Goal: Information Seeking & Learning: Learn about a topic

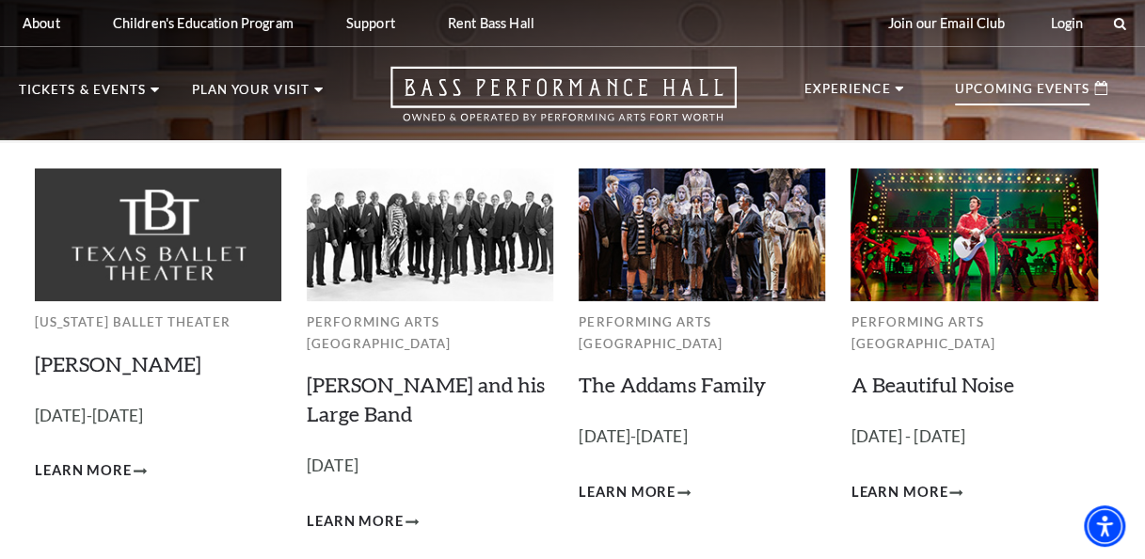
click at [1027, 91] on p "Upcoming Events" at bounding box center [1022, 94] width 135 height 23
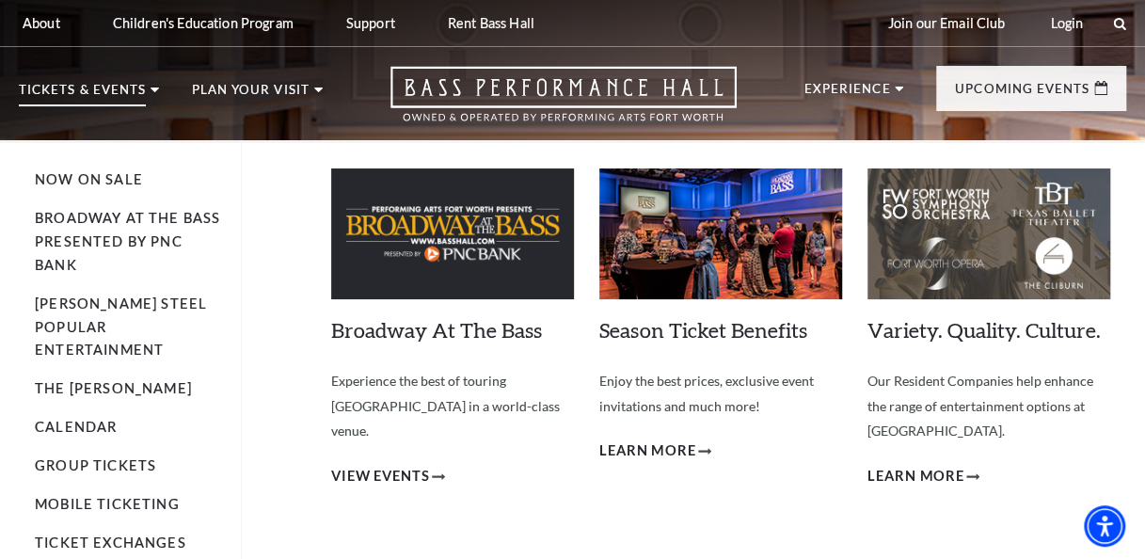
click at [151, 88] on use at bounding box center [155, 90] width 8 height 5
click at [96, 90] on p "Tickets & Events" at bounding box center [82, 95] width 127 height 23
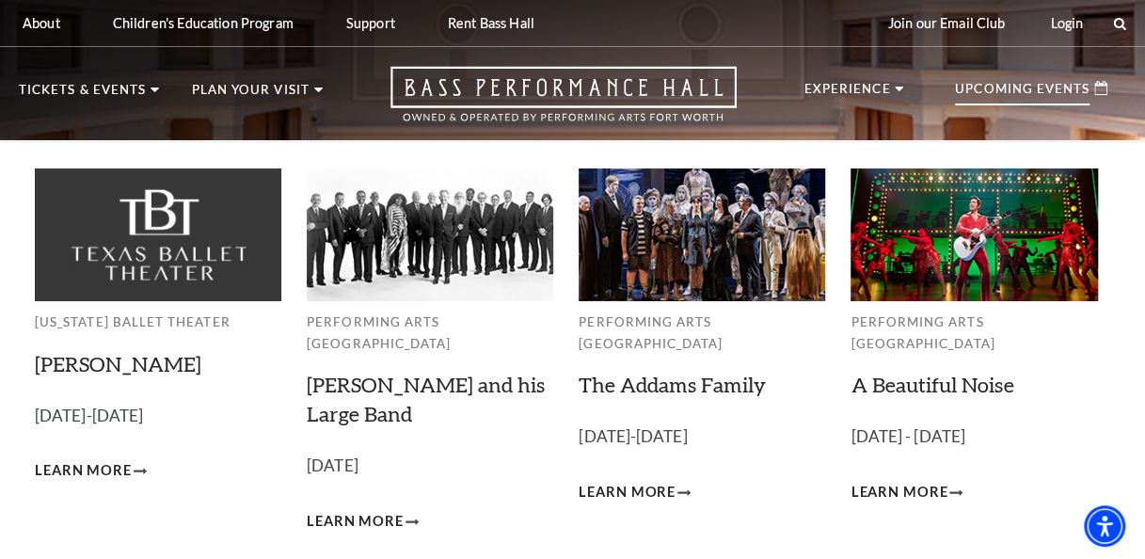
click at [978, 94] on p "Upcoming Events" at bounding box center [1022, 94] width 135 height 23
click at [136, 229] on img at bounding box center [158, 234] width 247 height 133
click at [83, 361] on link "[PERSON_NAME]" at bounding box center [118, 363] width 167 height 25
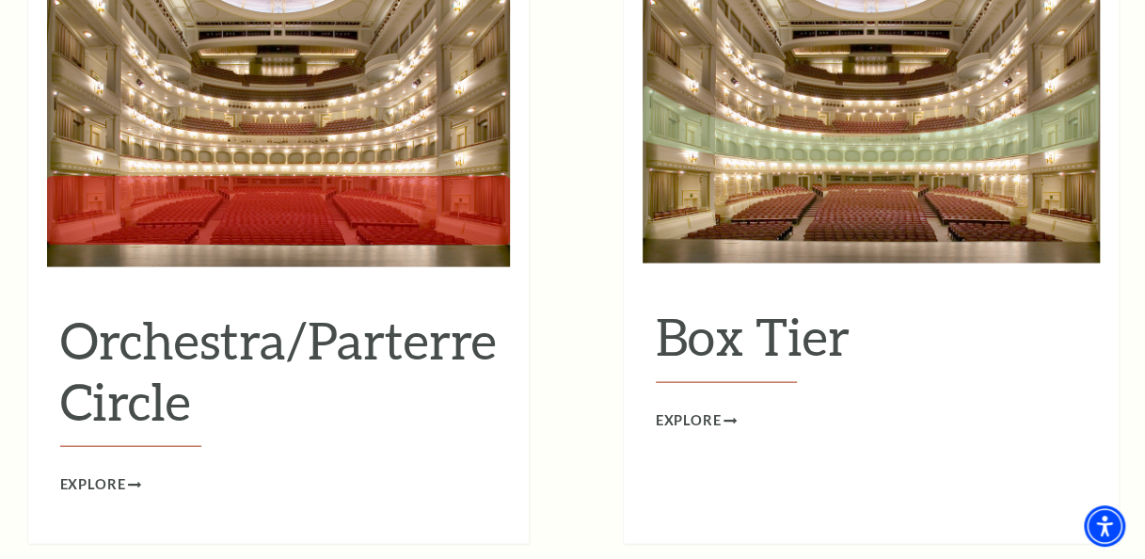
scroll to position [1694, 0]
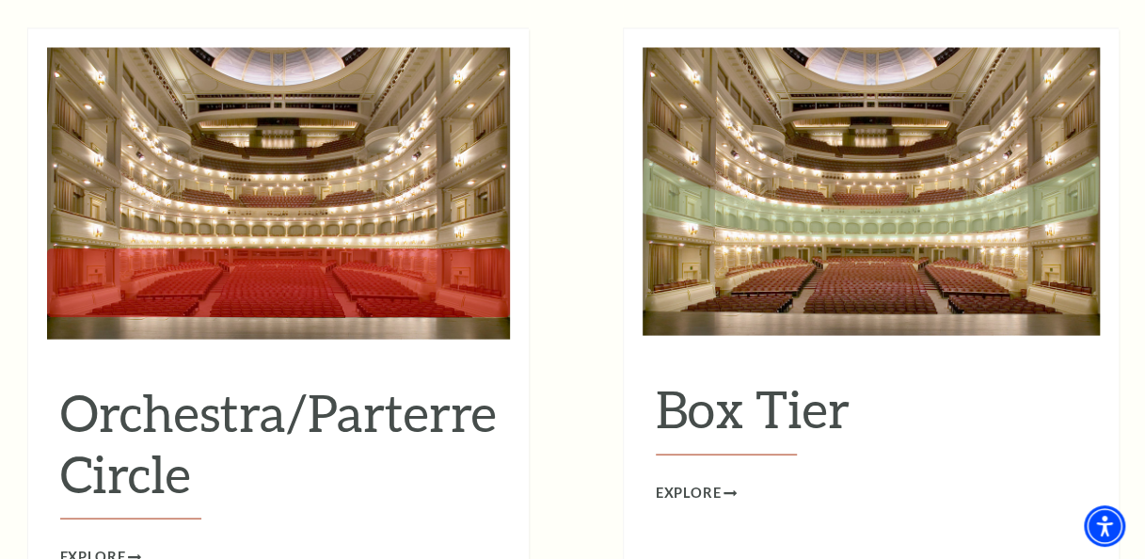
click at [406, 382] on h2 "Orchestra/Parterre Circle" at bounding box center [278, 450] width 437 height 138
click at [103, 545] on span "Explore" at bounding box center [93, 557] width 66 height 24
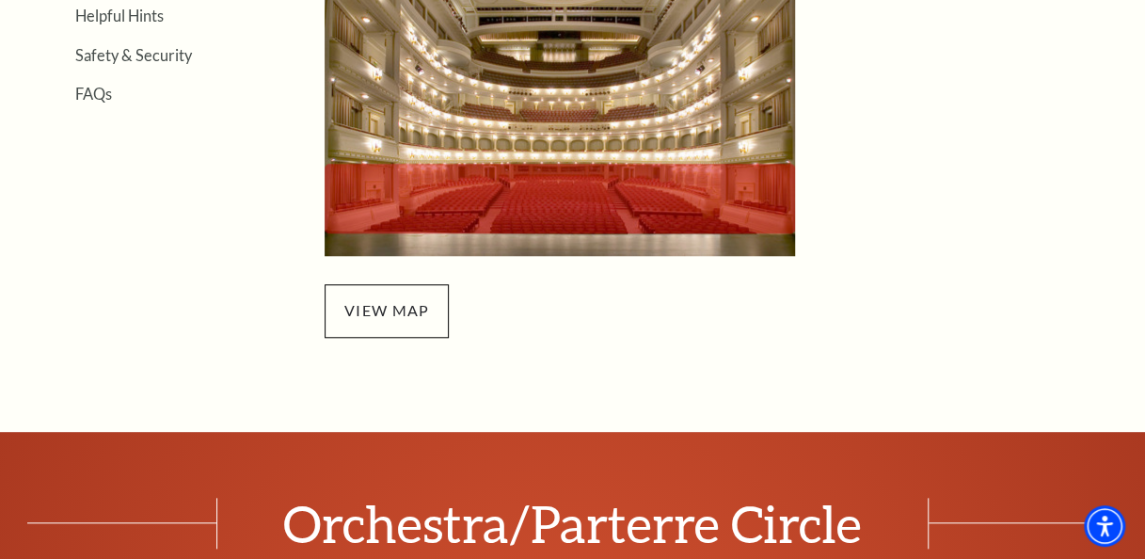
scroll to position [753, 0]
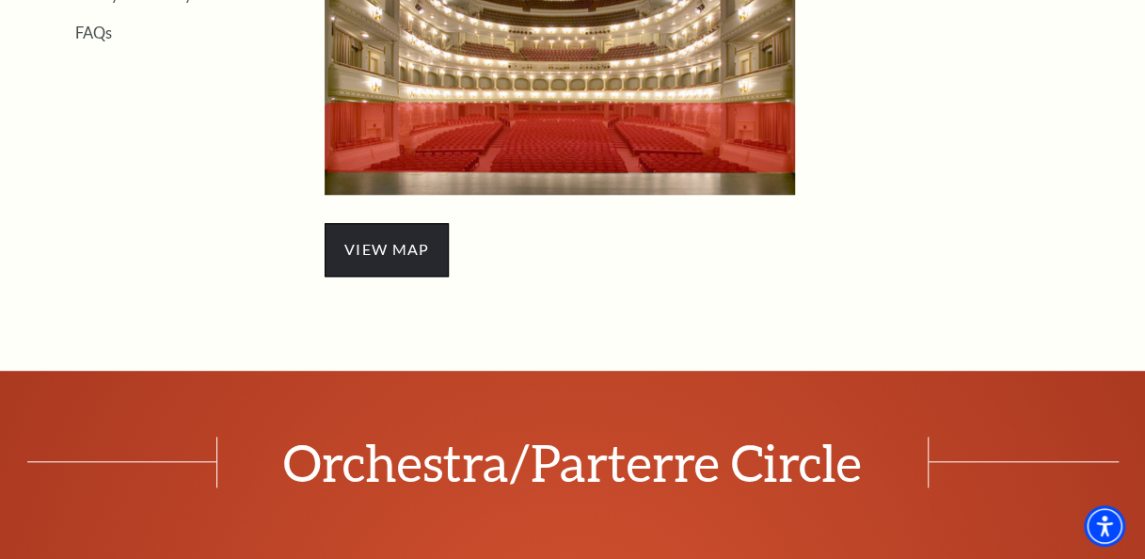
click at [418, 252] on span "view map" at bounding box center [387, 249] width 124 height 53
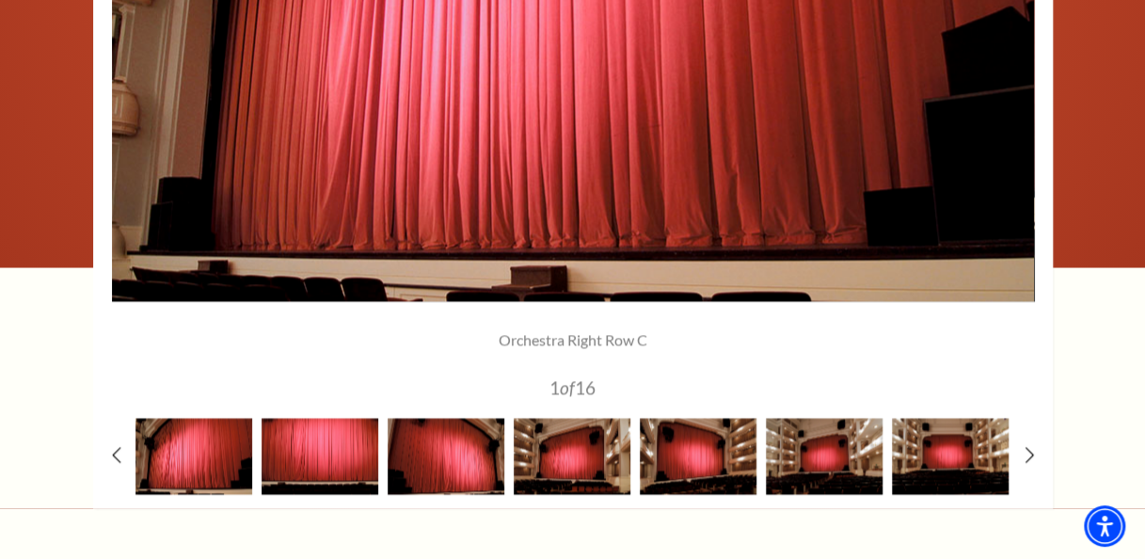
scroll to position [1600, 0]
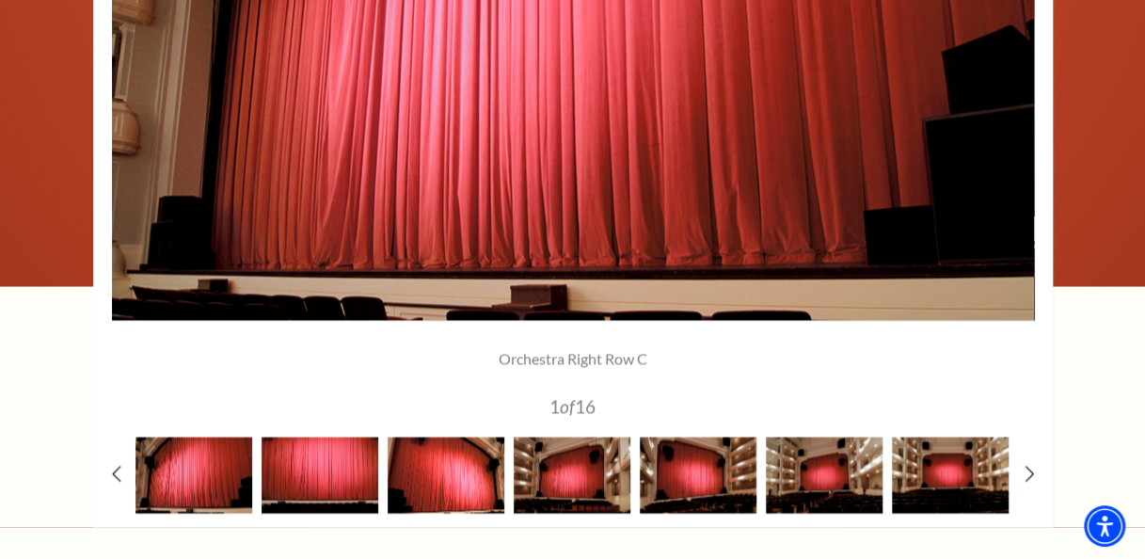
click at [491, 475] on img at bounding box center [446, 475] width 117 height 76
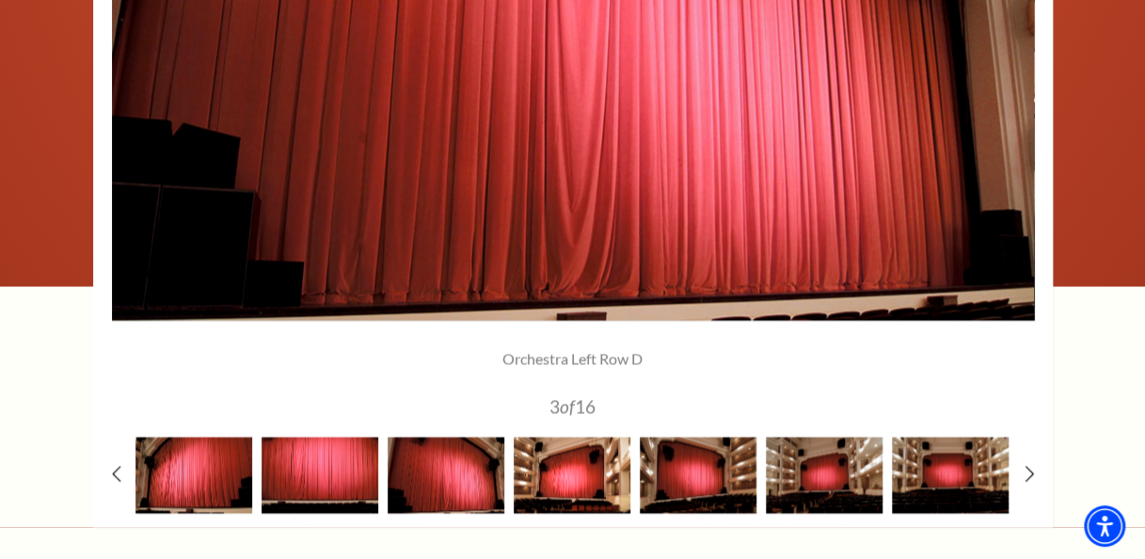
click at [566, 472] on img at bounding box center [572, 475] width 117 height 76
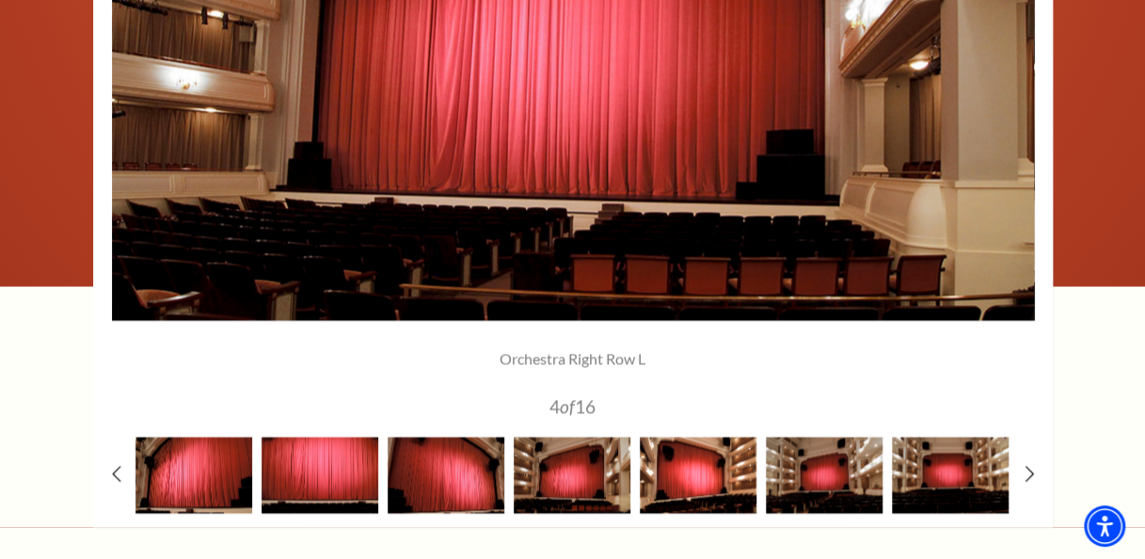
click at [673, 470] on img at bounding box center [698, 475] width 117 height 76
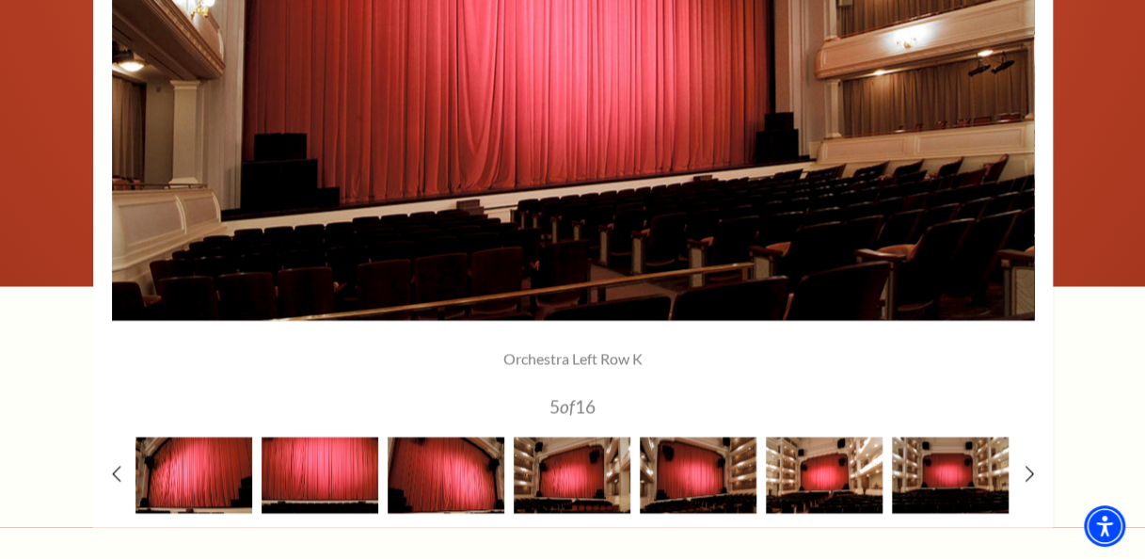
click at [811, 469] on img at bounding box center [824, 475] width 117 height 76
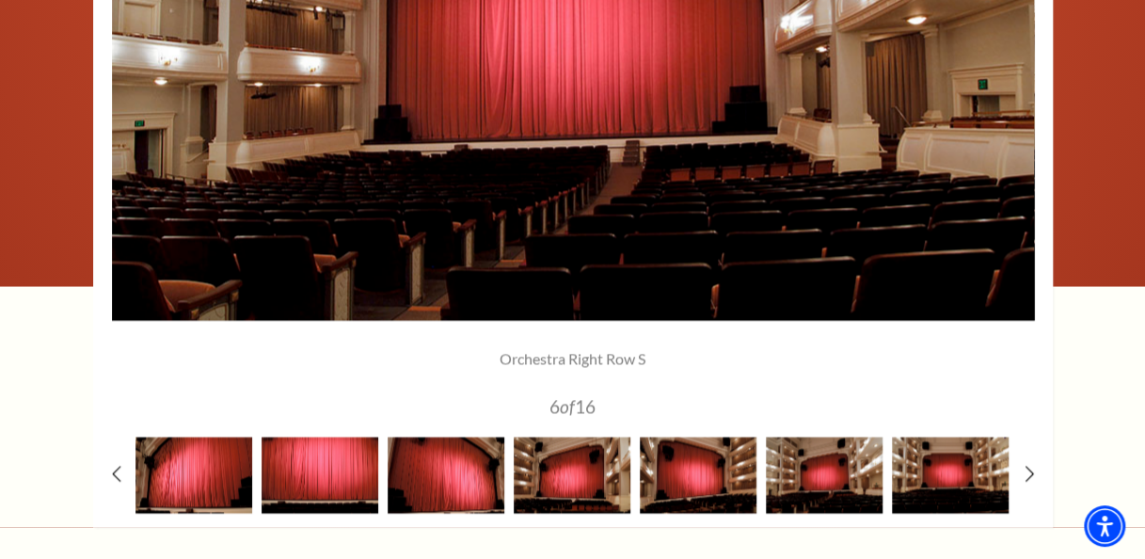
click at [1016, 467] on div at bounding box center [573, 112] width 960 height 830
click at [1026, 470] on icon at bounding box center [1029, 474] width 12 height 20
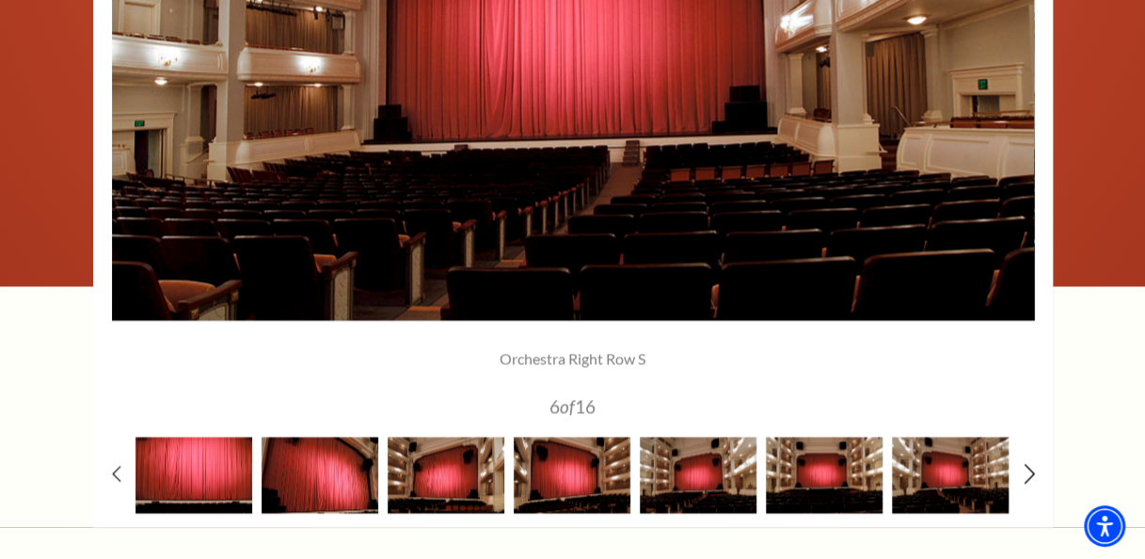
click at [1026, 470] on icon at bounding box center [1029, 474] width 12 height 20
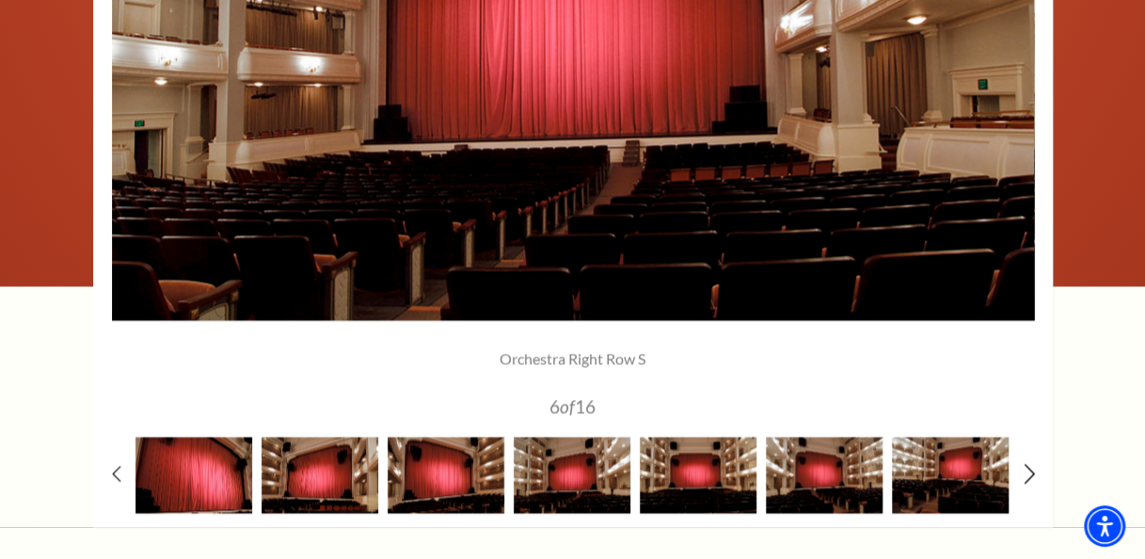
click at [1026, 470] on icon at bounding box center [1029, 474] width 12 height 20
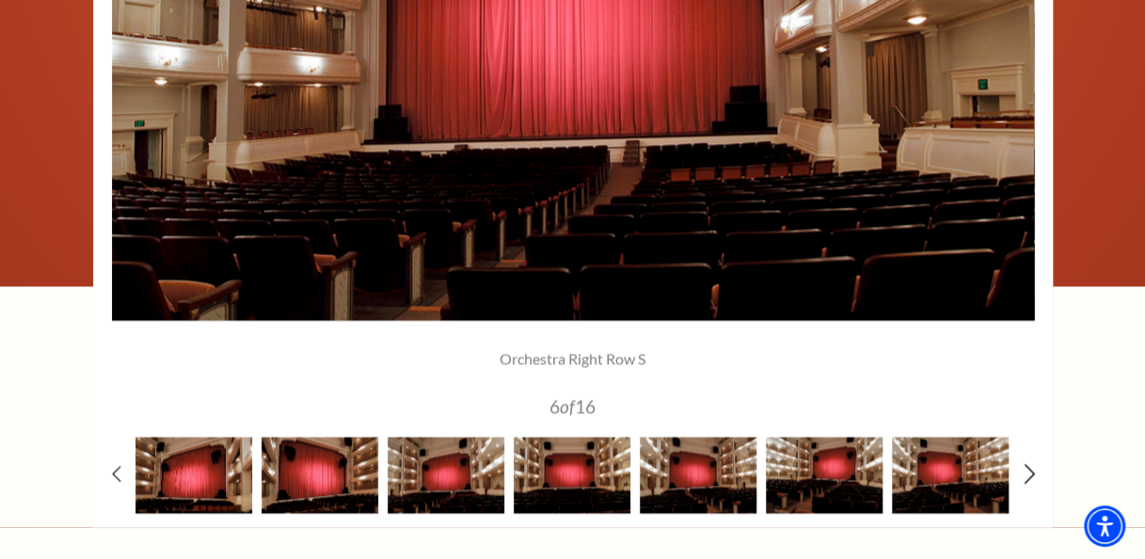
click at [1026, 470] on icon at bounding box center [1029, 474] width 12 height 20
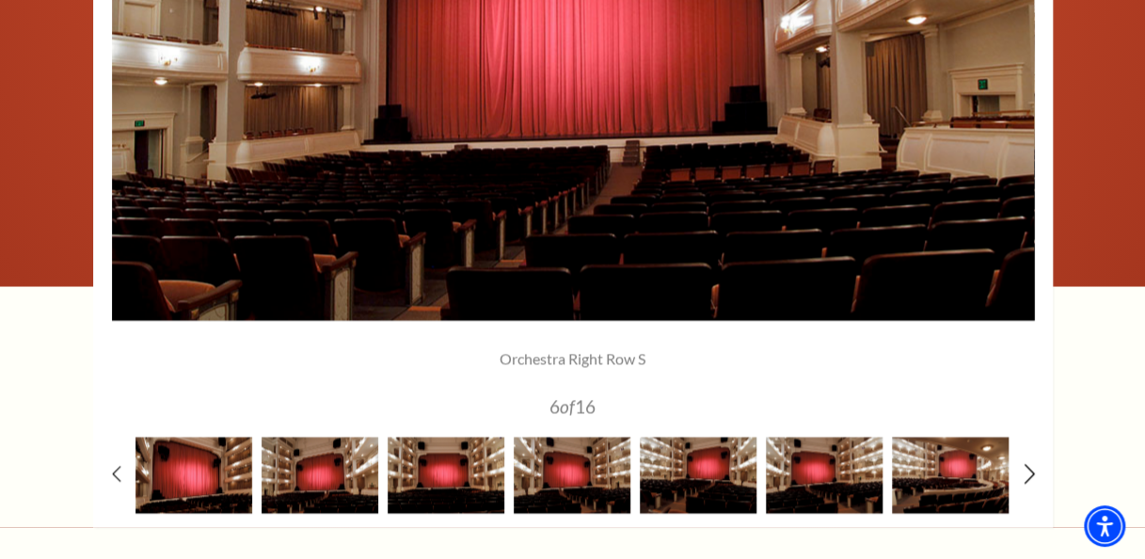
click at [1026, 470] on icon at bounding box center [1029, 474] width 12 height 20
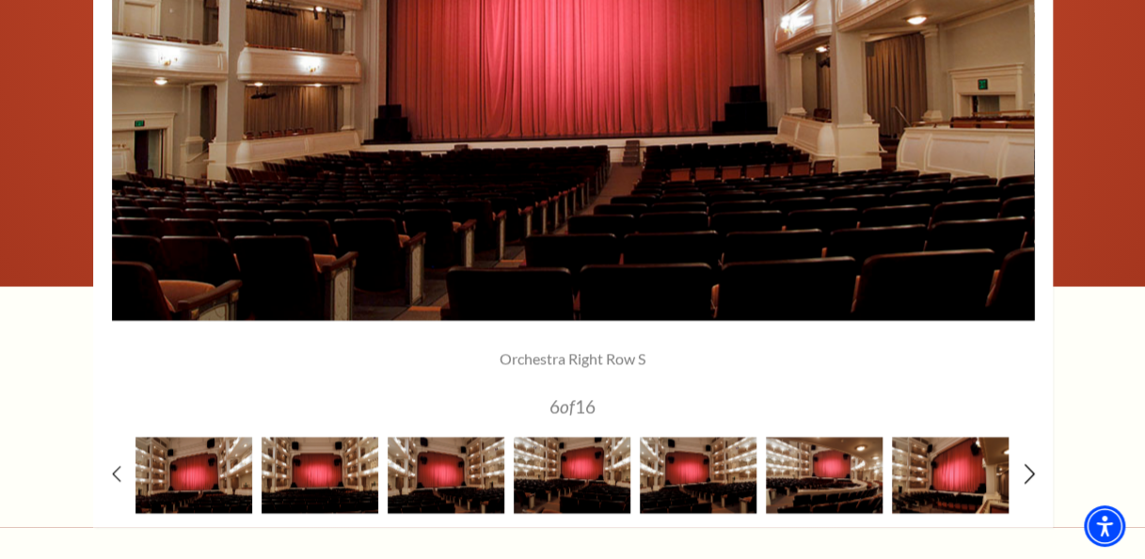
click at [1026, 470] on icon at bounding box center [1029, 474] width 12 height 20
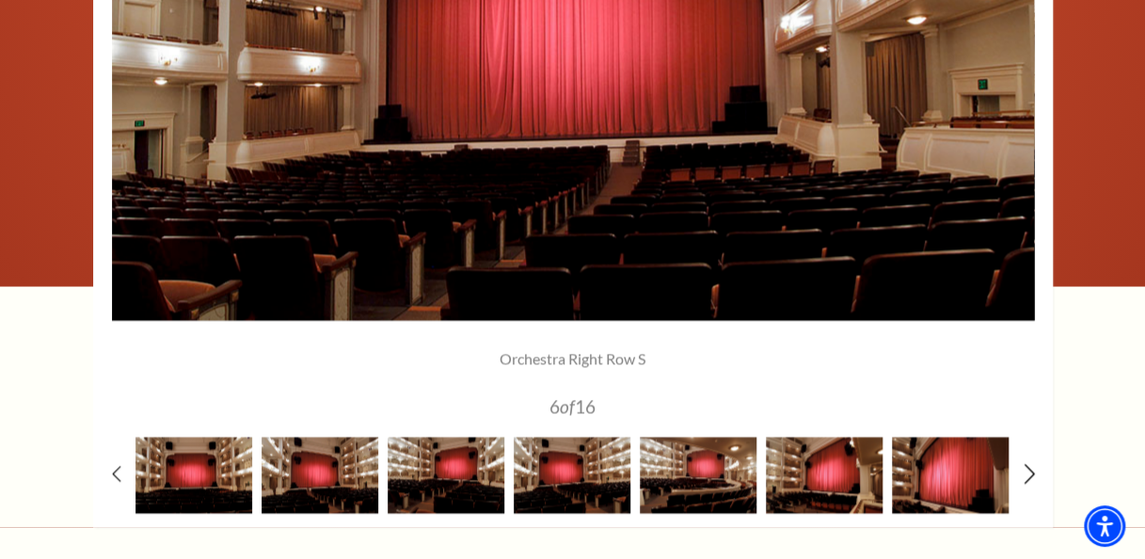
click at [1026, 470] on icon at bounding box center [1029, 474] width 12 height 20
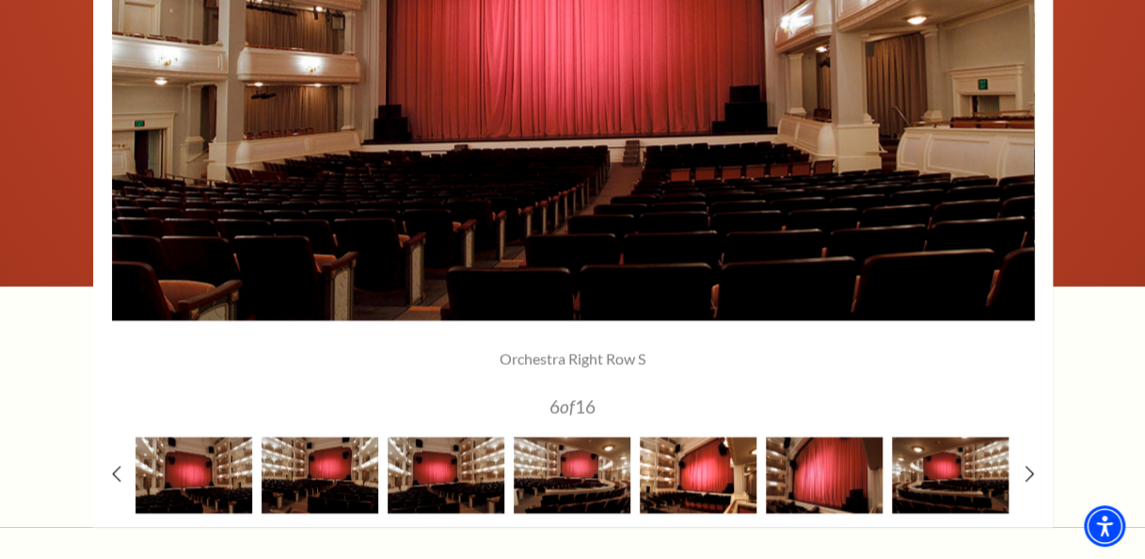
click at [704, 469] on img at bounding box center [698, 475] width 117 height 76
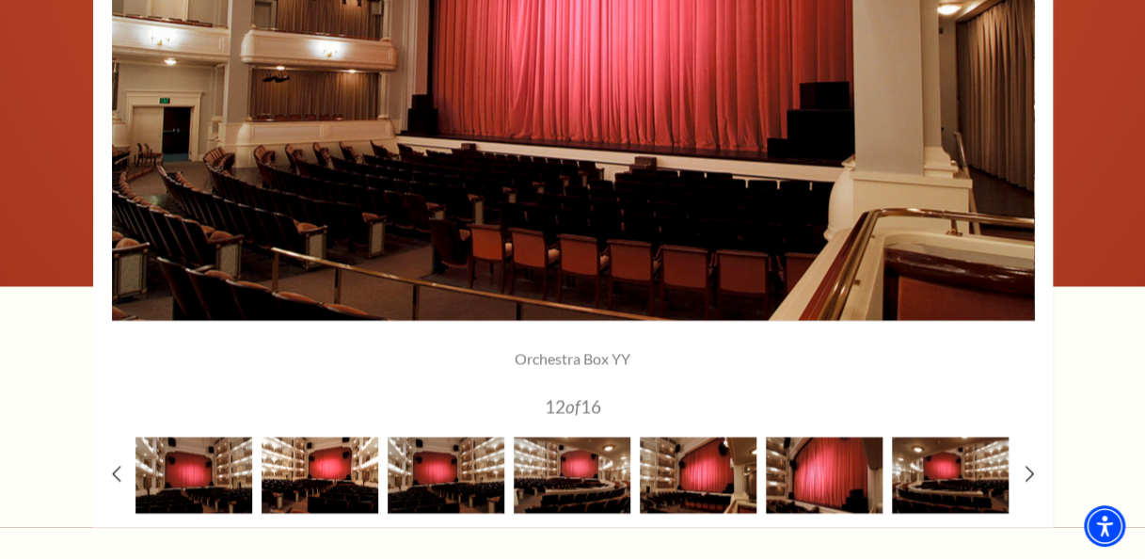
click at [310, 478] on img at bounding box center [320, 475] width 117 height 76
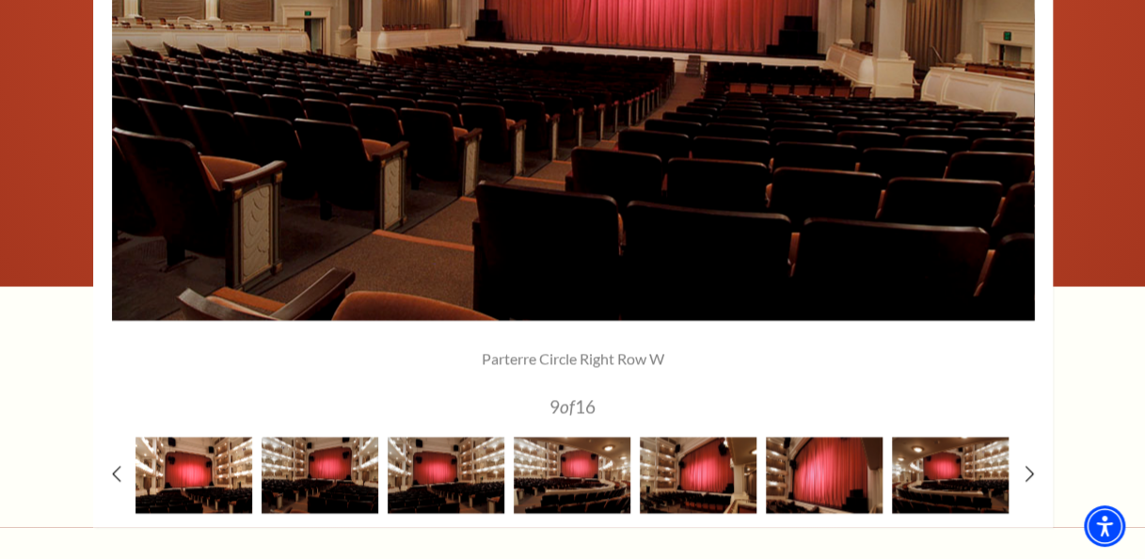
click at [213, 477] on img at bounding box center [193, 475] width 117 height 76
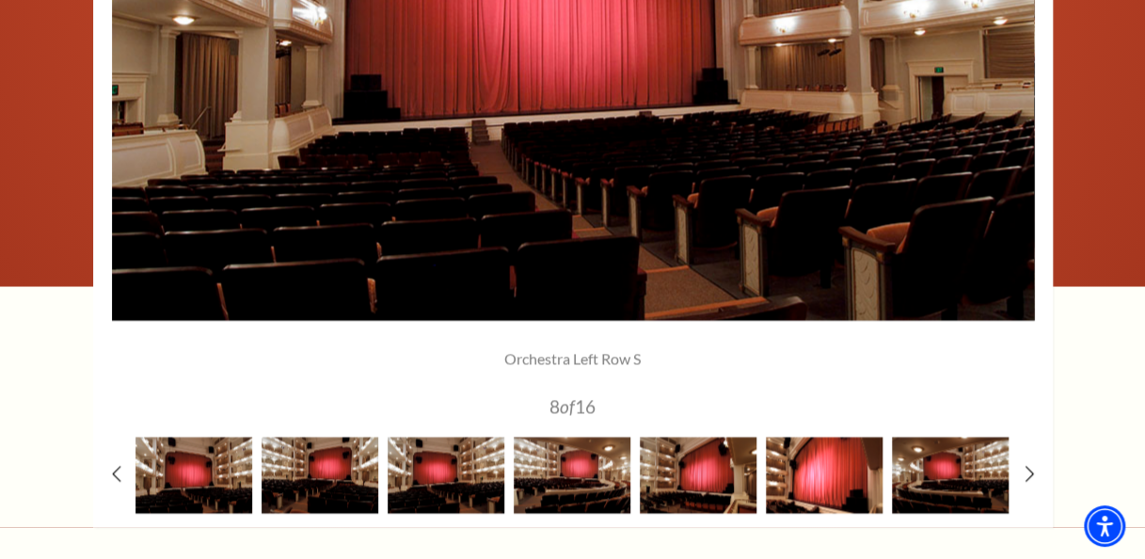
click at [825, 478] on img at bounding box center [824, 475] width 117 height 76
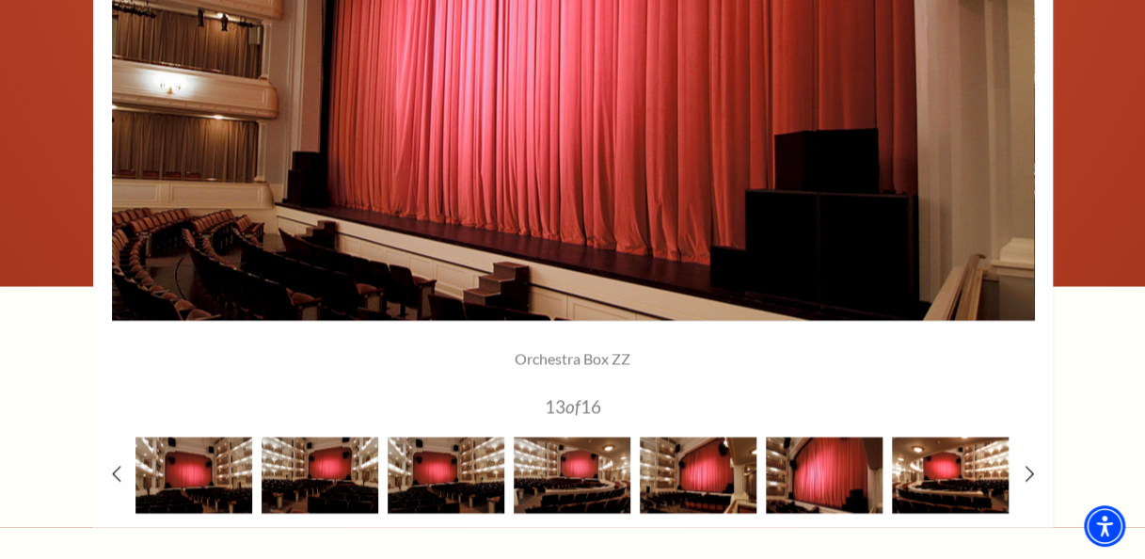
drag, startPoint x: 963, startPoint y: 463, endPoint x: 954, endPoint y: 464, distance: 9.5
click at [959, 464] on img at bounding box center [950, 475] width 117 height 76
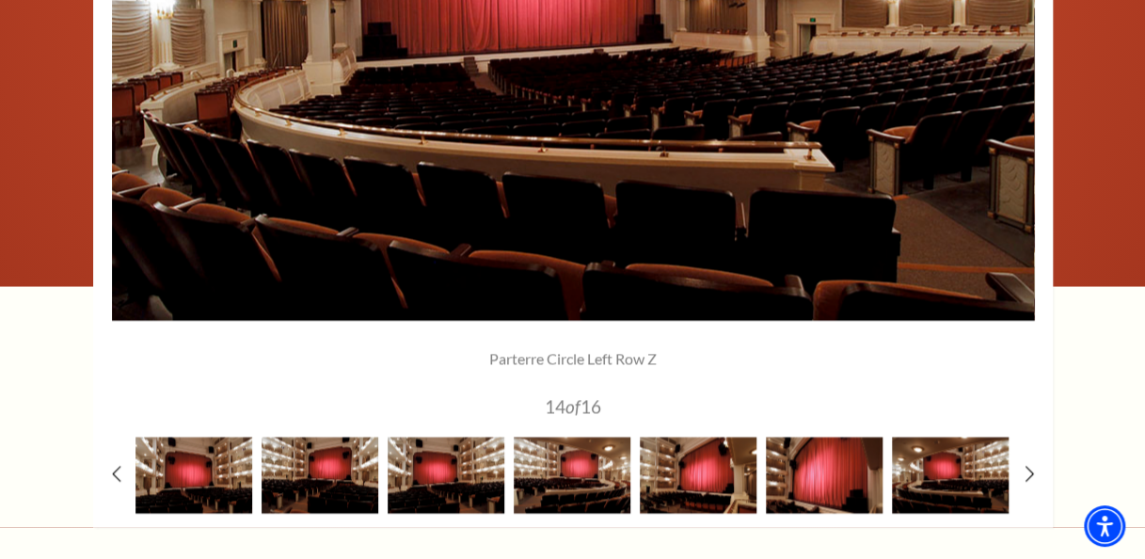
drag, startPoint x: 112, startPoint y: 470, endPoint x: 131, endPoint y: 477, distance: 20.3
click at [131, 477] on div at bounding box center [573, 475] width 884 height 76
click at [132, 477] on div at bounding box center [194, 475] width 126 height 76
click at [135, 478] on div at bounding box center [194, 475] width 126 height 76
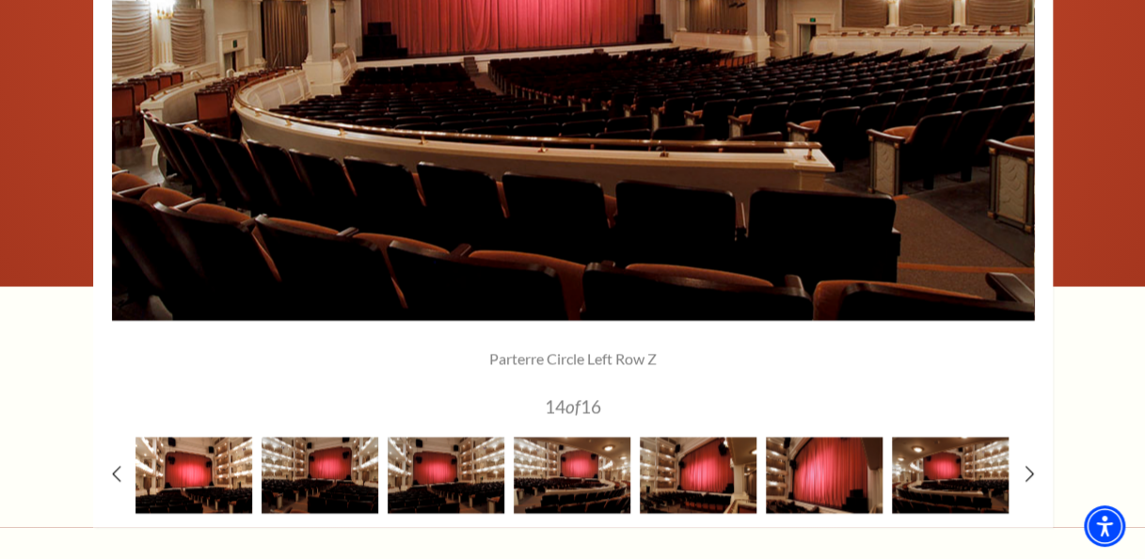
drag, startPoint x: 135, startPoint y: 479, endPoint x: 160, endPoint y: 477, distance: 24.5
click at [149, 478] on img at bounding box center [193, 475] width 117 height 76
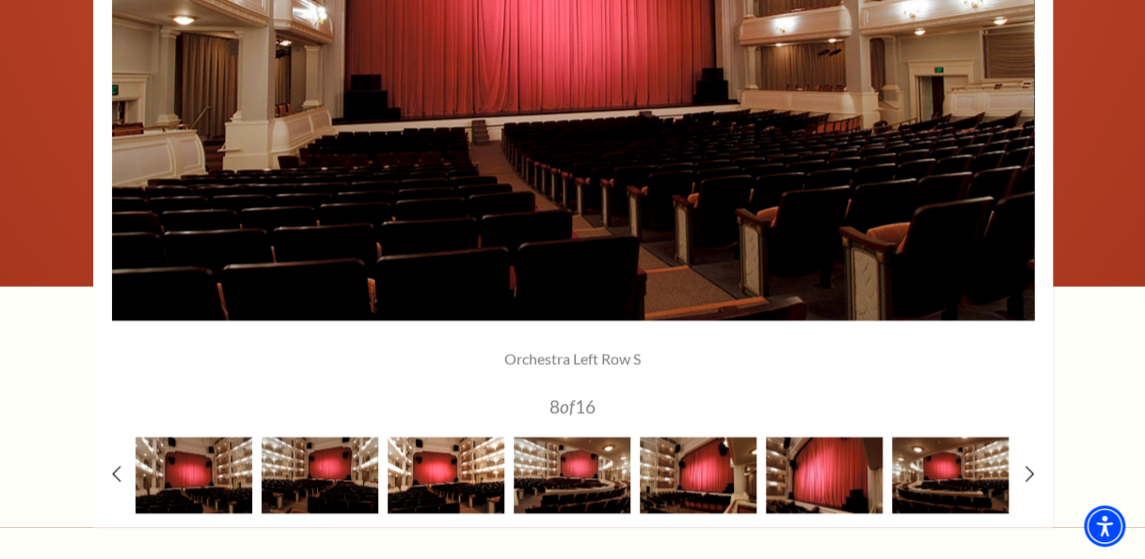
drag, startPoint x: 198, startPoint y: 474, endPoint x: 460, endPoint y: 470, distance: 262.6
click at [113, 470] on use at bounding box center [116, 474] width 10 height 20
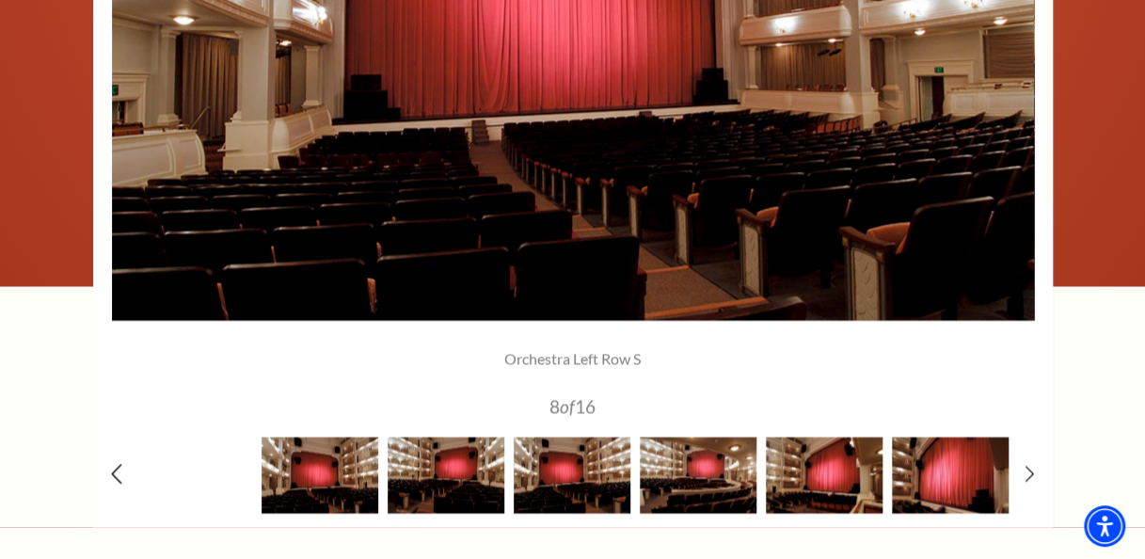
click at [113, 470] on use at bounding box center [116, 474] width 10 height 20
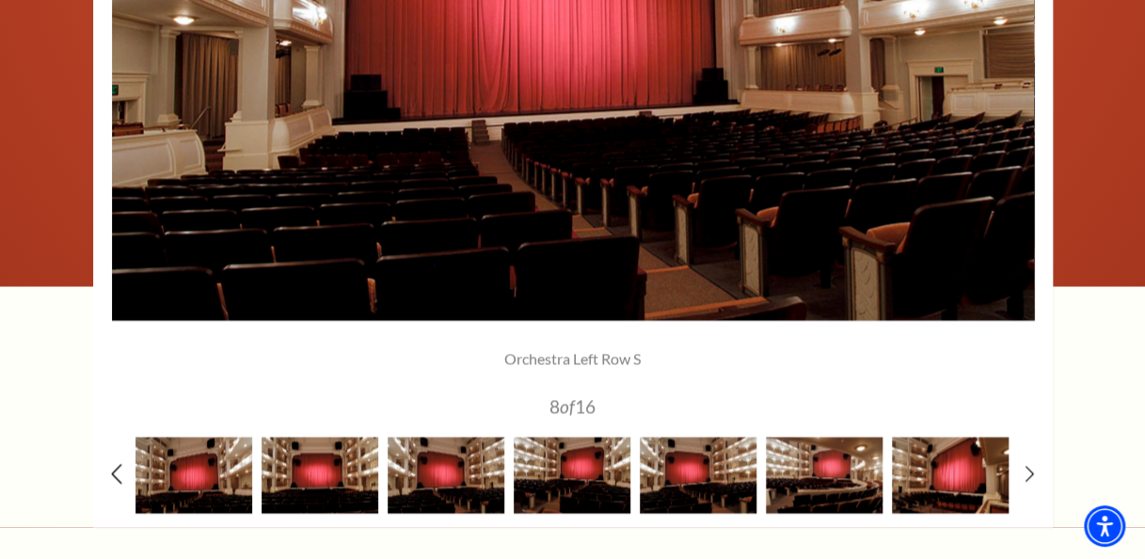
click at [113, 470] on use at bounding box center [116, 474] width 10 height 20
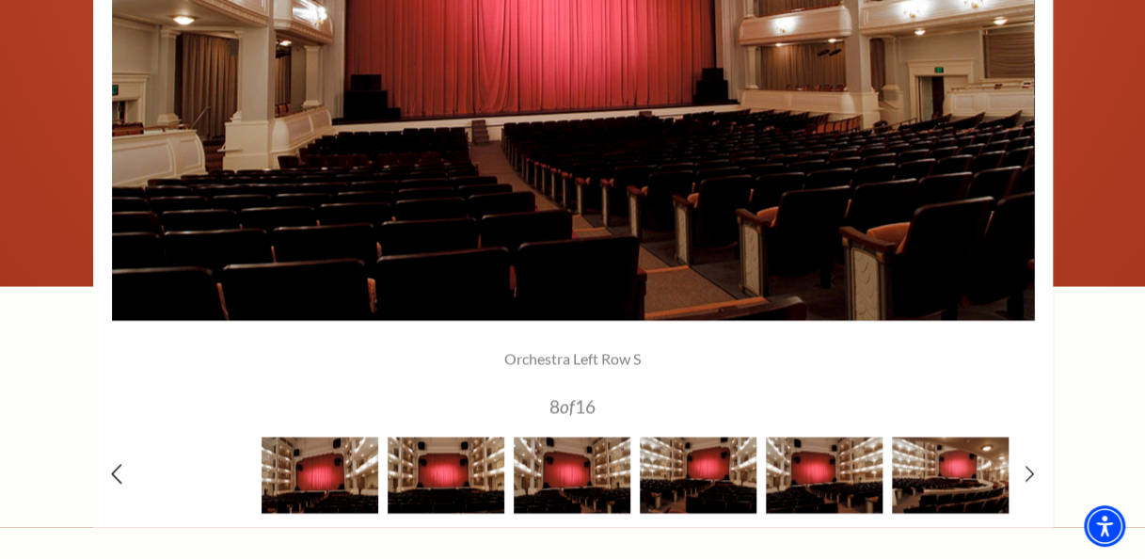
click at [113, 470] on use at bounding box center [116, 474] width 10 height 20
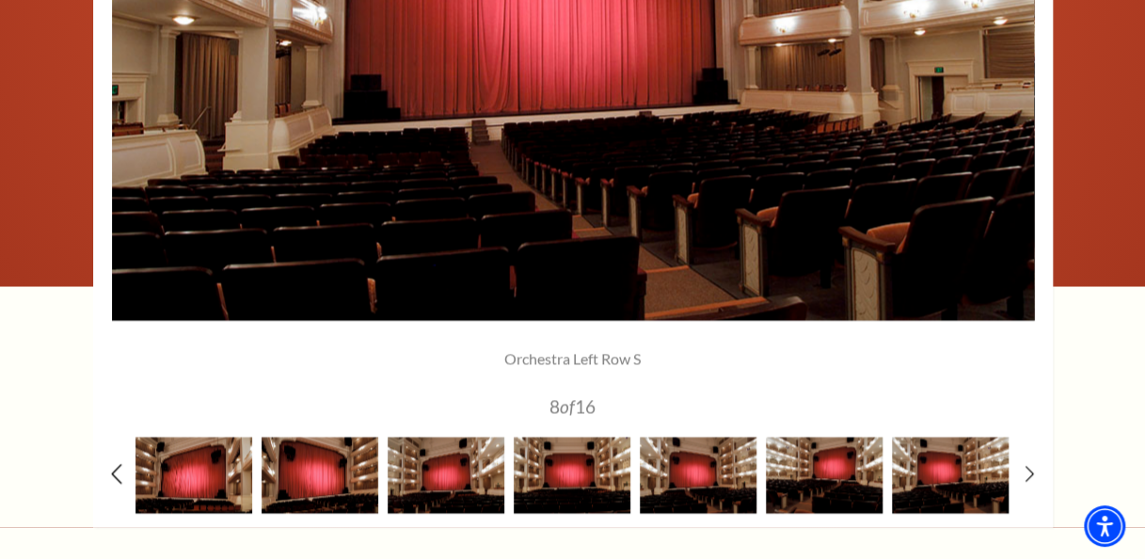
click at [113, 470] on use at bounding box center [116, 474] width 10 height 20
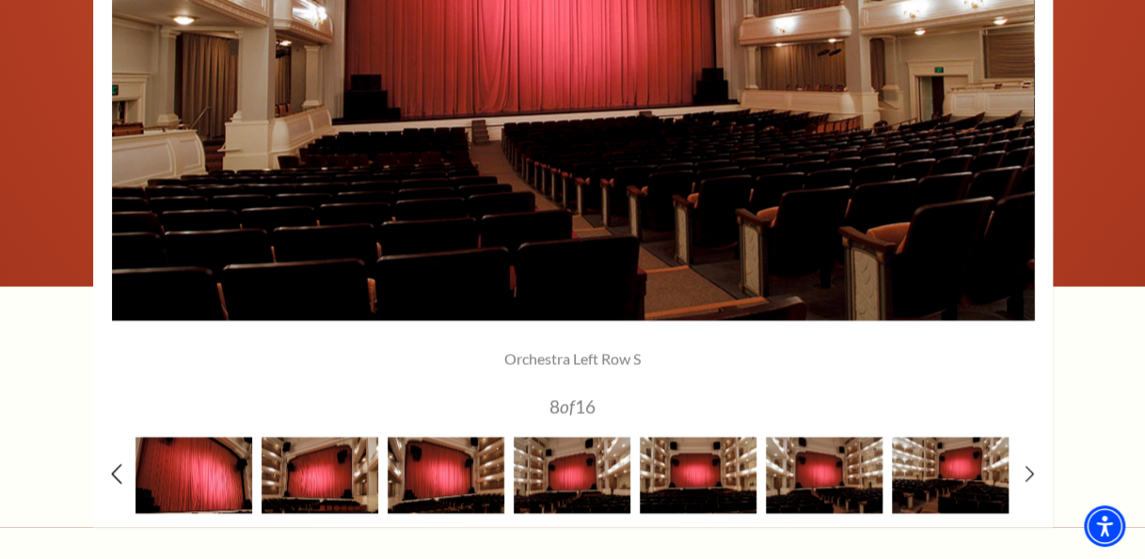
click at [116, 472] on icon at bounding box center [116, 474] width 12 height 20
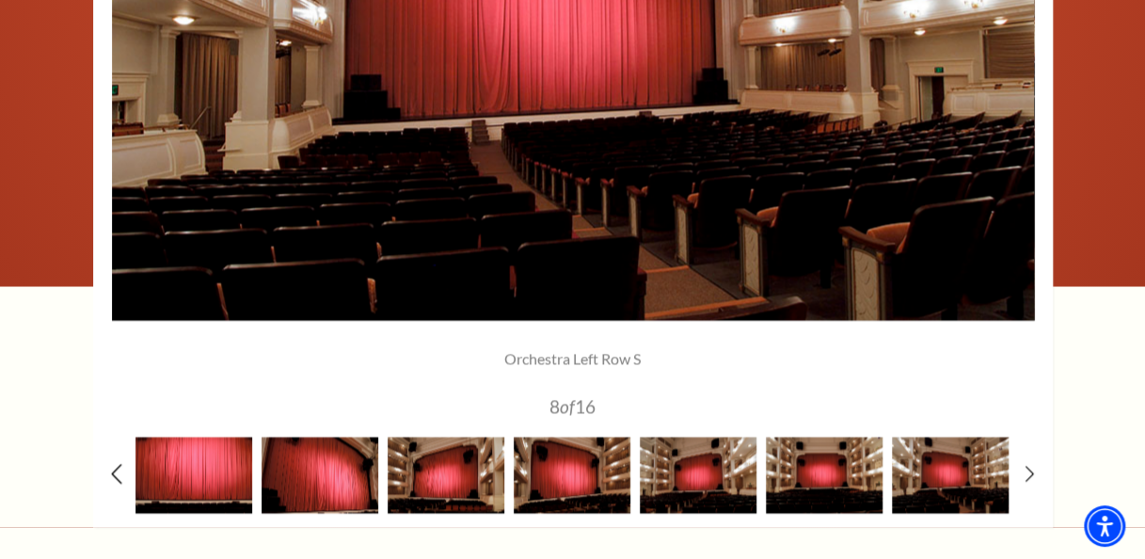
click at [116, 472] on icon at bounding box center [116, 474] width 12 height 20
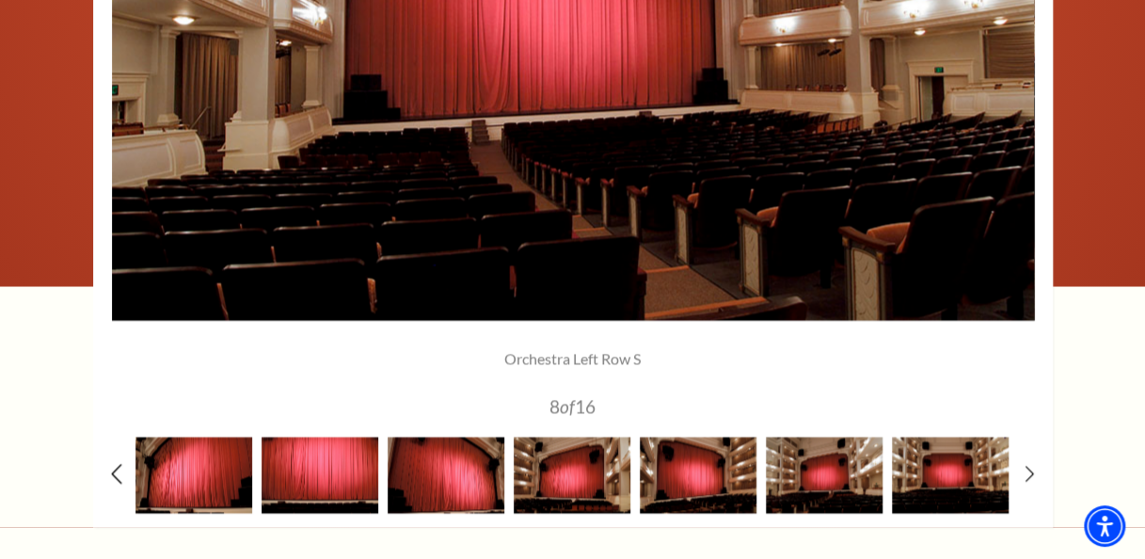
click at [116, 471] on icon at bounding box center [116, 474] width 12 height 20
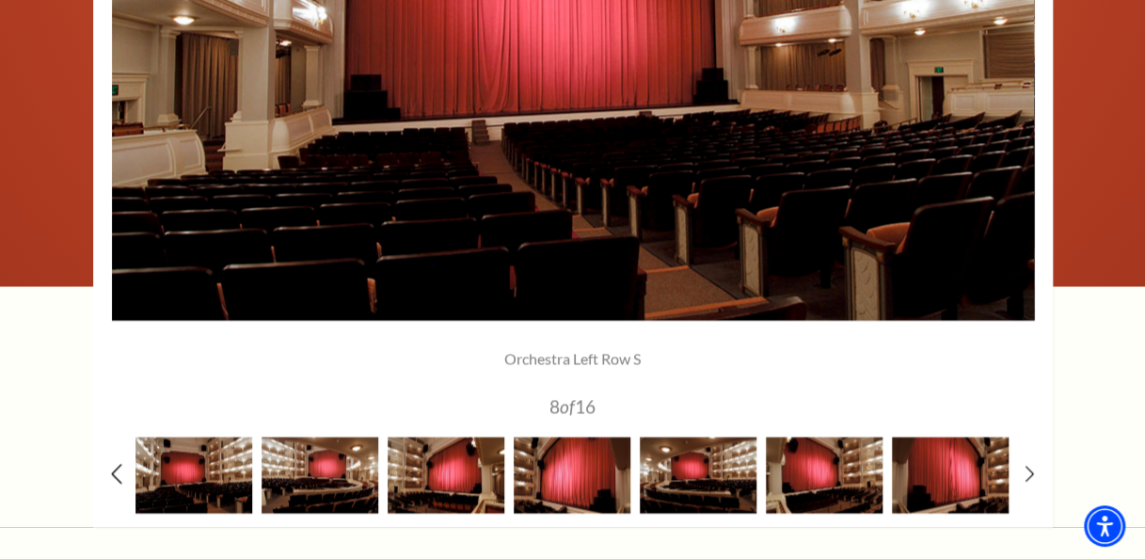
click at [116, 470] on icon at bounding box center [116, 474] width 12 height 20
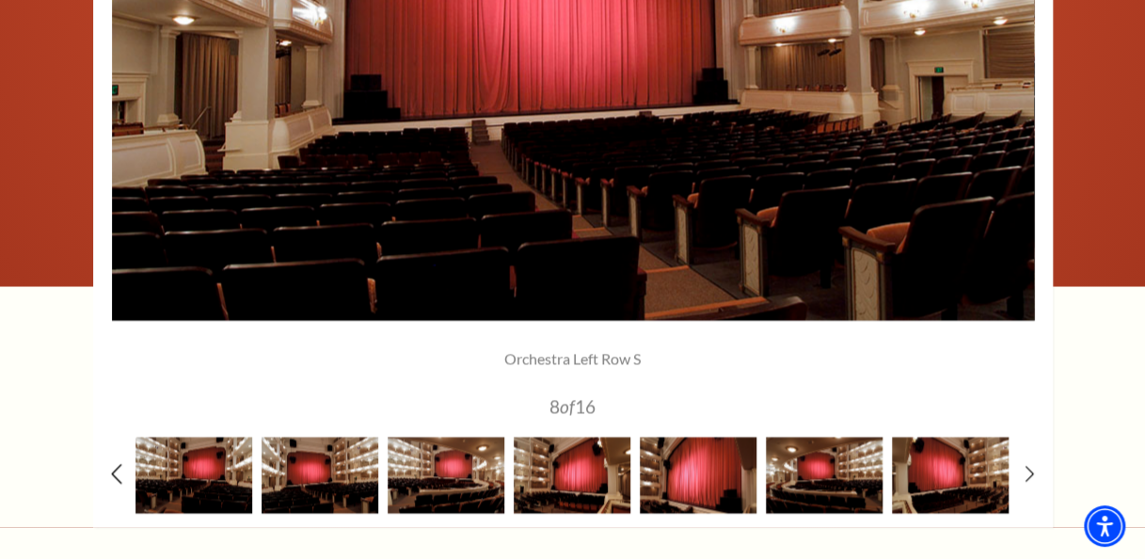
click at [115, 470] on icon at bounding box center [116, 474] width 12 height 20
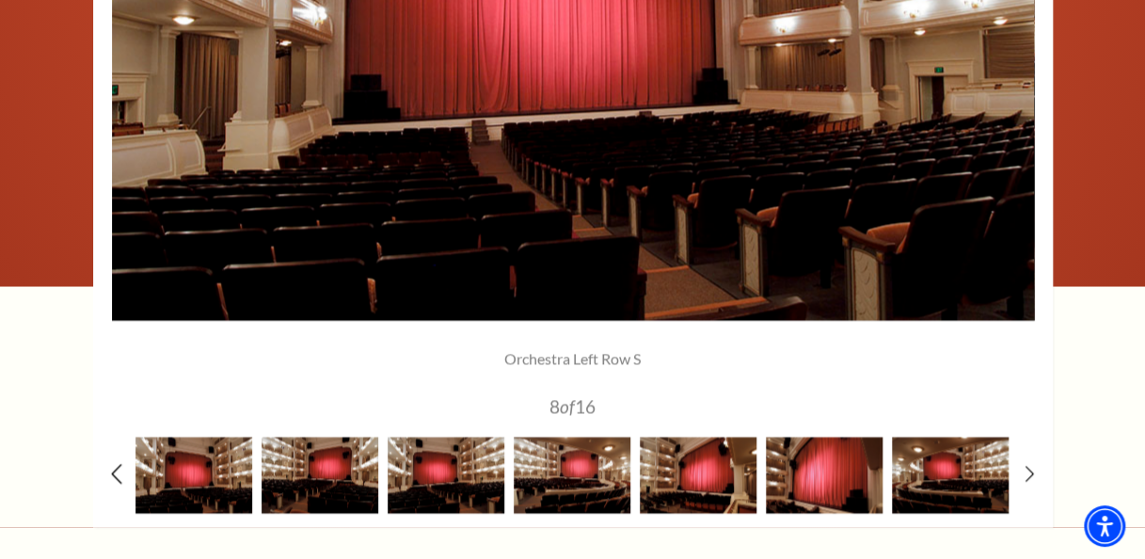
click at [114, 470] on use at bounding box center [116, 474] width 10 height 20
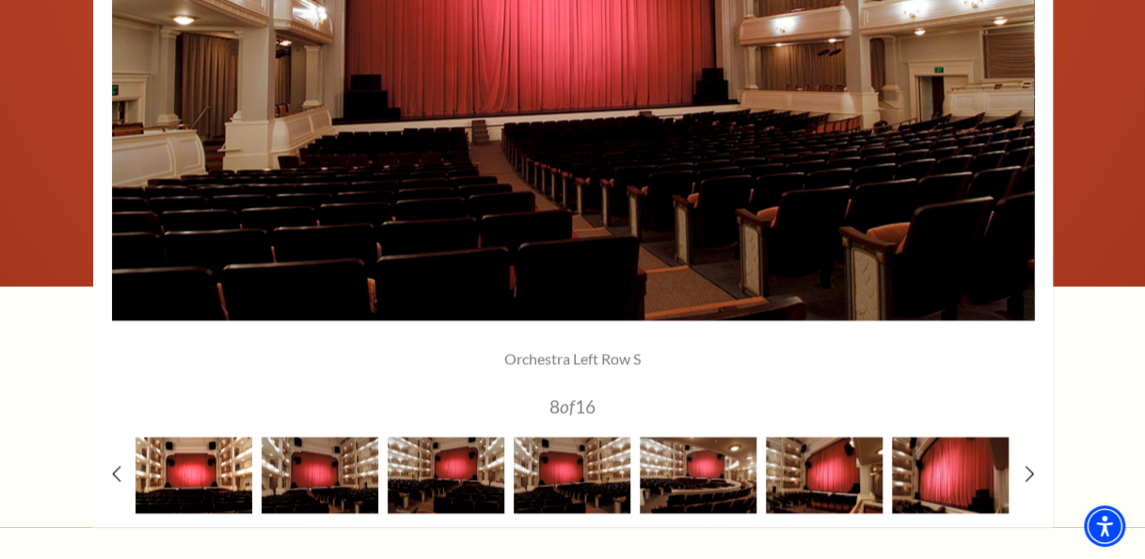
click at [222, 465] on img at bounding box center [193, 475] width 117 height 76
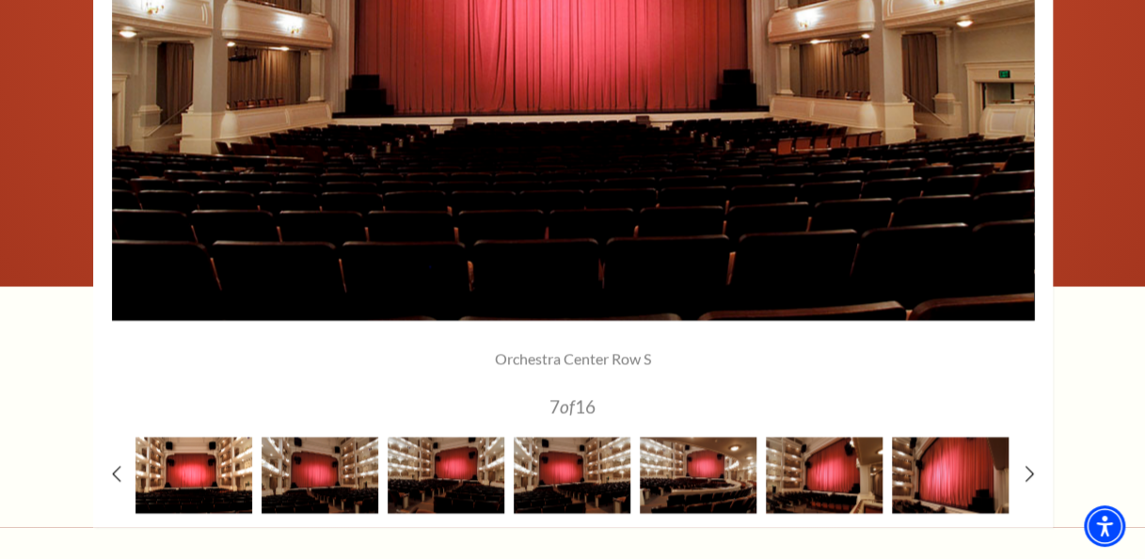
click at [212, 467] on img at bounding box center [193, 475] width 117 height 76
click at [112, 469] on icon at bounding box center [116, 474] width 12 height 20
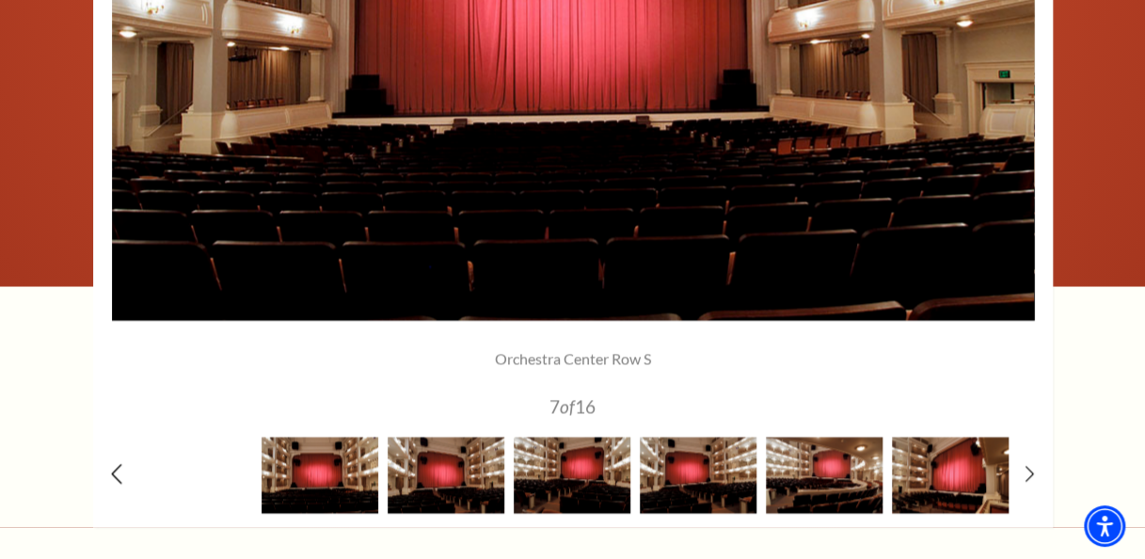
click at [113, 469] on icon at bounding box center [116, 474] width 12 height 20
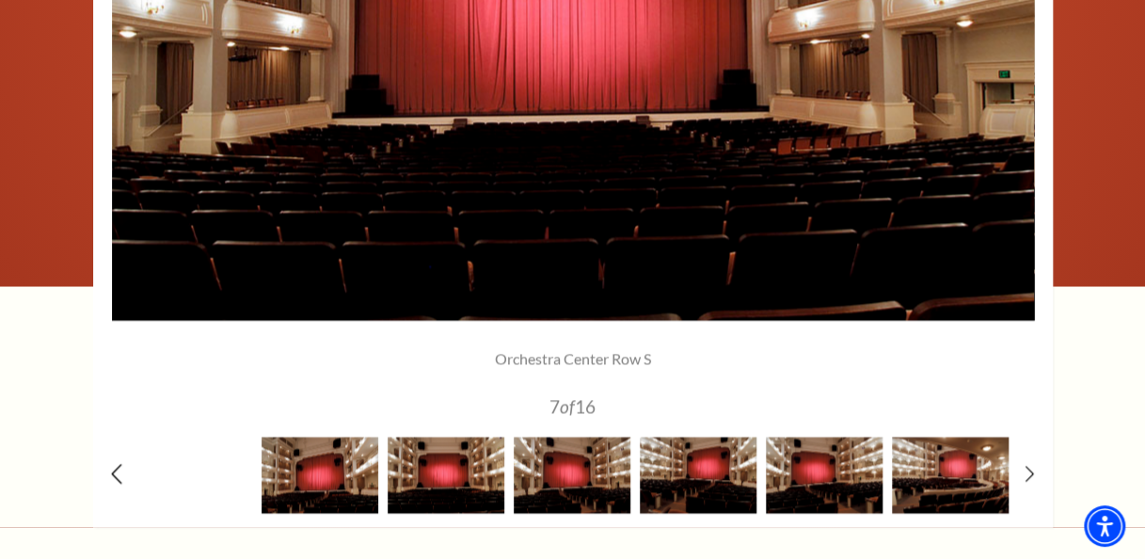
click at [115, 470] on icon at bounding box center [116, 474] width 12 height 20
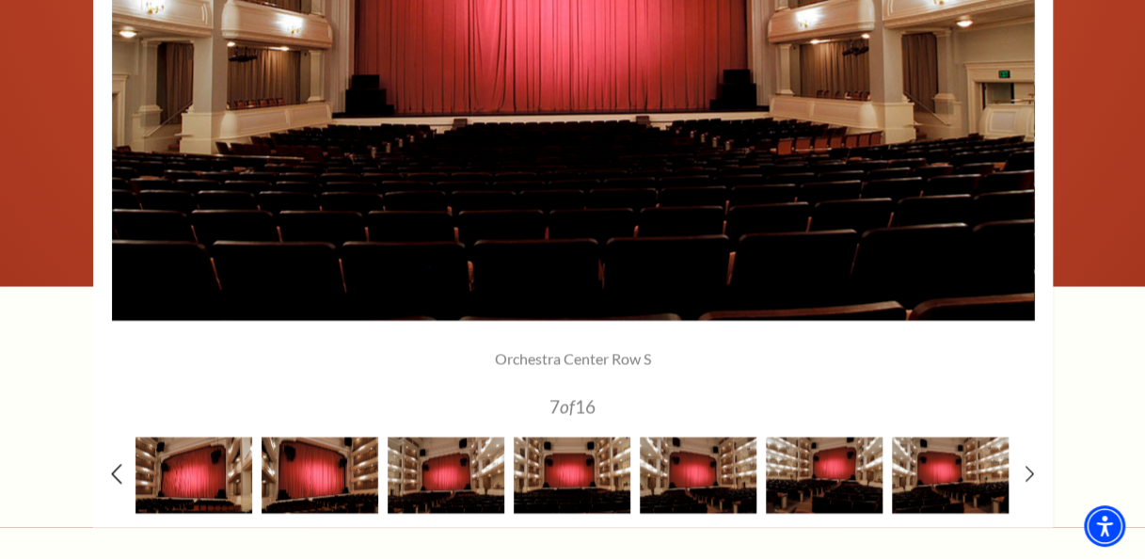
click at [115, 470] on icon at bounding box center [116, 474] width 12 height 20
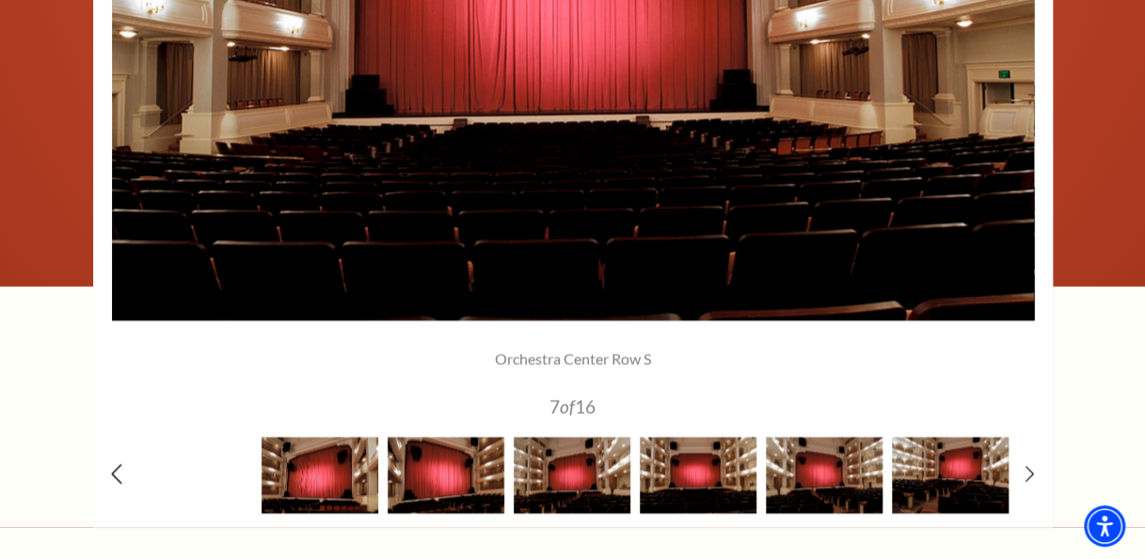
click at [115, 470] on icon at bounding box center [116, 474] width 12 height 20
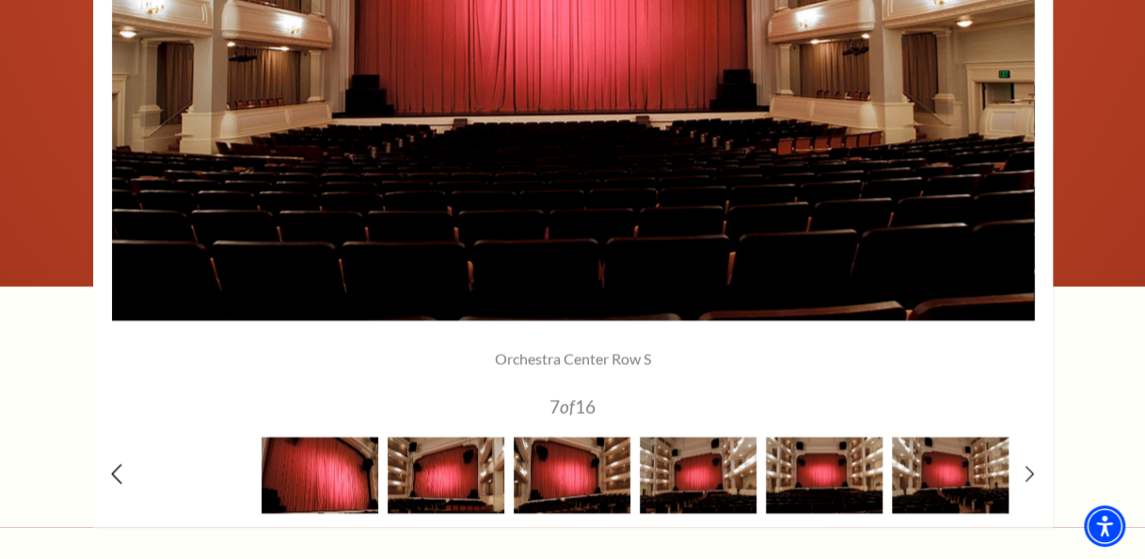
click at [115, 470] on icon at bounding box center [116, 474] width 12 height 20
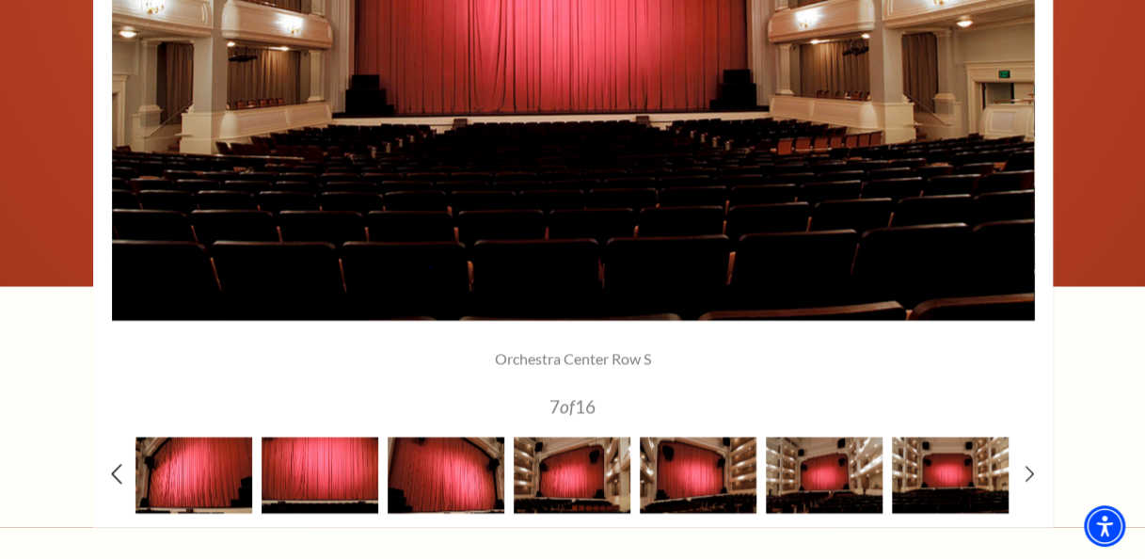
click at [115, 470] on icon at bounding box center [116, 474] width 12 height 20
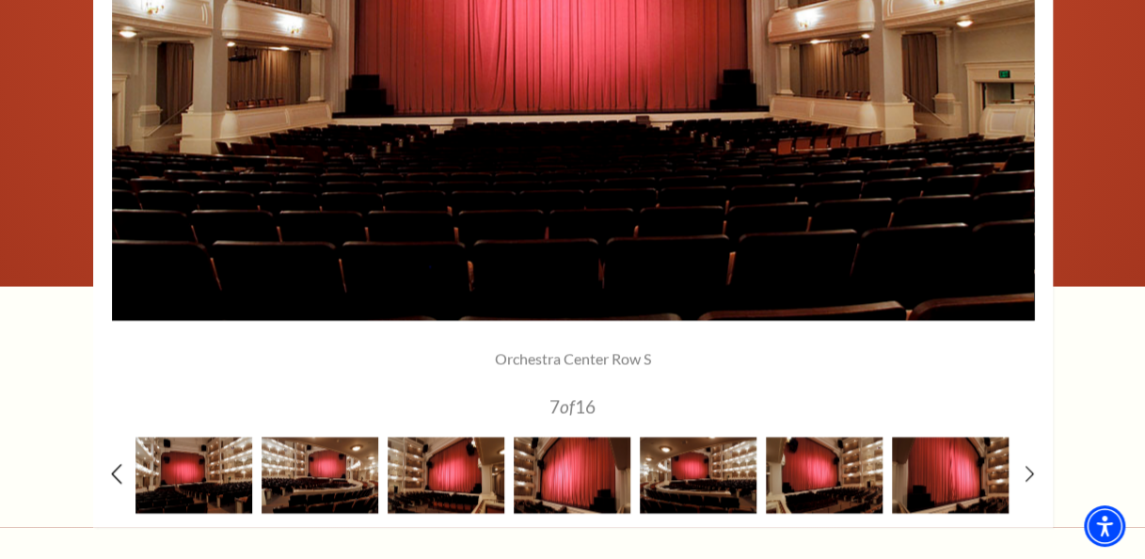
click at [115, 470] on icon at bounding box center [116, 474] width 12 height 20
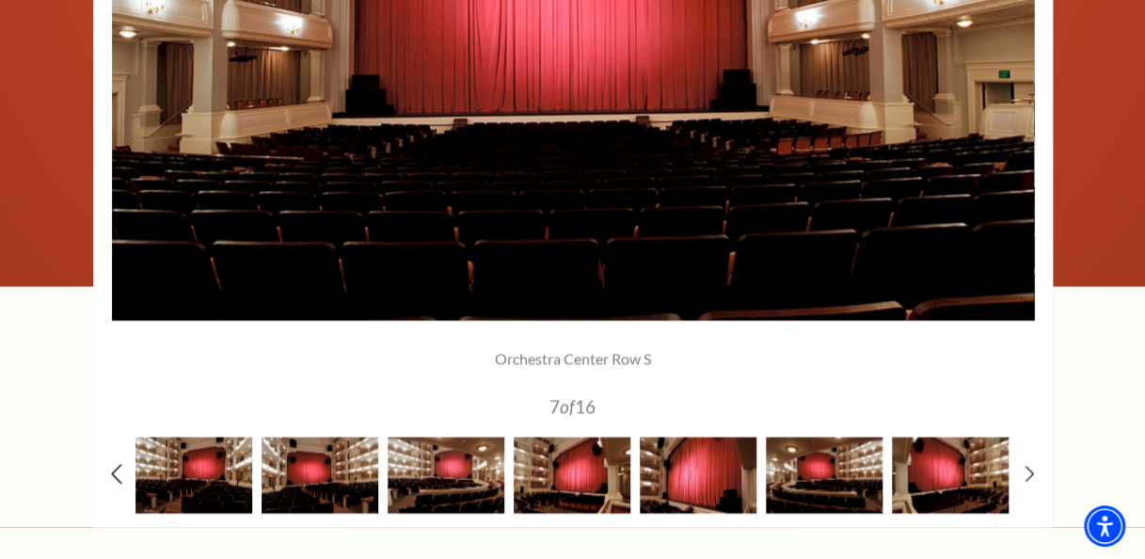
click at [115, 470] on icon at bounding box center [116, 474] width 12 height 20
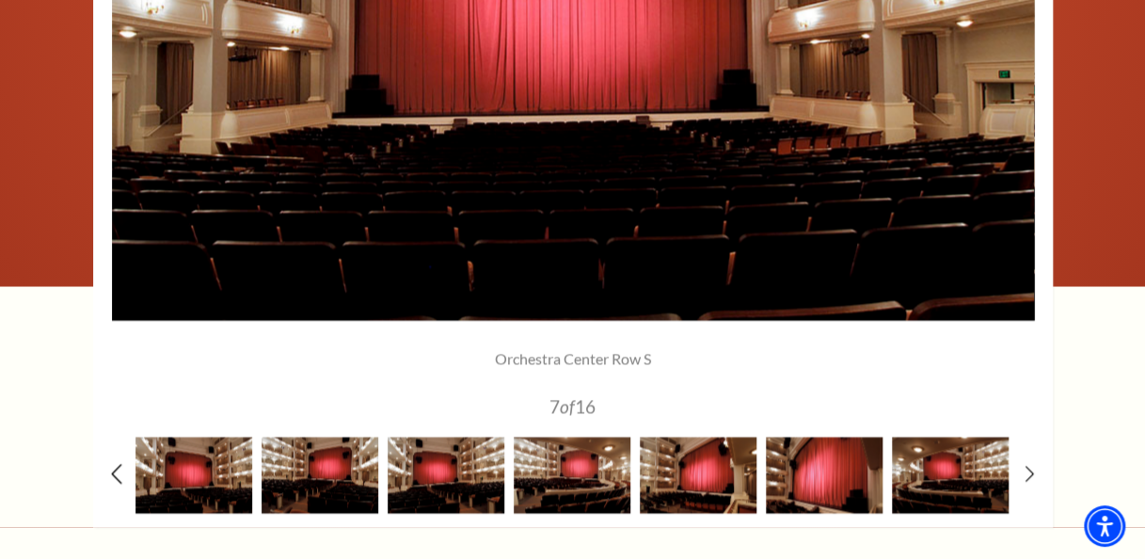
click at [117, 471] on icon at bounding box center [116, 474] width 12 height 20
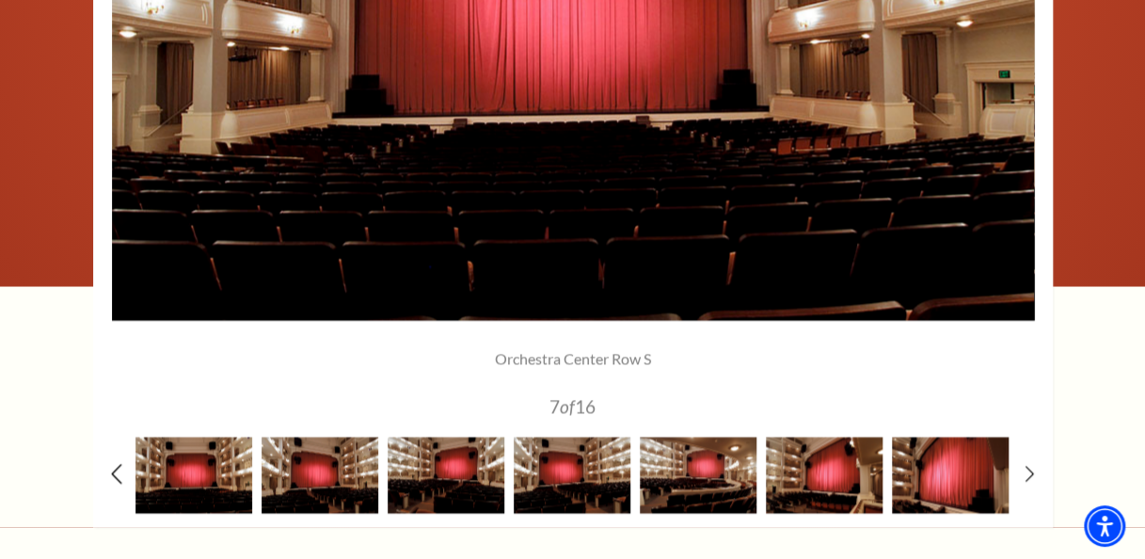
click at [118, 471] on icon at bounding box center [116, 474] width 12 height 20
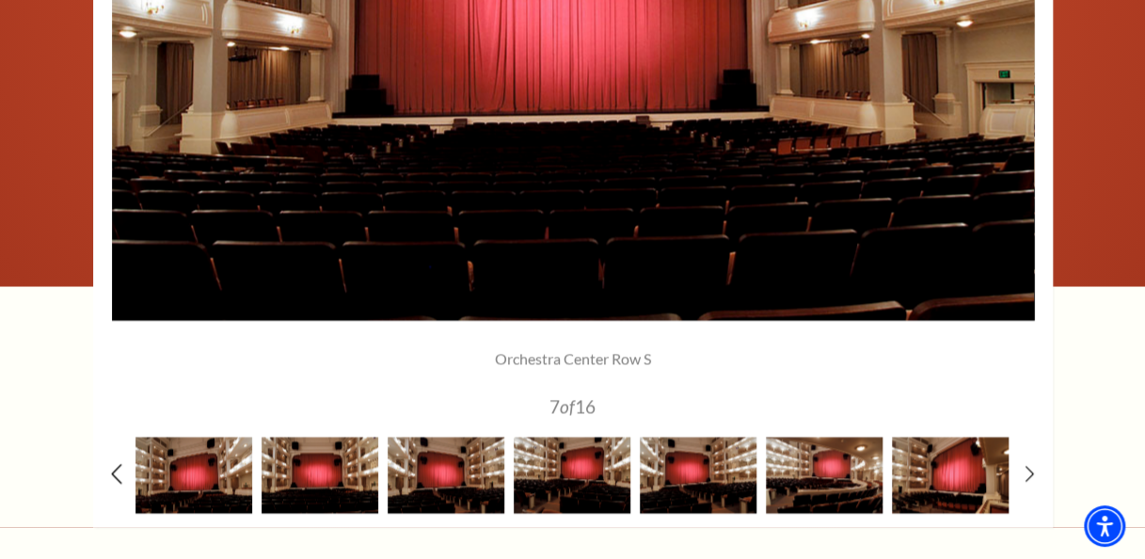
click at [118, 471] on icon at bounding box center [116, 474] width 12 height 20
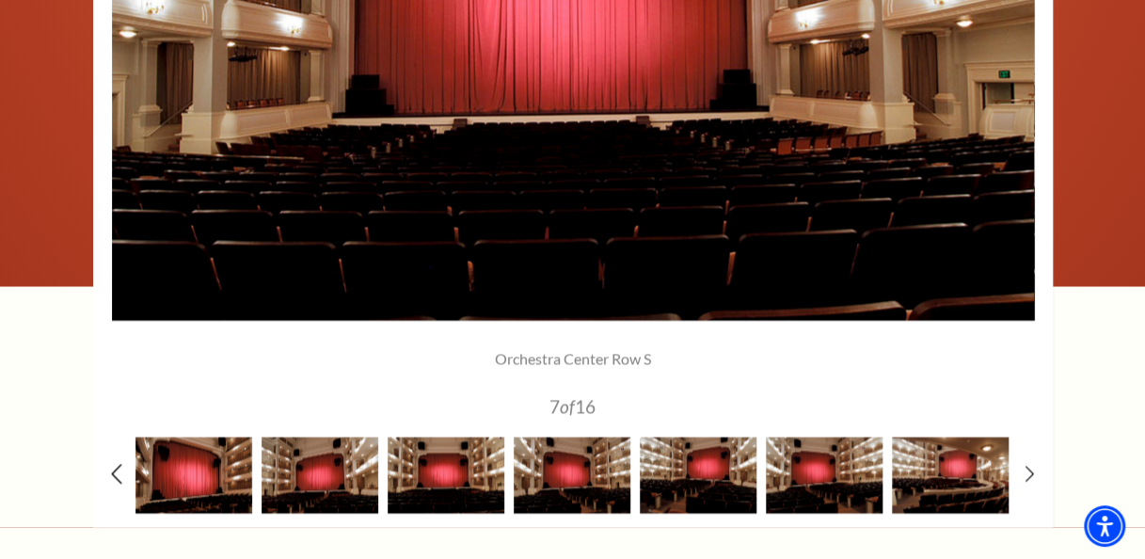
click at [118, 471] on icon at bounding box center [116, 474] width 12 height 20
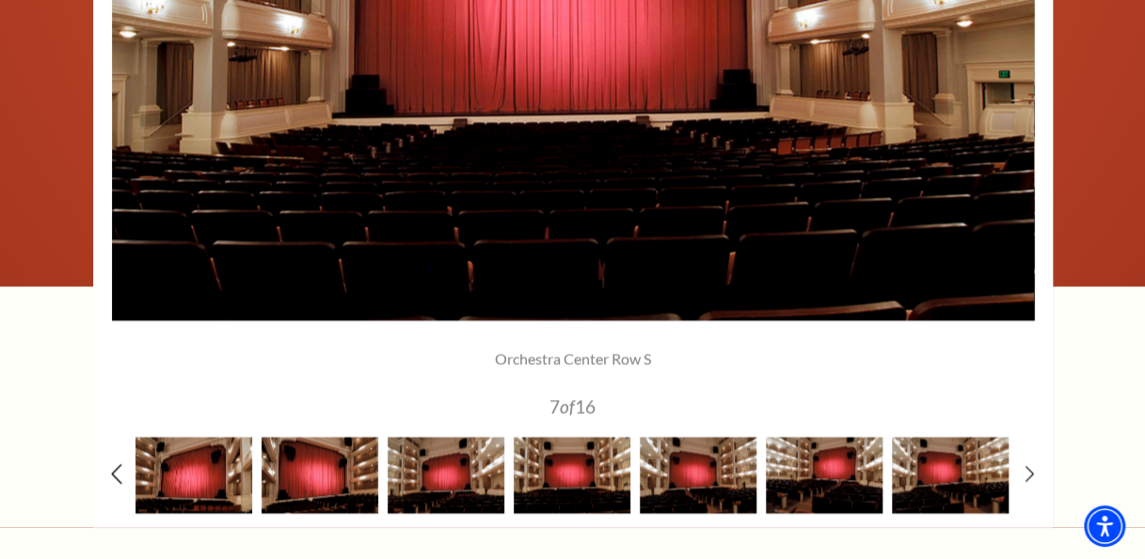
click at [118, 471] on icon at bounding box center [116, 474] width 12 height 20
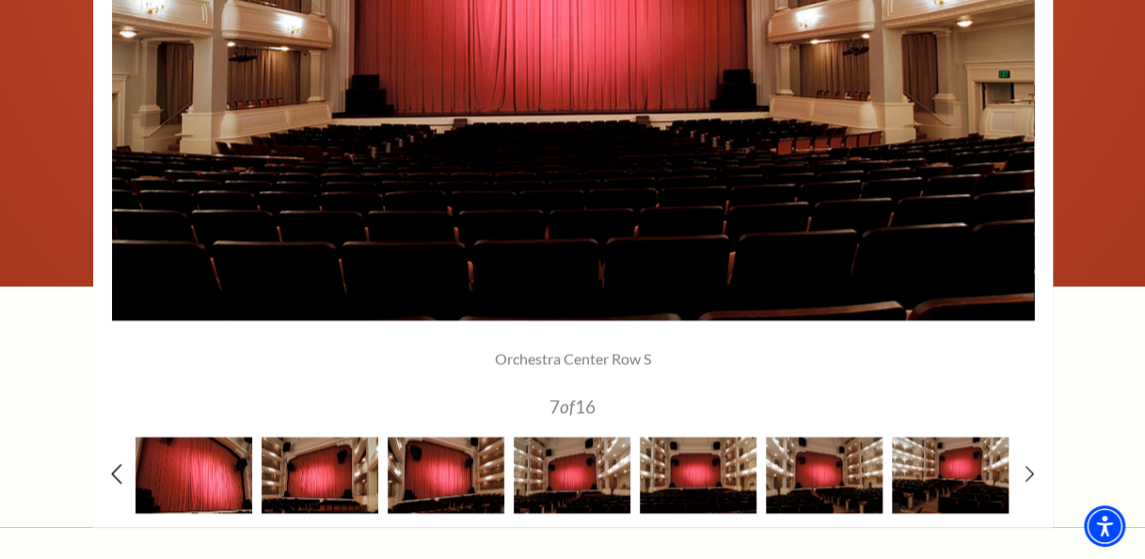
click at [118, 471] on icon at bounding box center [116, 474] width 12 height 20
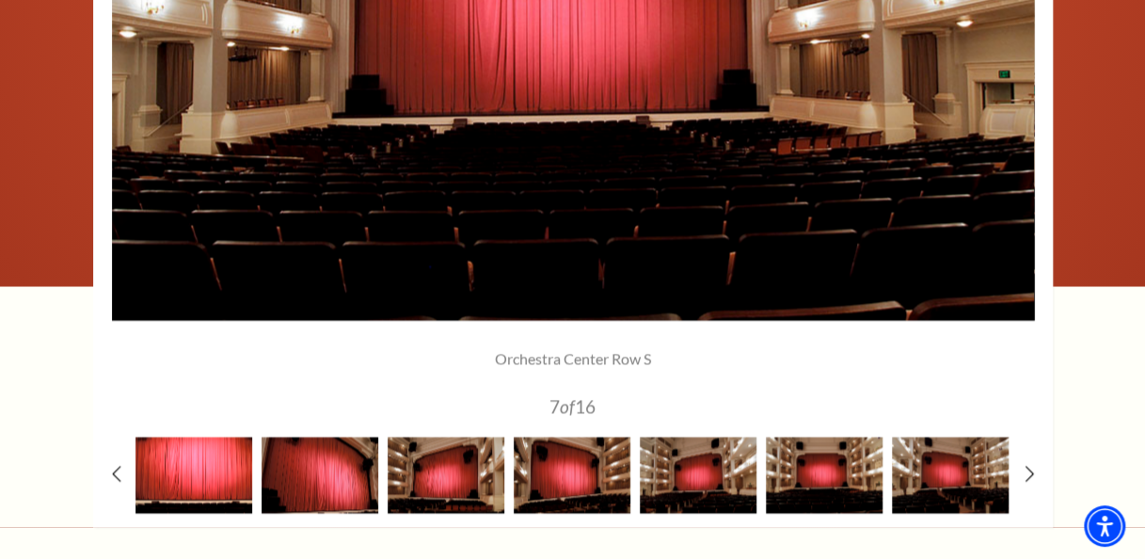
click at [172, 473] on img at bounding box center [193, 475] width 117 height 76
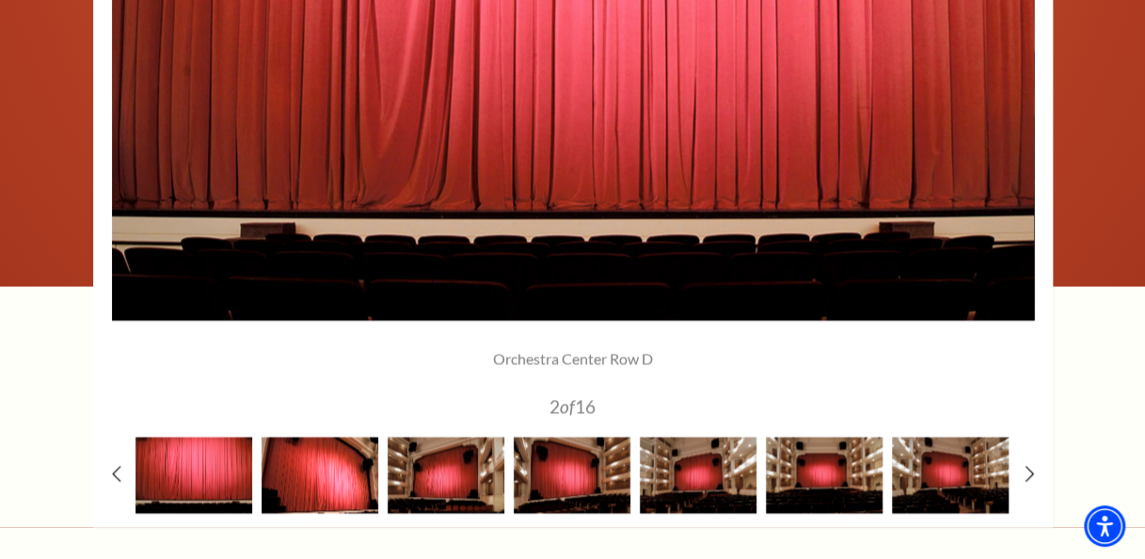
click at [316, 470] on img at bounding box center [320, 475] width 117 height 76
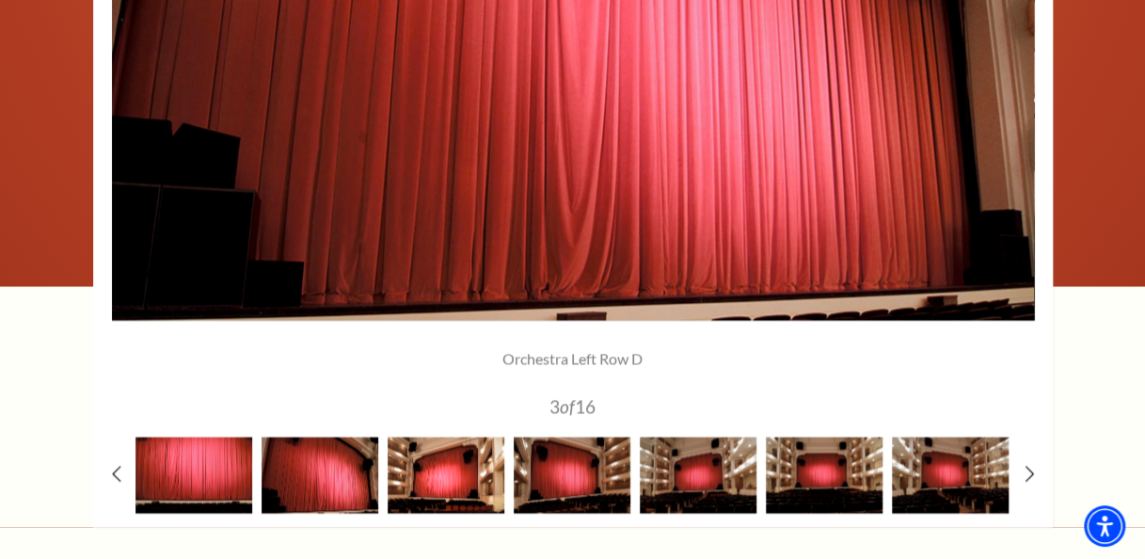
click at [431, 473] on img at bounding box center [446, 475] width 117 height 76
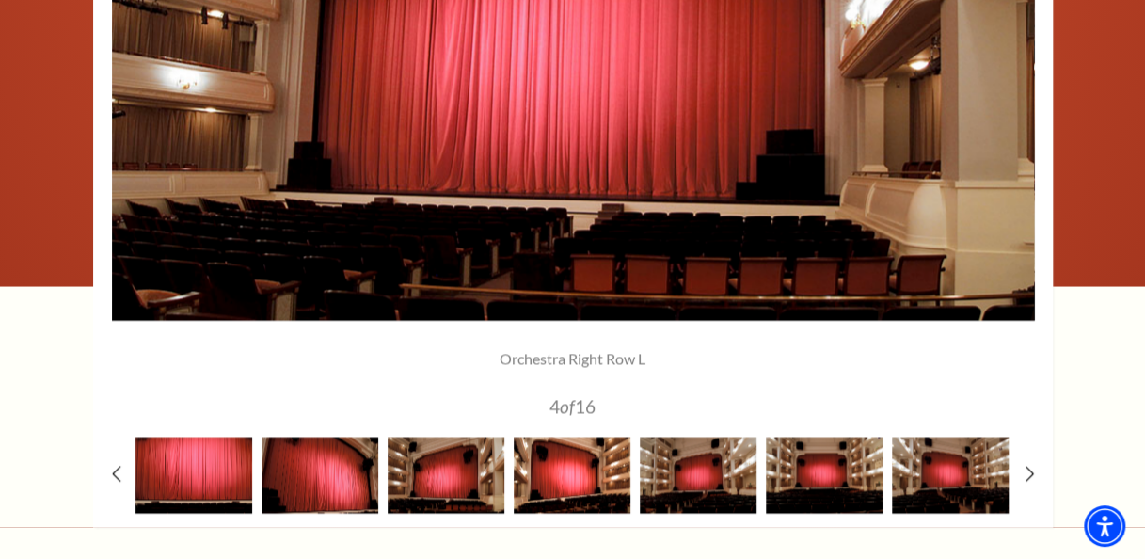
click at [557, 474] on img at bounding box center [572, 475] width 117 height 76
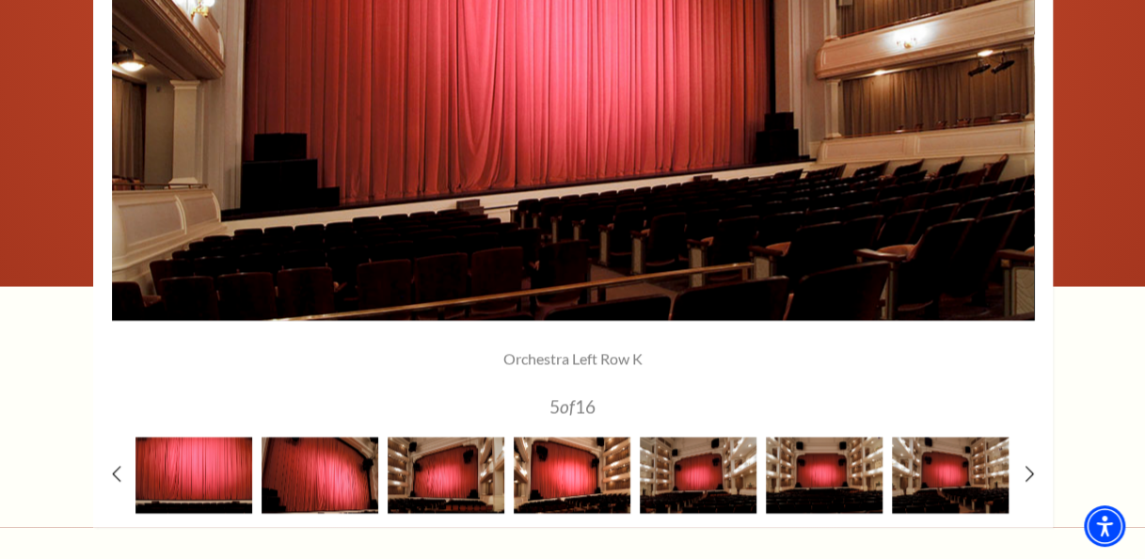
click at [557, 474] on img at bounding box center [572, 475] width 117 height 76
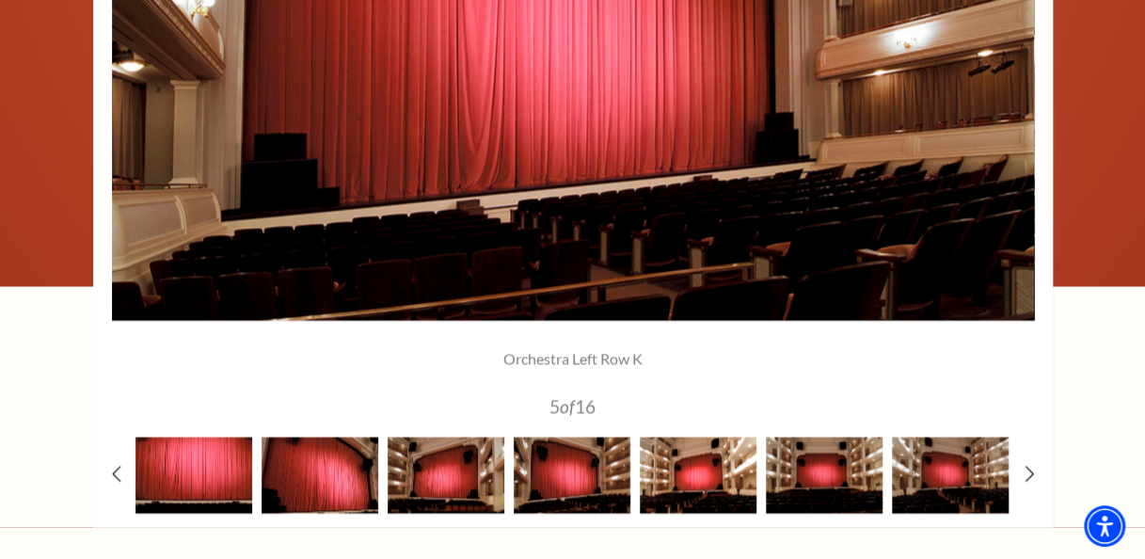
click at [661, 470] on img at bounding box center [698, 475] width 117 height 76
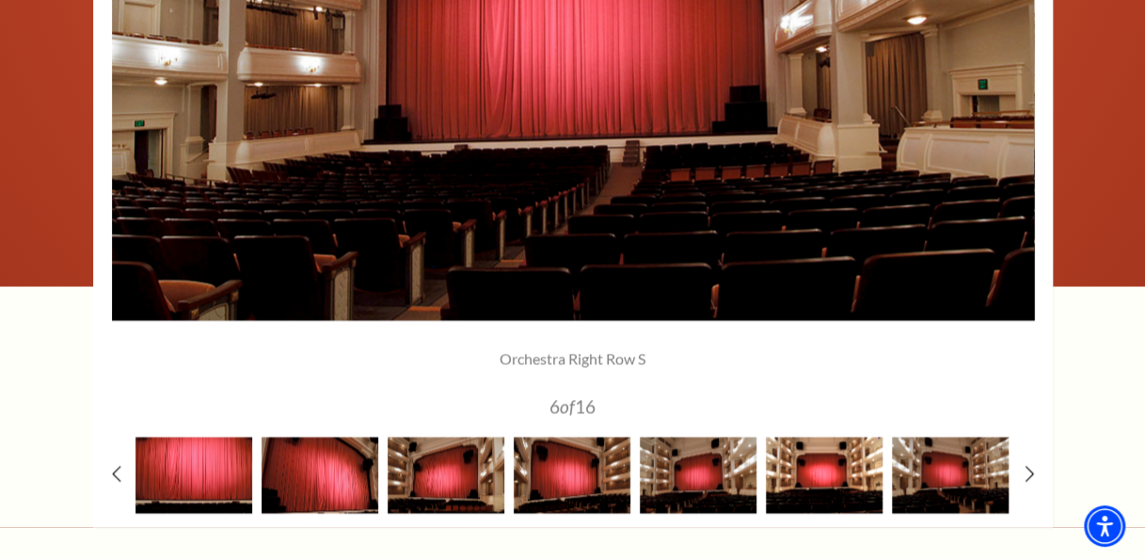
click at [852, 470] on img at bounding box center [824, 475] width 117 height 76
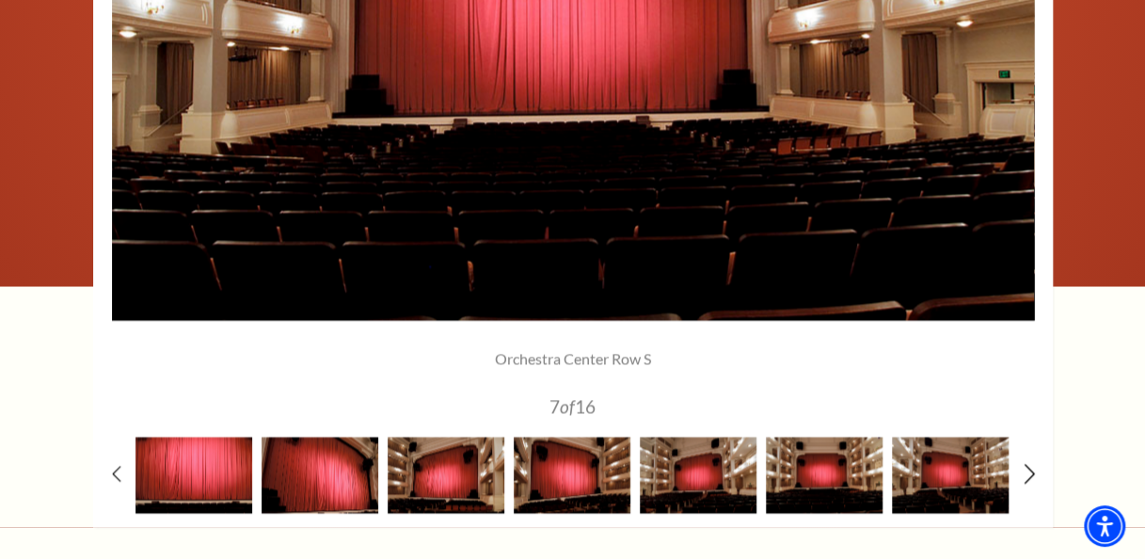
click at [1031, 468] on icon at bounding box center [1029, 474] width 12 height 20
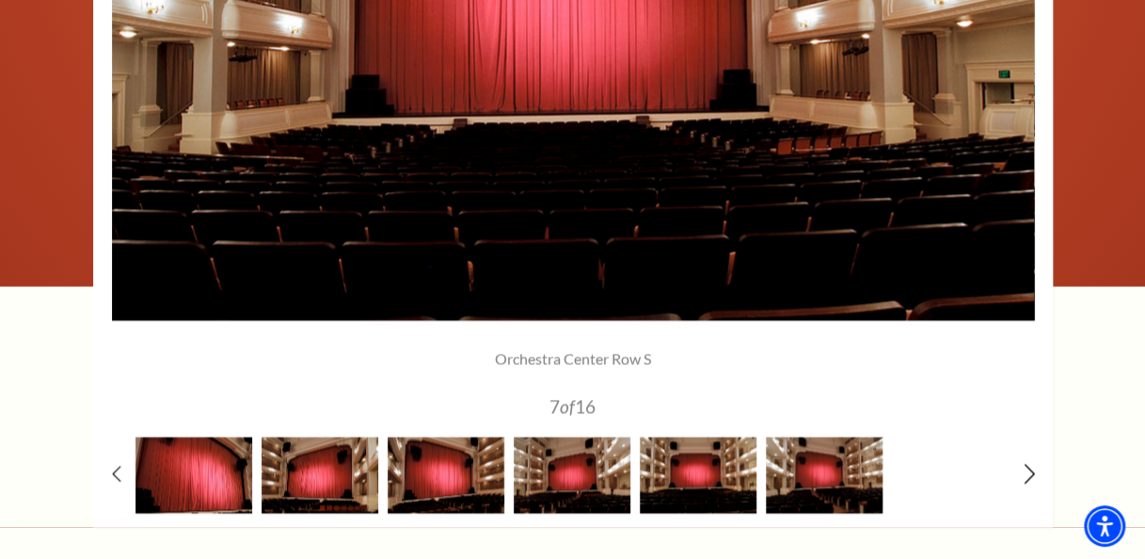
click at [1031, 468] on icon at bounding box center [1029, 474] width 12 height 20
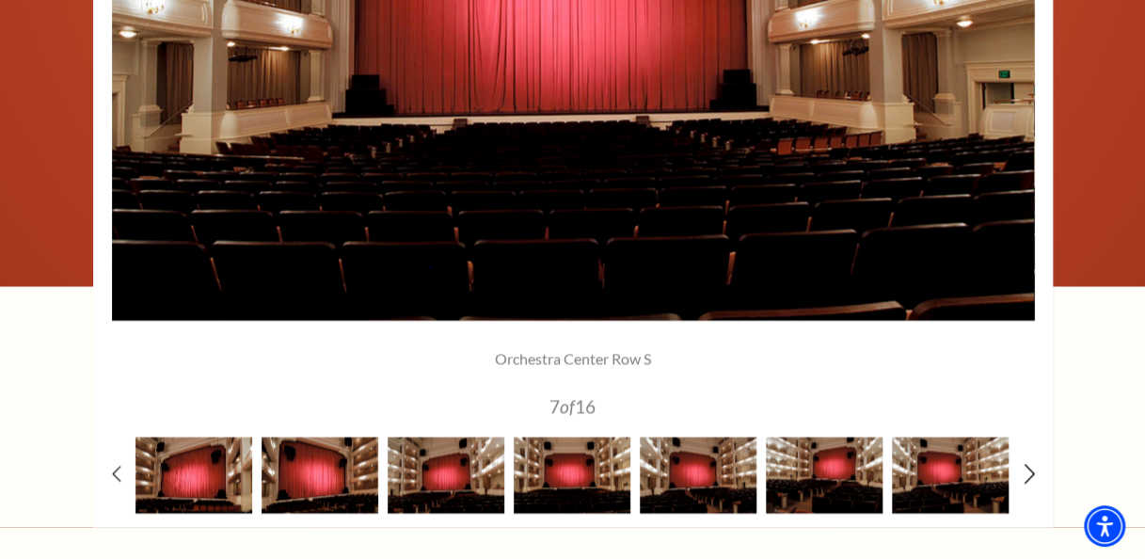
click at [1031, 468] on icon at bounding box center [1029, 474] width 12 height 20
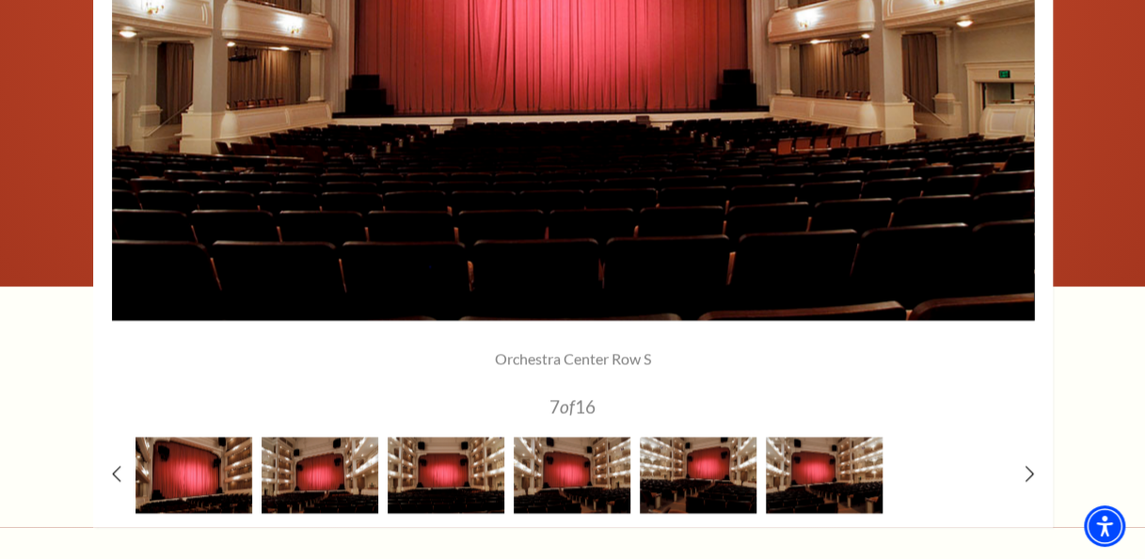
click at [967, 468] on img at bounding box center [950, 475] width 117 height 76
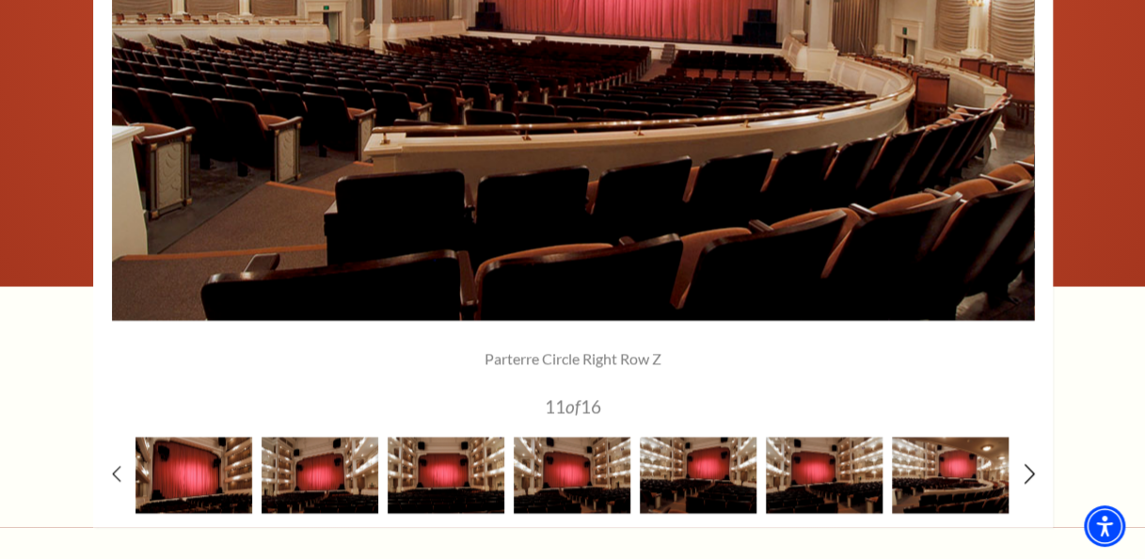
click at [1026, 469] on icon at bounding box center [1029, 474] width 12 height 20
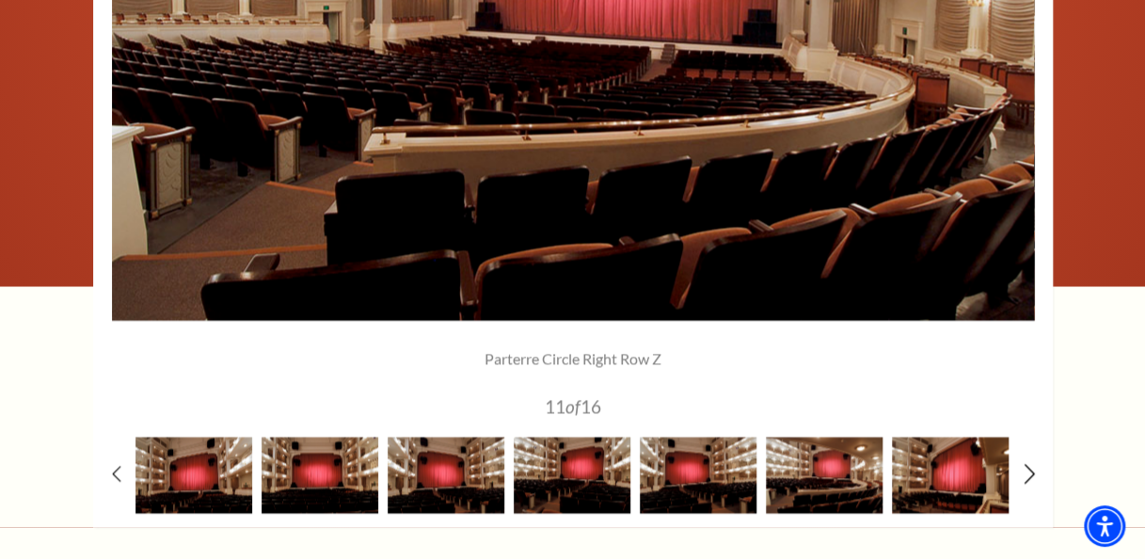
click at [1026, 469] on icon at bounding box center [1029, 474] width 12 height 20
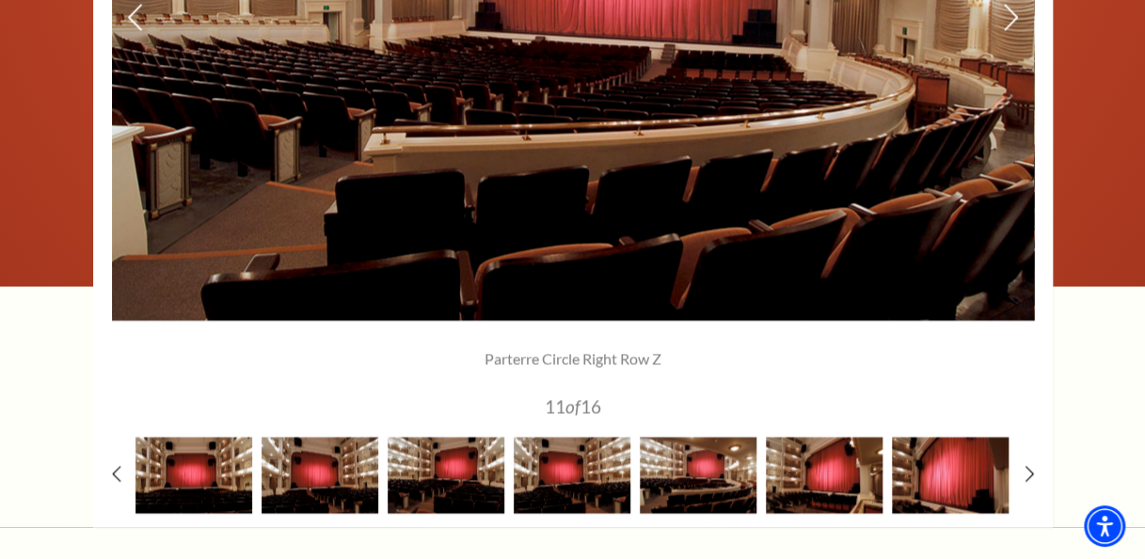
click at [574, 223] on img at bounding box center [573, 18] width 922 height 604
click at [117, 463] on div at bounding box center [573, 112] width 960 height 830
click at [156, 468] on img at bounding box center [193, 475] width 117 height 76
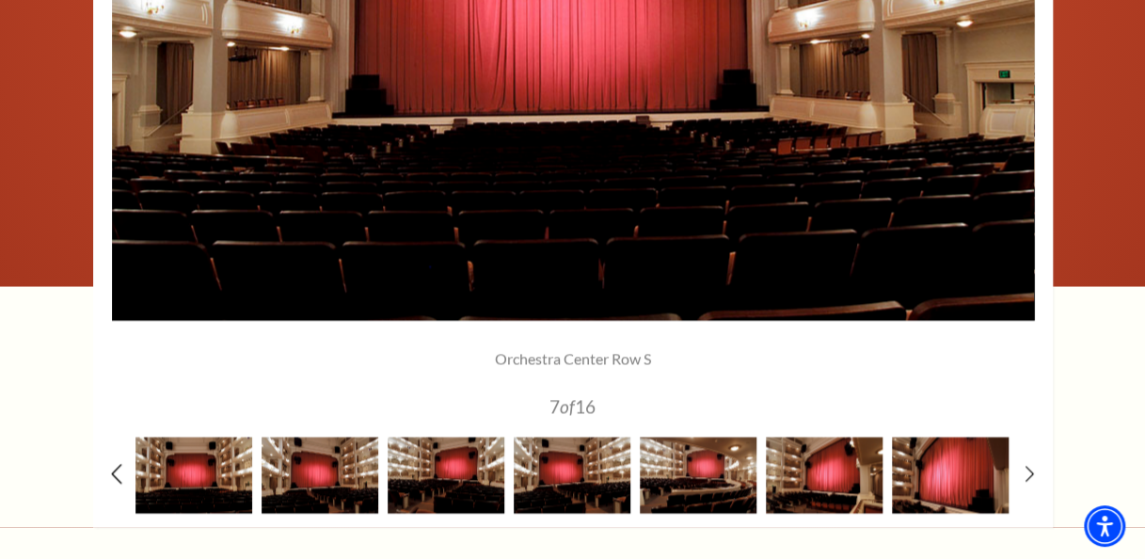
click at [113, 473] on icon at bounding box center [116, 474] width 12 height 20
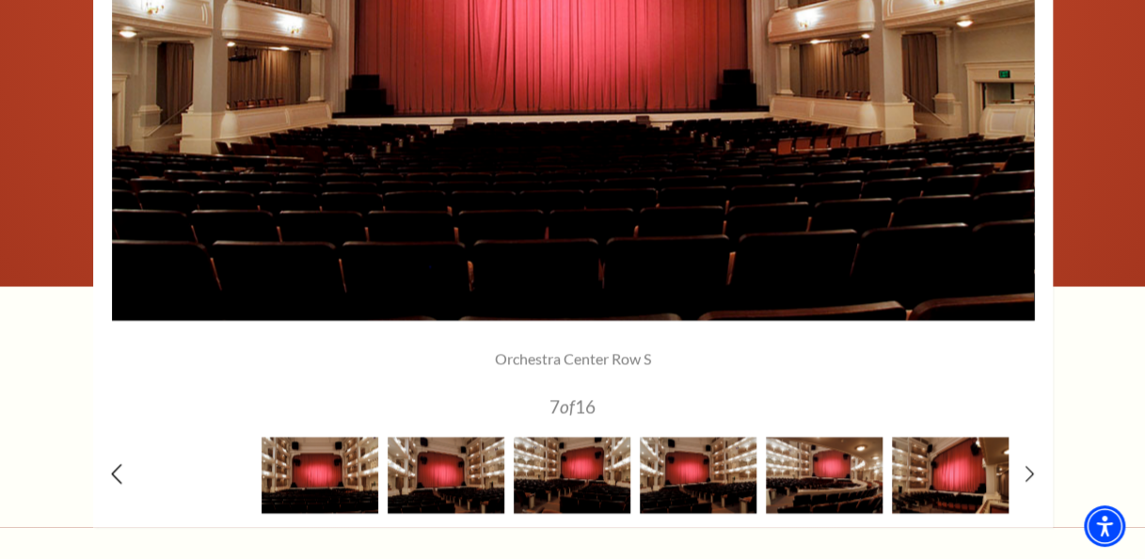
click at [113, 473] on use at bounding box center [116, 474] width 10 height 20
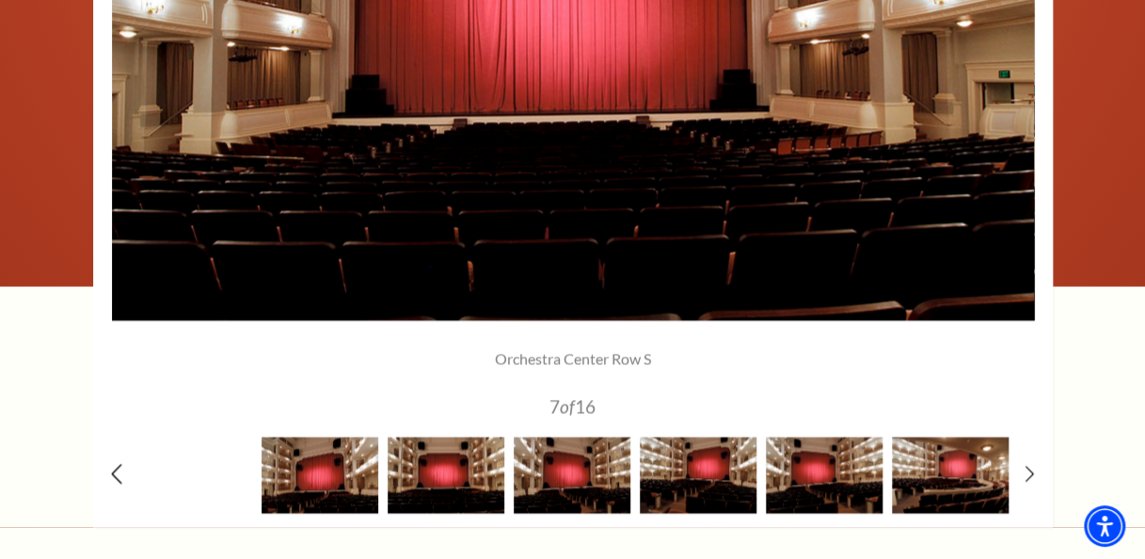
click at [113, 473] on use at bounding box center [116, 474] width 10 height 20
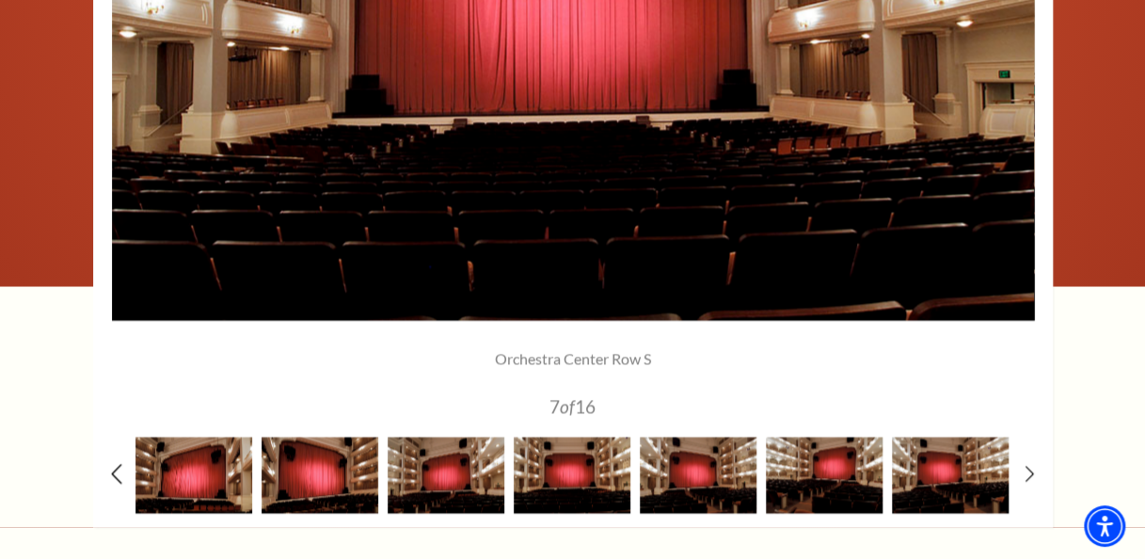
click at [113, 473] on use at bounding box center [116, 474] width 10 height 20
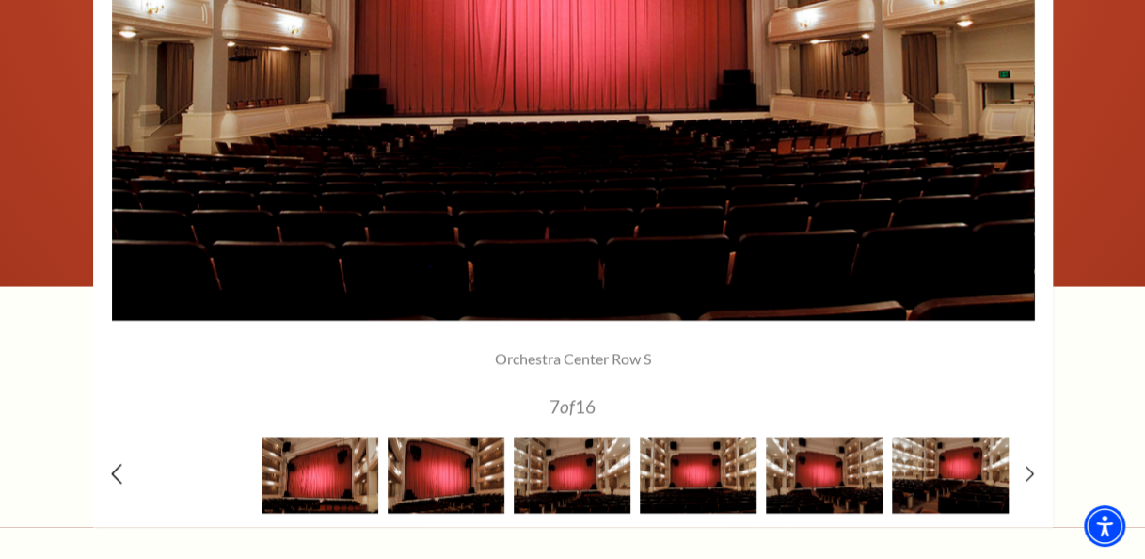
click at [113, 473] on use at bounding box center [116, 474] width 10 height 20
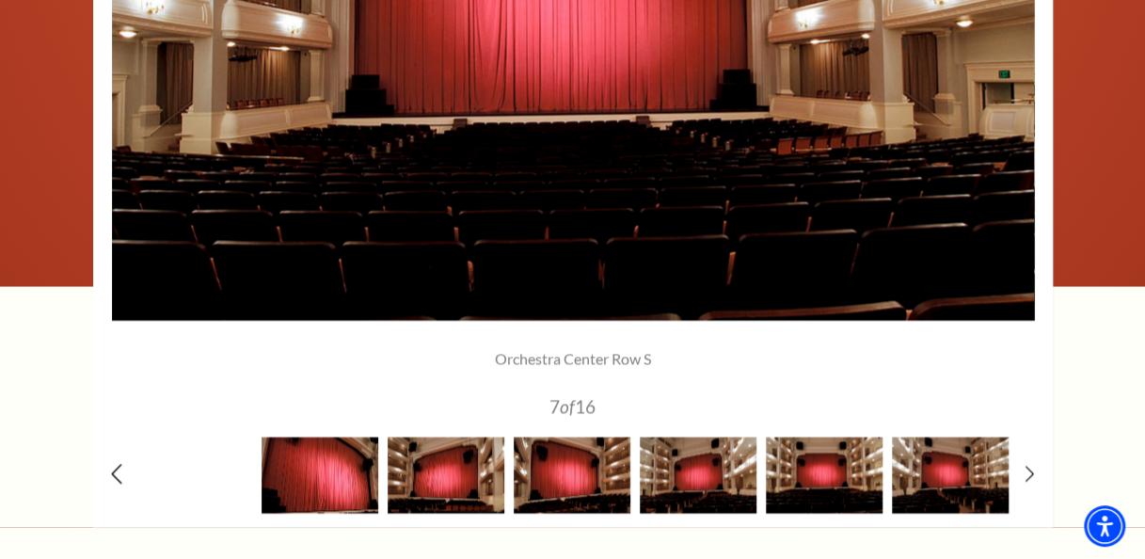
click at [113, 473] on use at bounding box center [116, 474] width 10 height 20
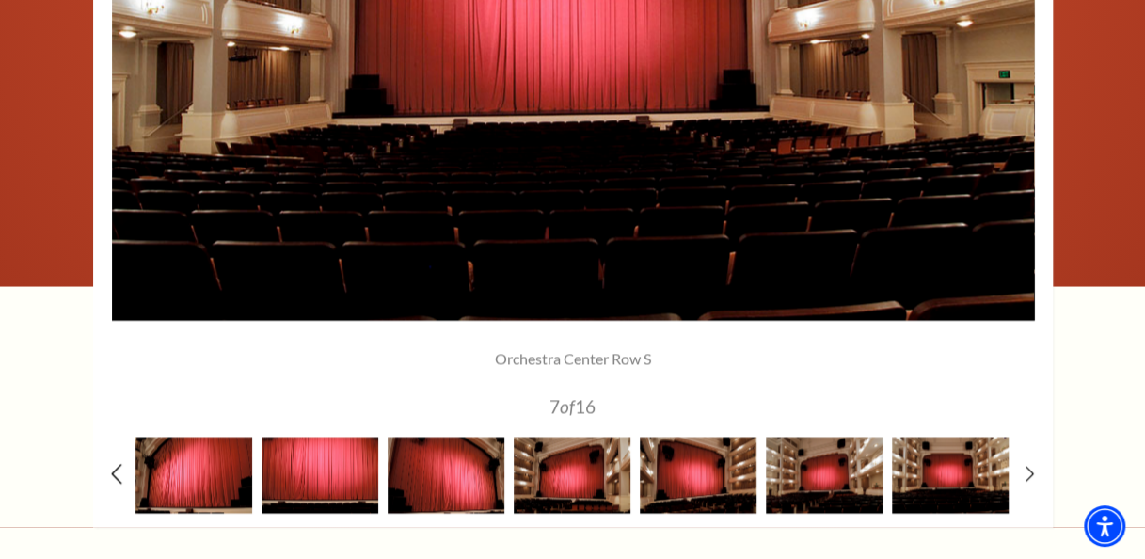
click at [113, 473] on use at bounding box center [116, 474] width 10 height 20
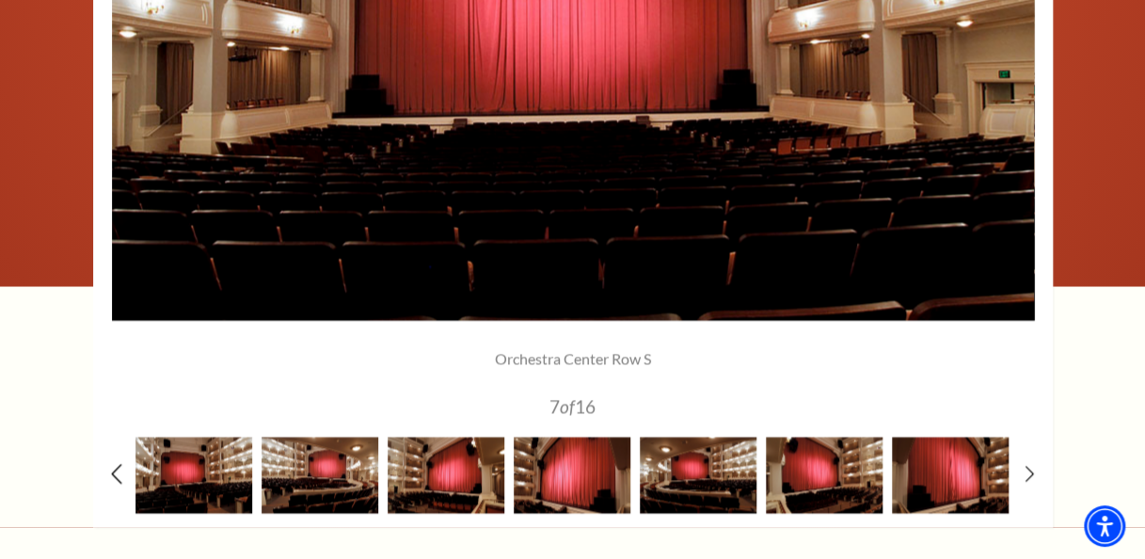
click at [113, 473] on use at bounding box center [116, 474] width 10 height 20
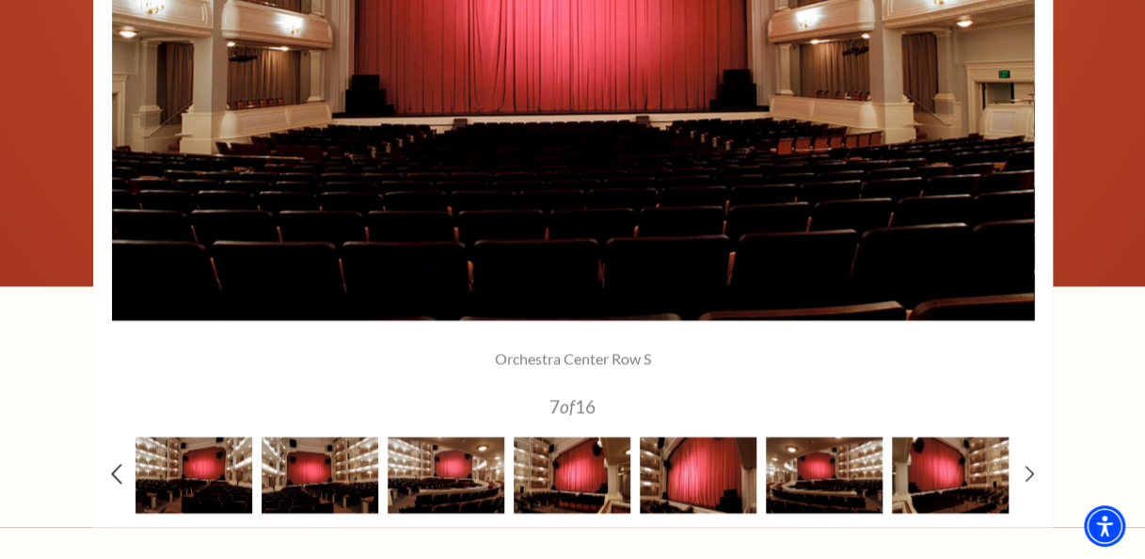
click at [113, 473] on use at bounding box center [116, 474] width 10 height 20
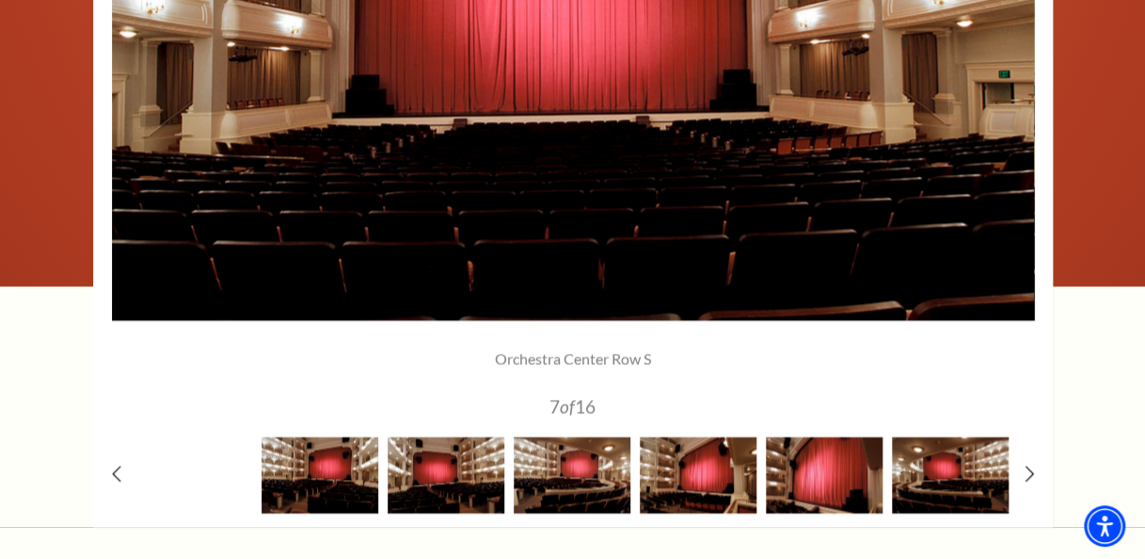
click at [192, 470] on img at bounding box center [193, 475] width 117 height 76
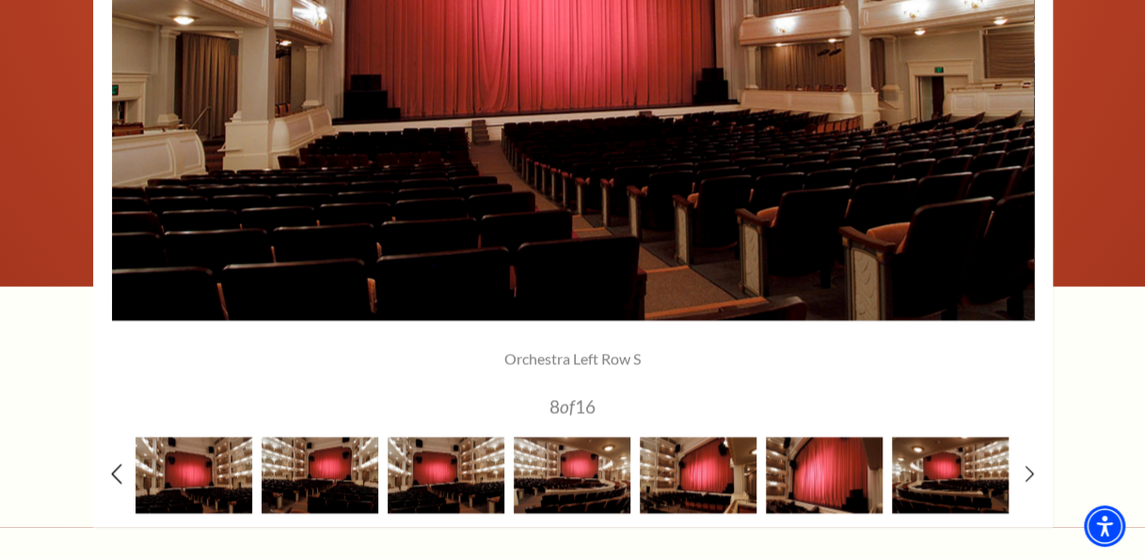
click at [113, 468] on icon at bounding box center [116, 474] width 12 height 20
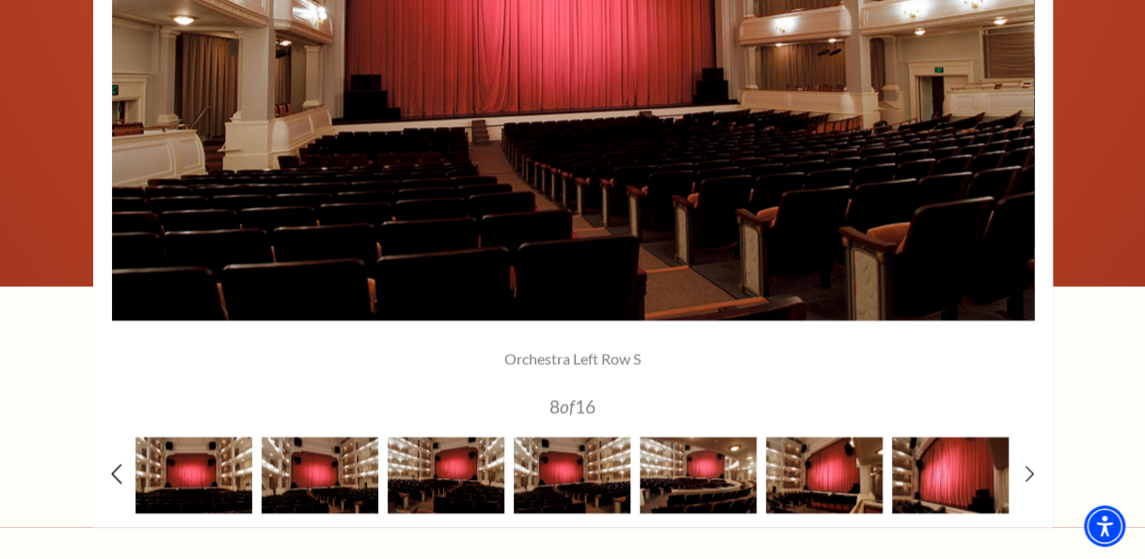
click at [113, 468] on icon at bounding box center [116, 474] width 12 height 20
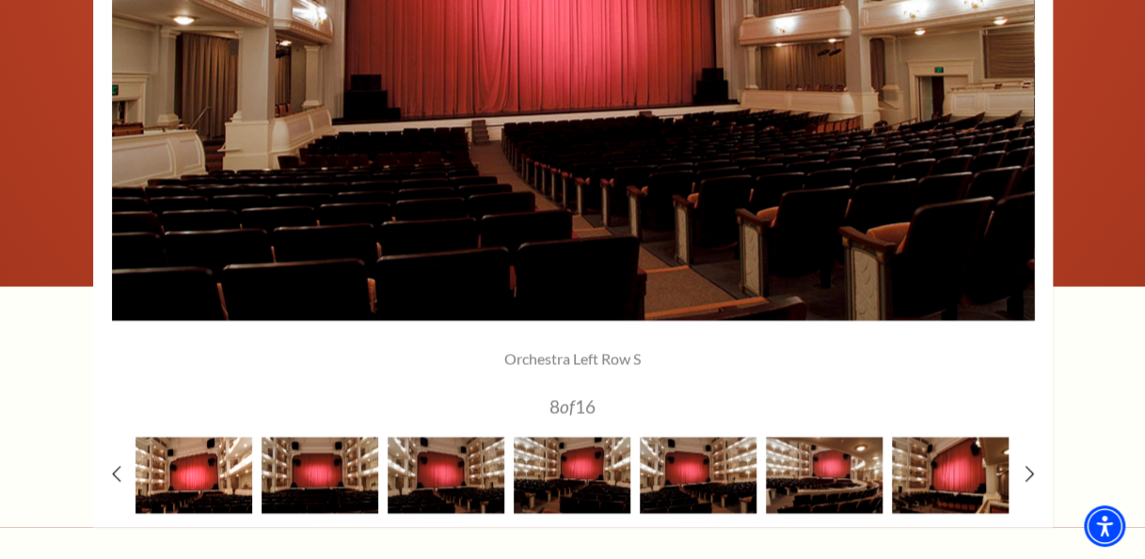
click at [205, 468] on img at bounding box center [193, 475] width 117 height 76
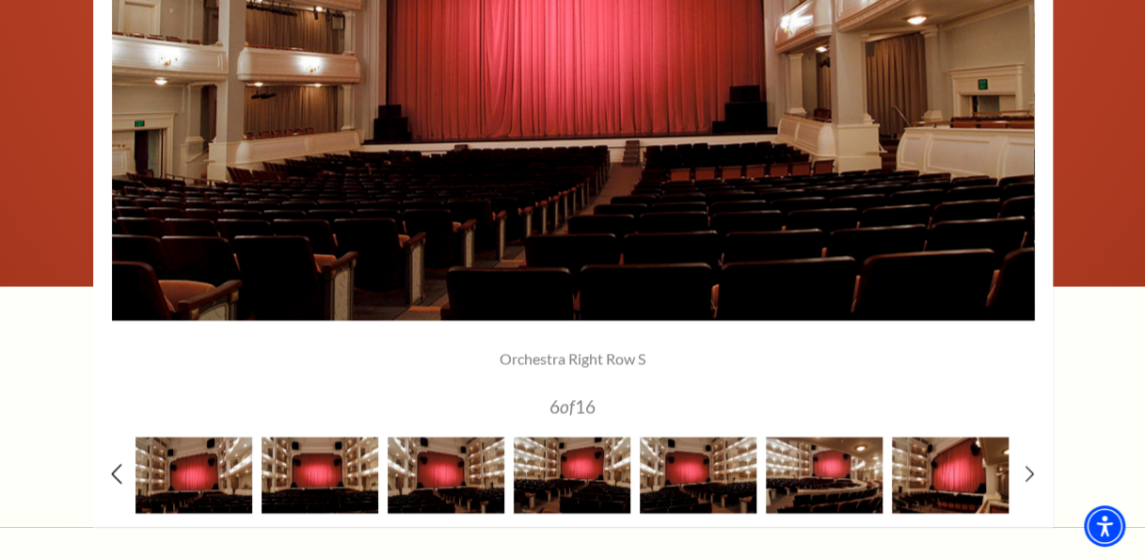
click at [118, 468] on icon at bounding box center [116, 474] width 12 height 20
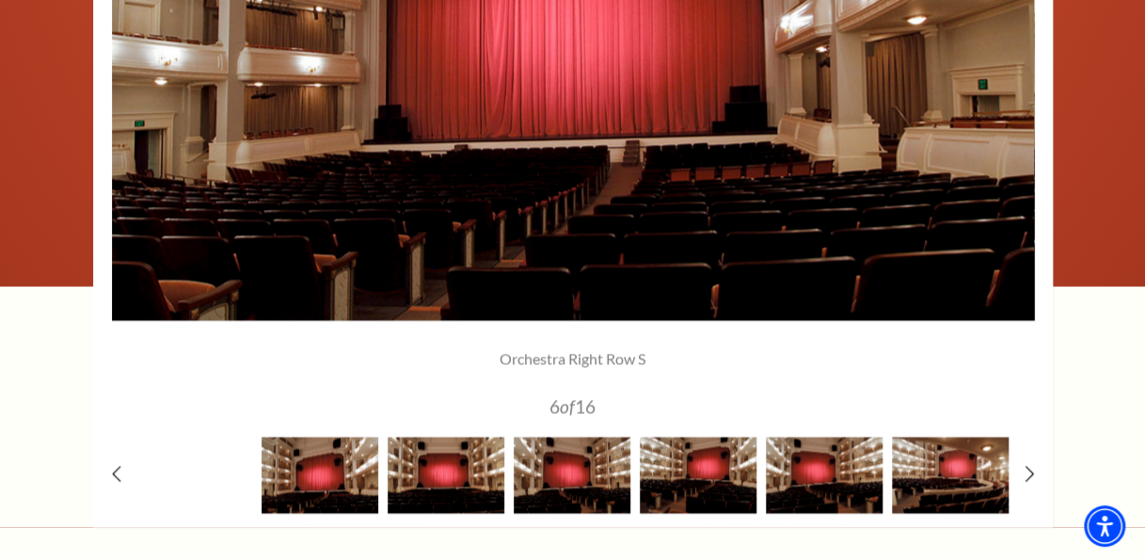
drag, startPoint x: 118, startPoint y: 468, endPoint x: 130, endPoint y: 469, distance: 12.3
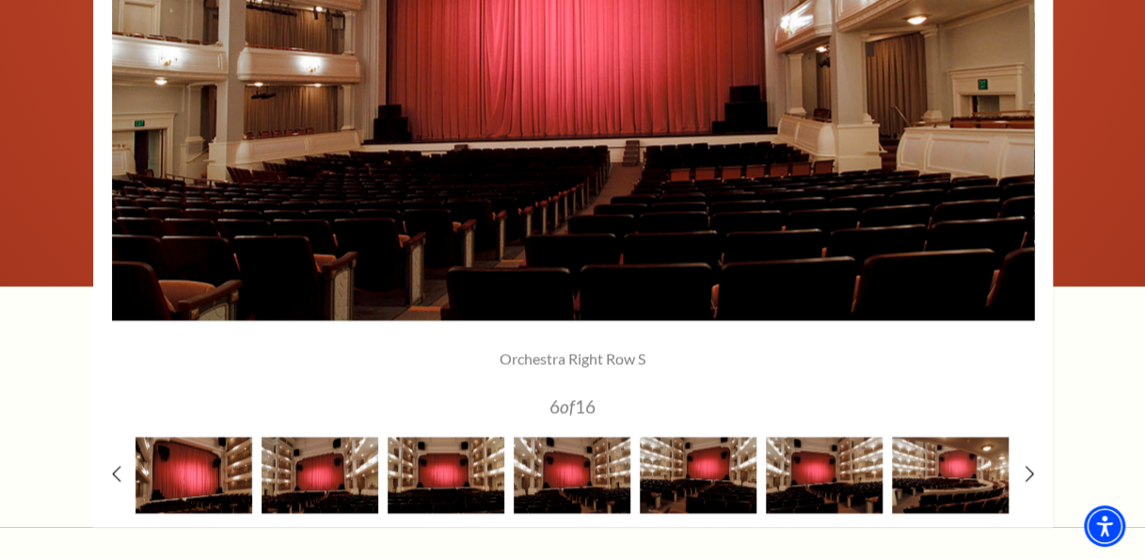
click at [119, 469] on icon at bounding box center [116, 474] width 9 height 16
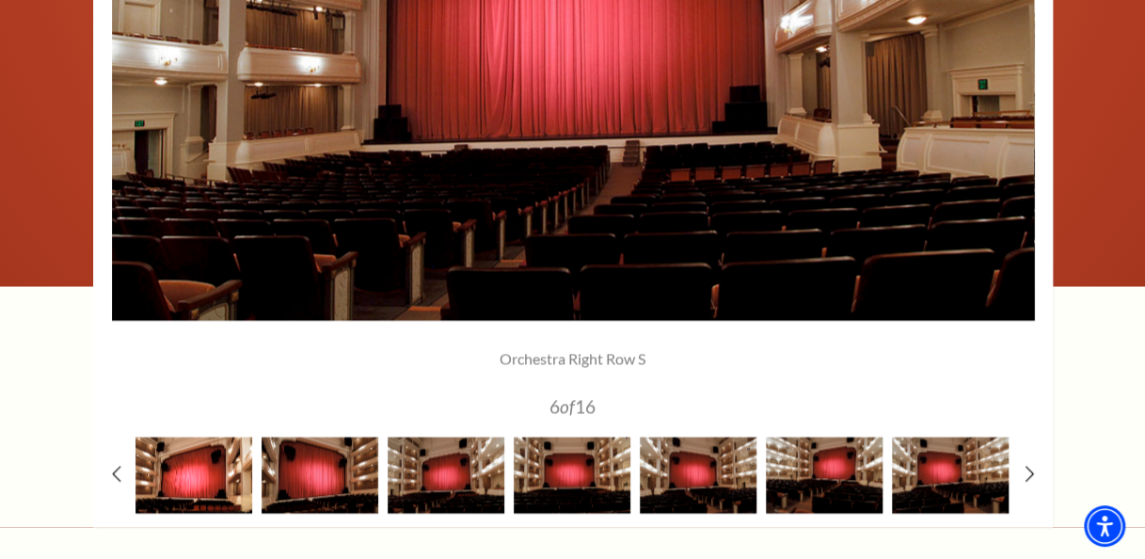
click at [199, 469] on img at bounding box center [193, 475] width 117 height 76
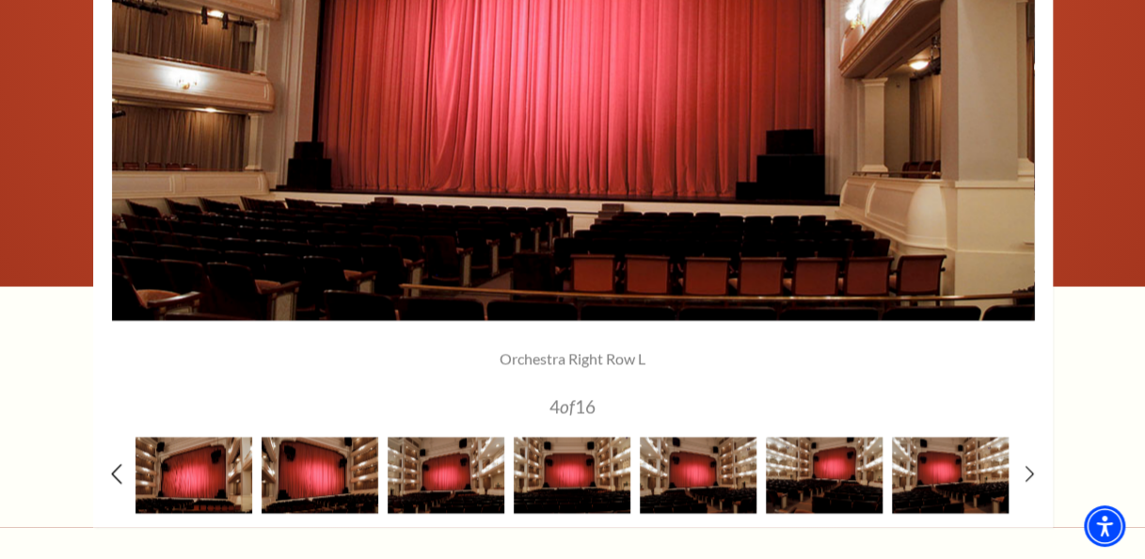
click at [114, 469] on use at bounding box center [116, 474] width 10 height 20
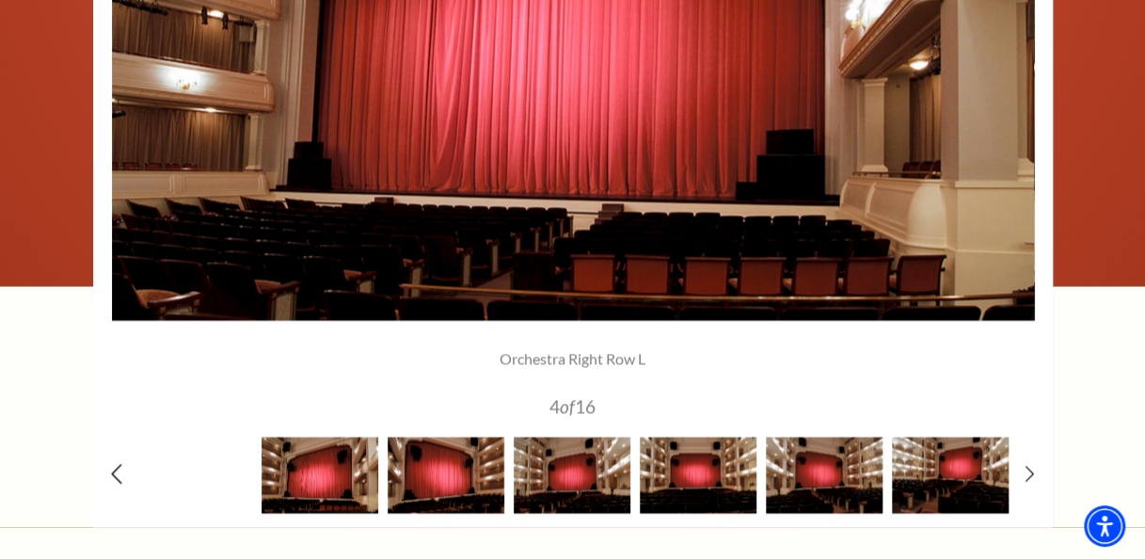
click at [114, 469] on use at bounding box center [116, 474] width 10 height 20
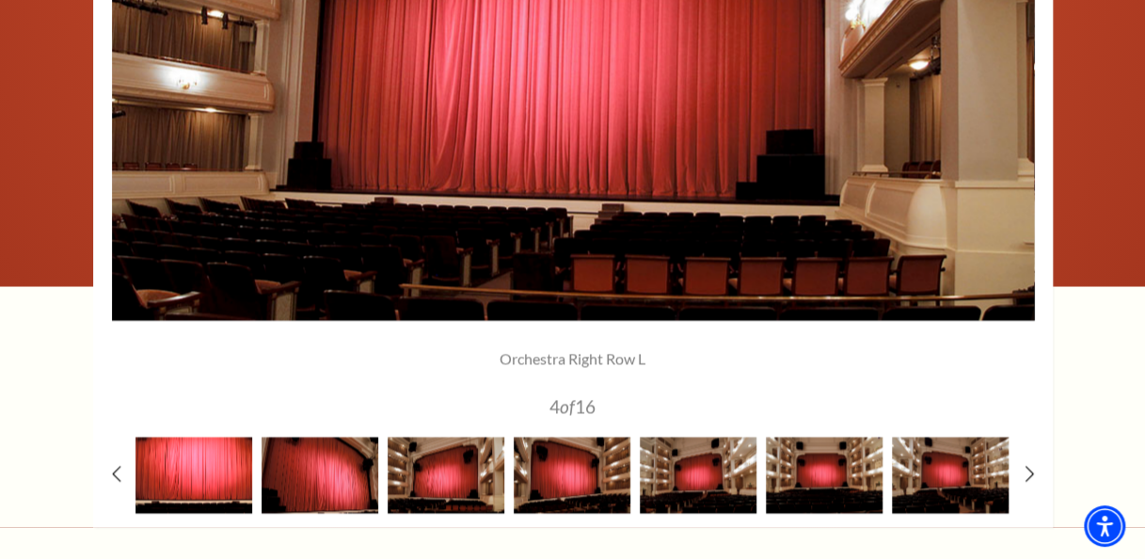
click at [201, 470] on img at bounding box center [193, 475] width 117 height 76
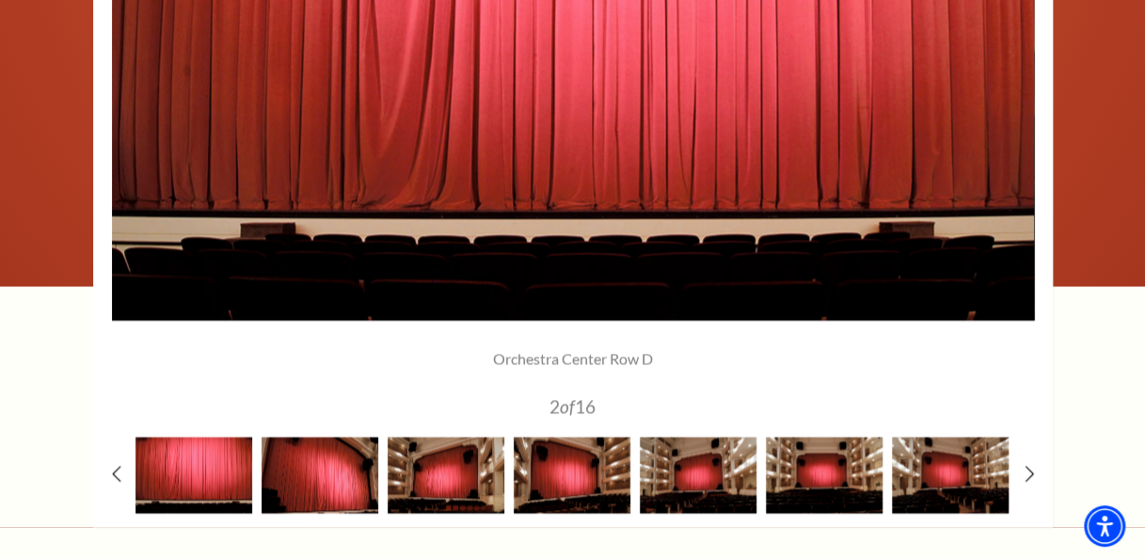
click at [108, 469] on div at bounding box center [573, 112] width 960 height 830
click at [182, 471] on img at bounding box center [193, 475] width 117 height 76
click at [113, 470] on use at bounding box center [116, 474] width 10 height 20
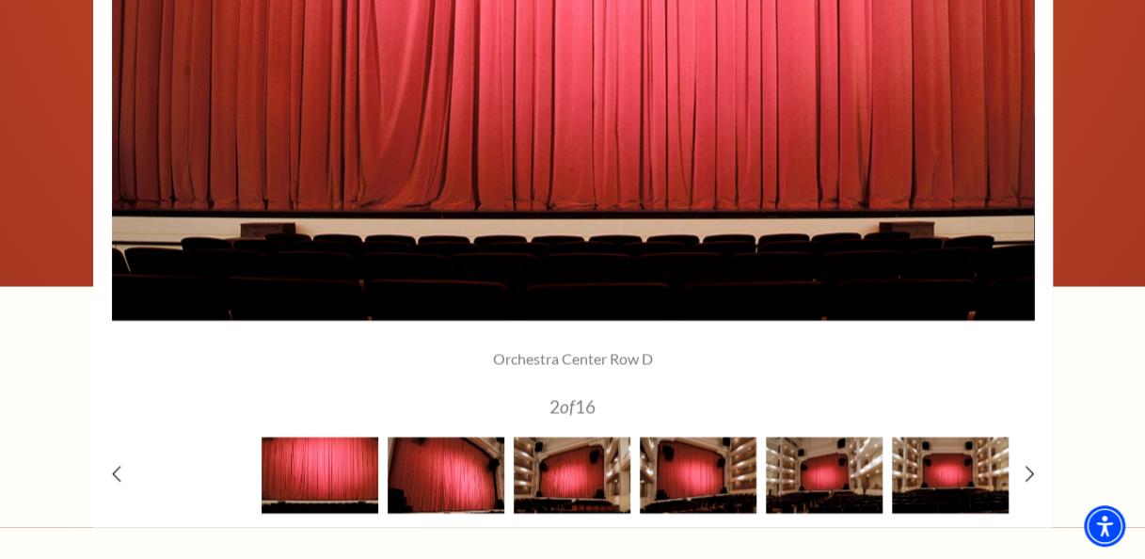
click at [174, 470] on img at bounding box center [193, 475] width 117 height 76
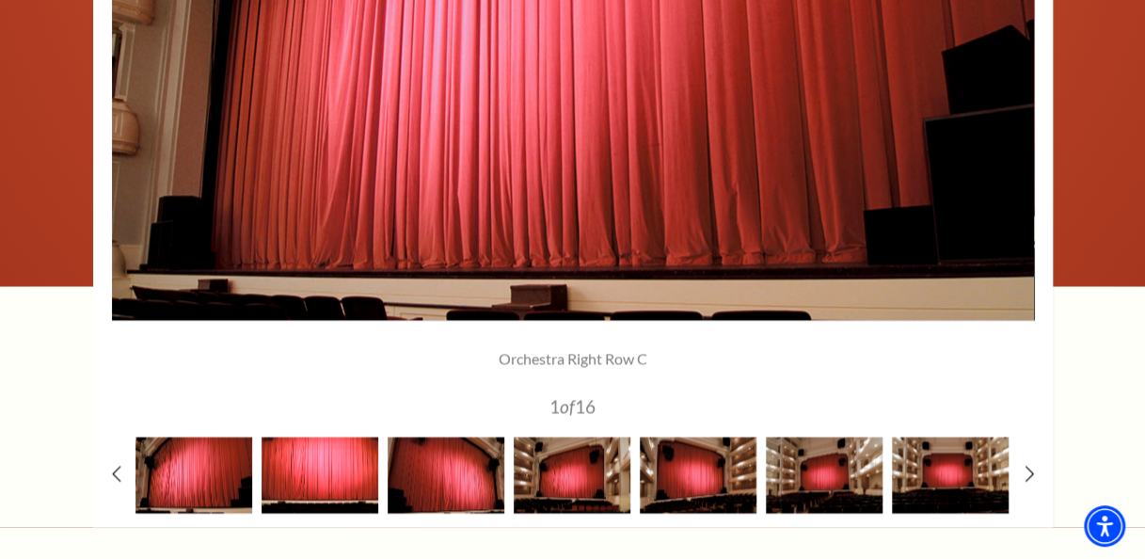
click at [302, 472] on img at bounding box center [320, 475] width 117 height 76
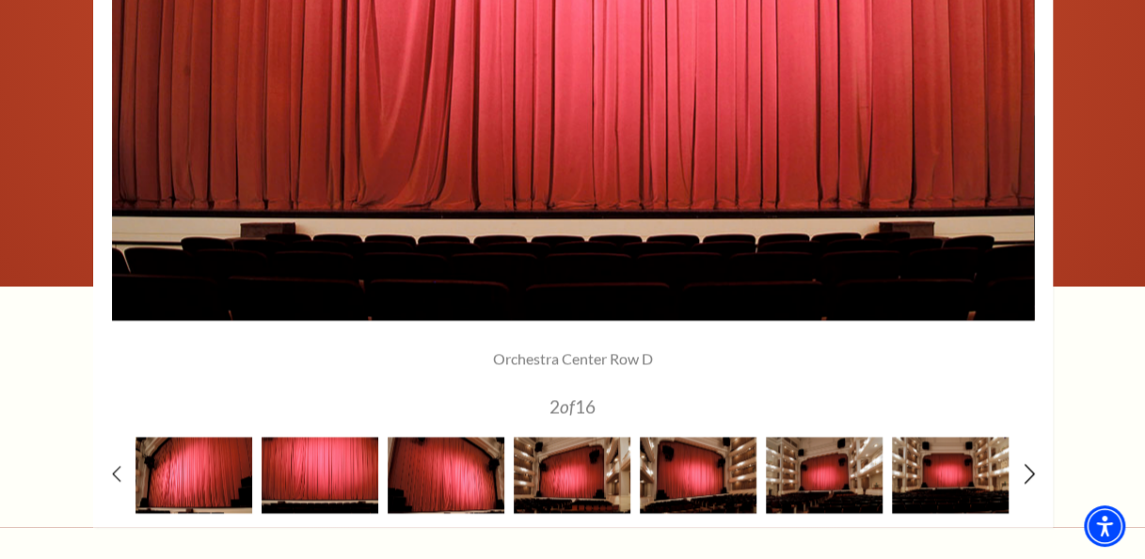
click at [1026, 475] on icon at bounding box center [1029, 474] width 12 height 20
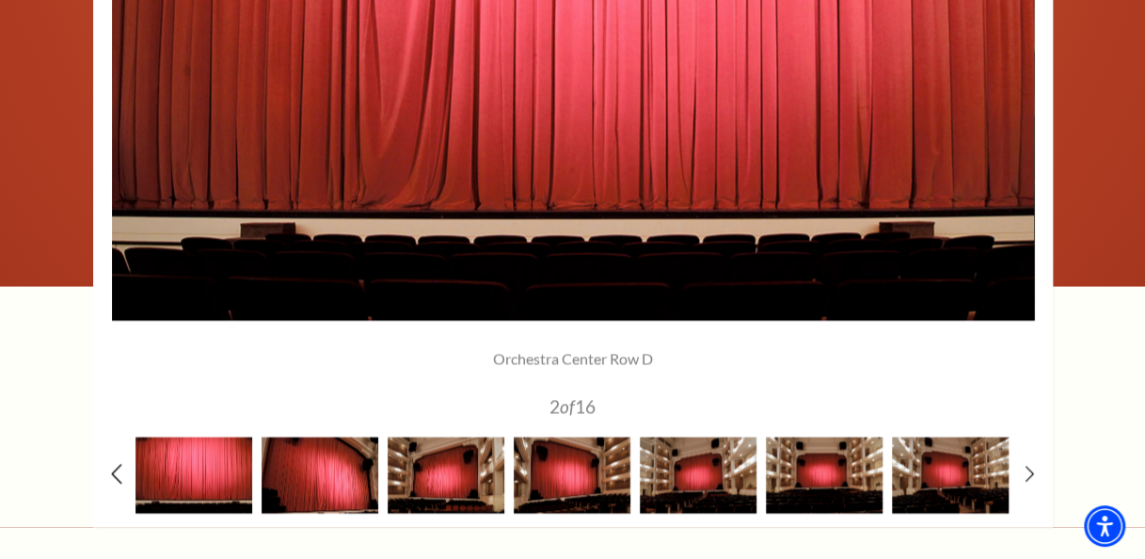
click at [115, 474] on use at bounding box center [116, 474] width 10 height 20
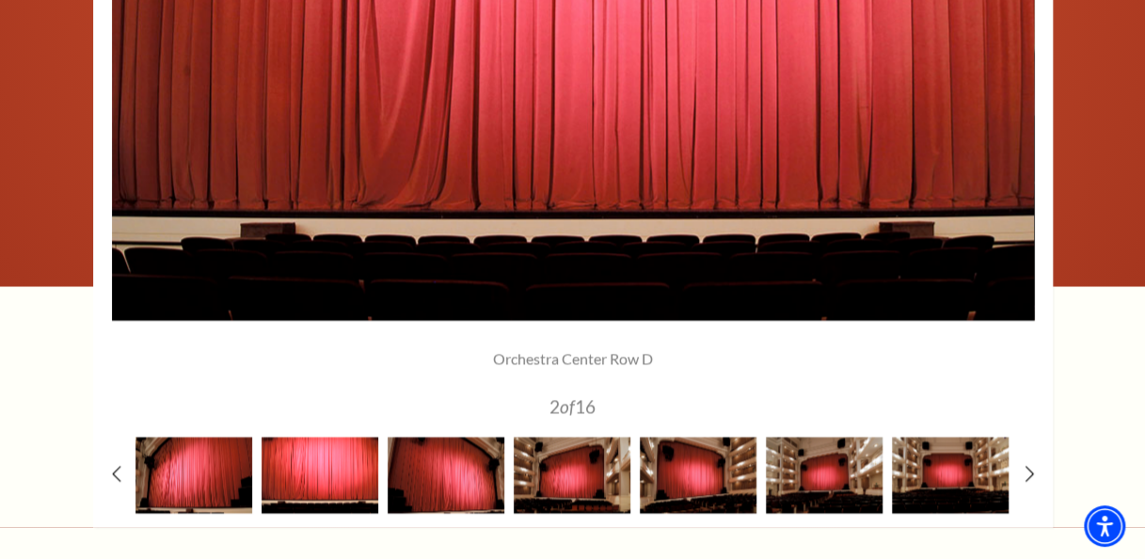
click at [320, 474] on img at bounding box center [320, 475] width 117 height 76
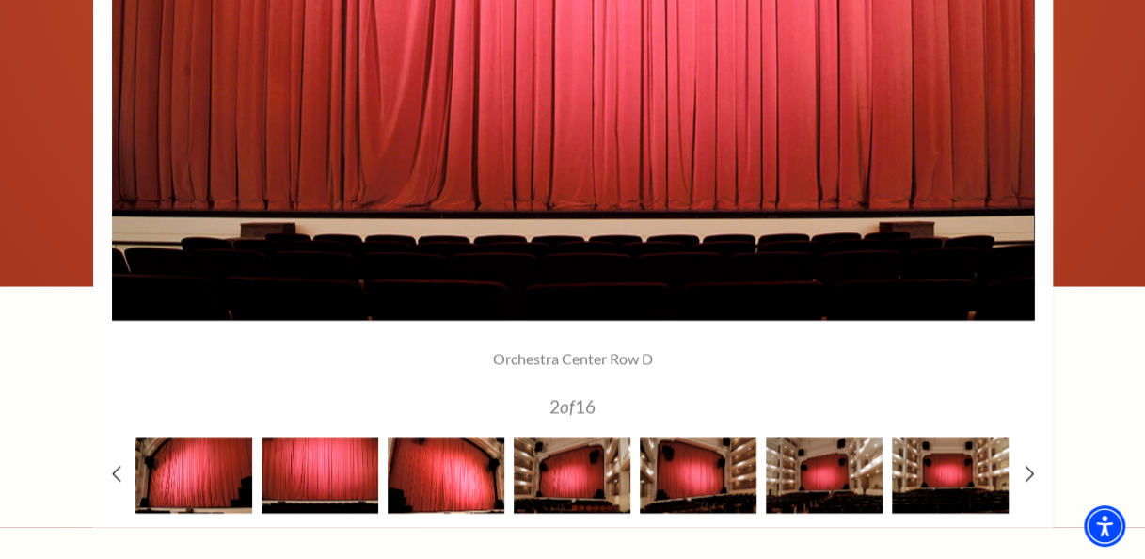
click at [426, 465] on img at bounding box center [446, 475] width 117 height 76
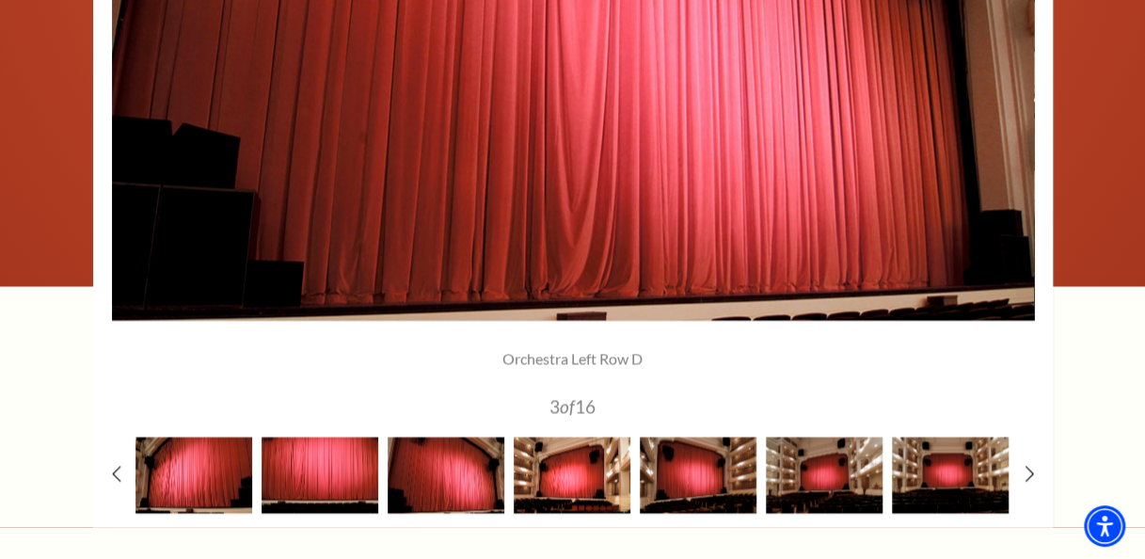
click at [574, 472] on img at bounding box center [572, 475] width 117 height 76
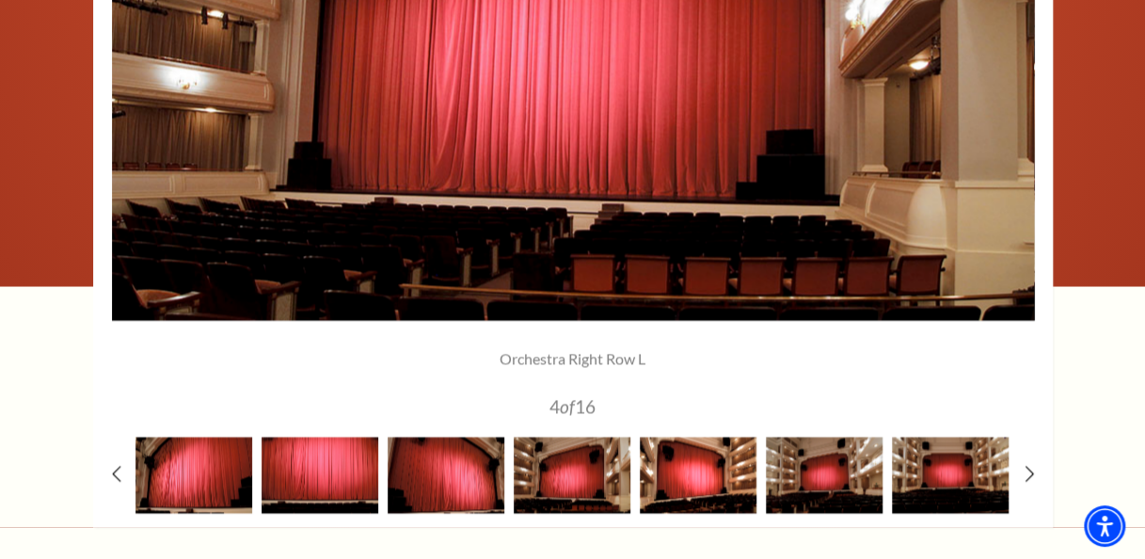
click at [700, 472] on img at bounding box center [698, 475] width 117 height 76
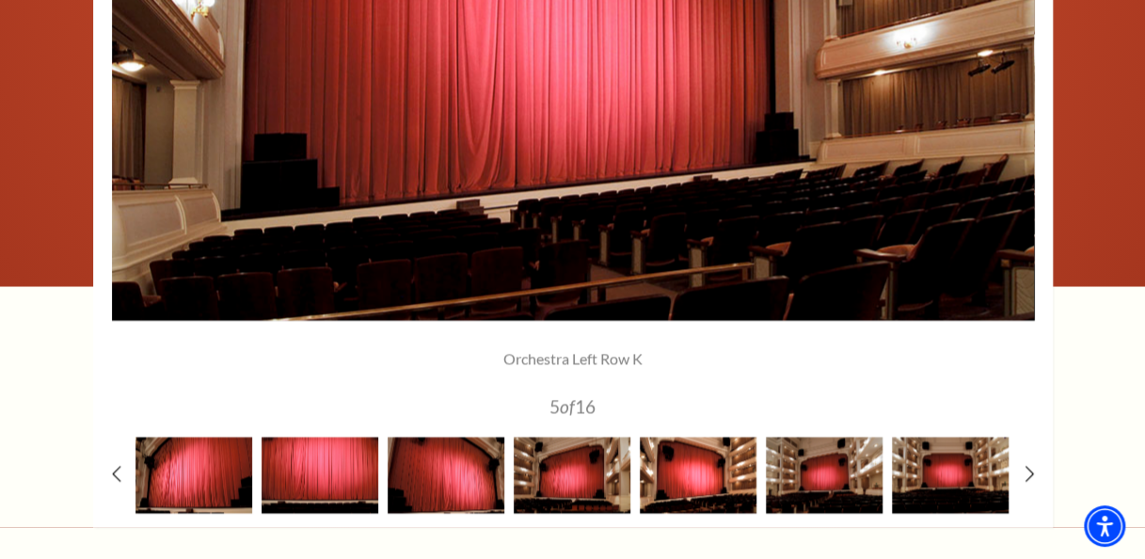
click at [698, 446] on img at bounding box center [698, 475] width 117 height 76
click at [704, 462] on img at bounding box center [698, 475] width 117 height 76
click at [703, 478] on img at bounding box center [698, 475] width 117 height 76
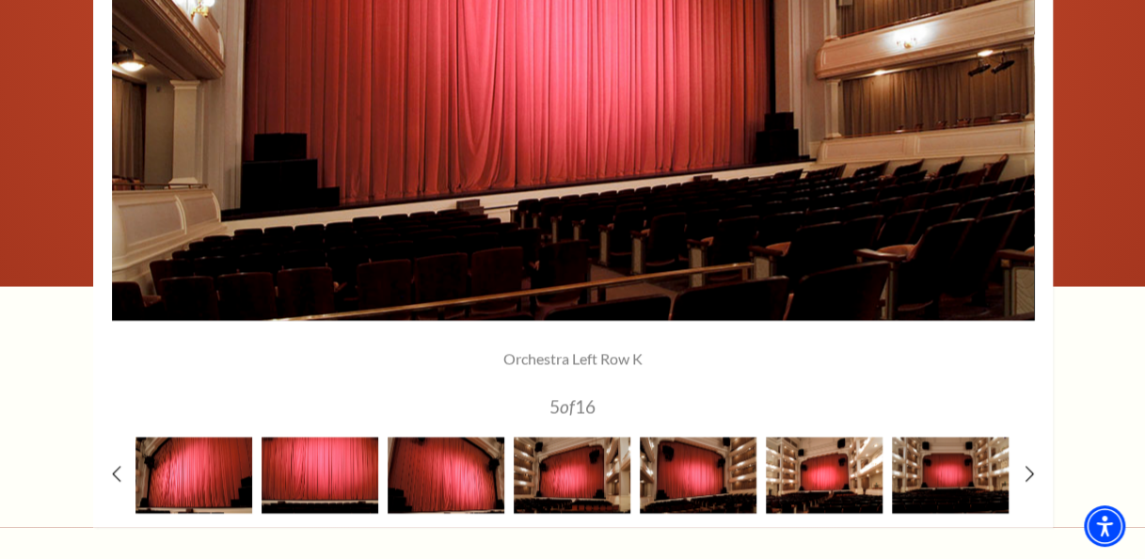
click at [808, 473] on img at bounding box center [824, 475] width 117 height 76
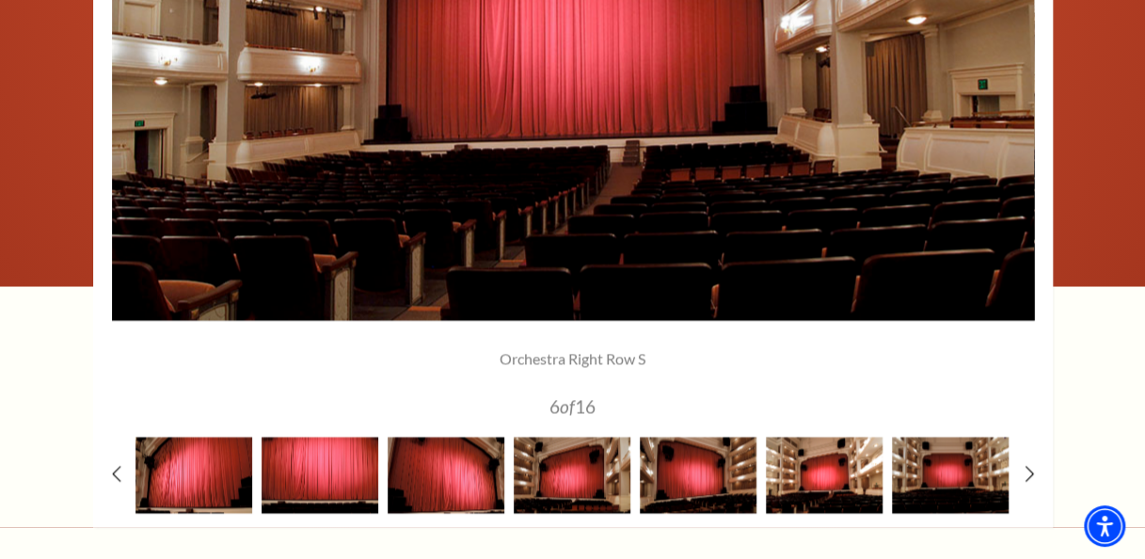
click at [836, 458] on img at bounding box center [824, 475] width 117 height 76
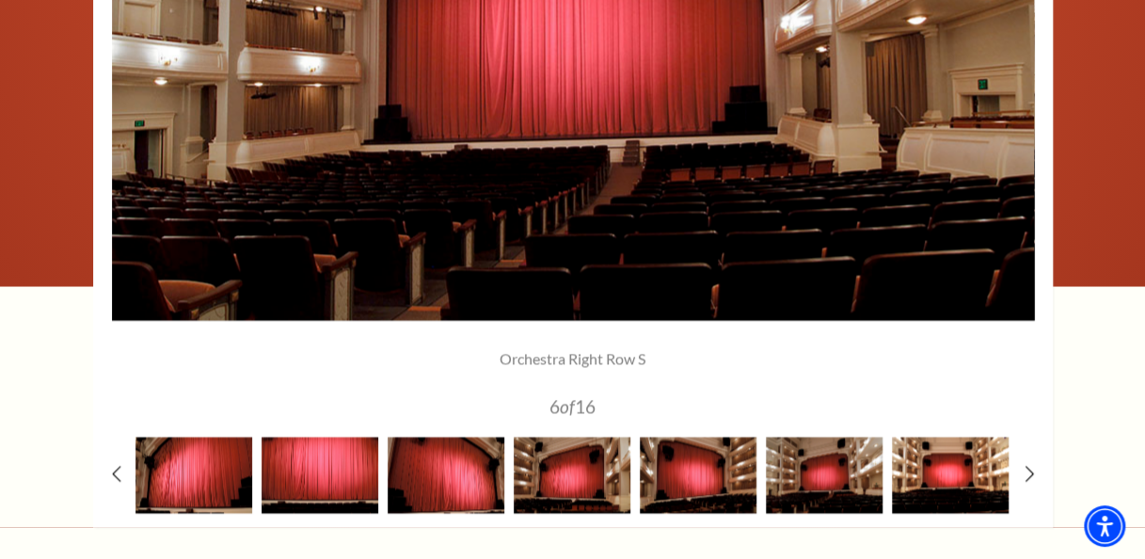
click at [935, 464] on img at bounding box center [950, 475] width 117 height 76
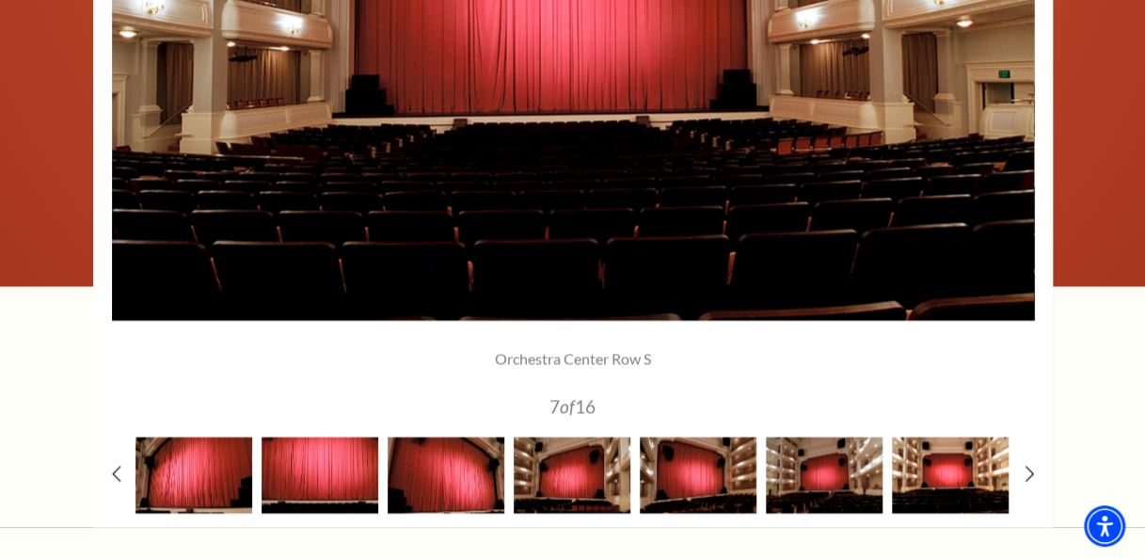
click at [950, 482] on img at bounding box center [950, 475] width 117 height 76
click at [1020, 472] on div at bounding box center [573, 112] width 960 height 830
click at [1033, 472] on use at bounding box center [1029, 474] width 10 height 20
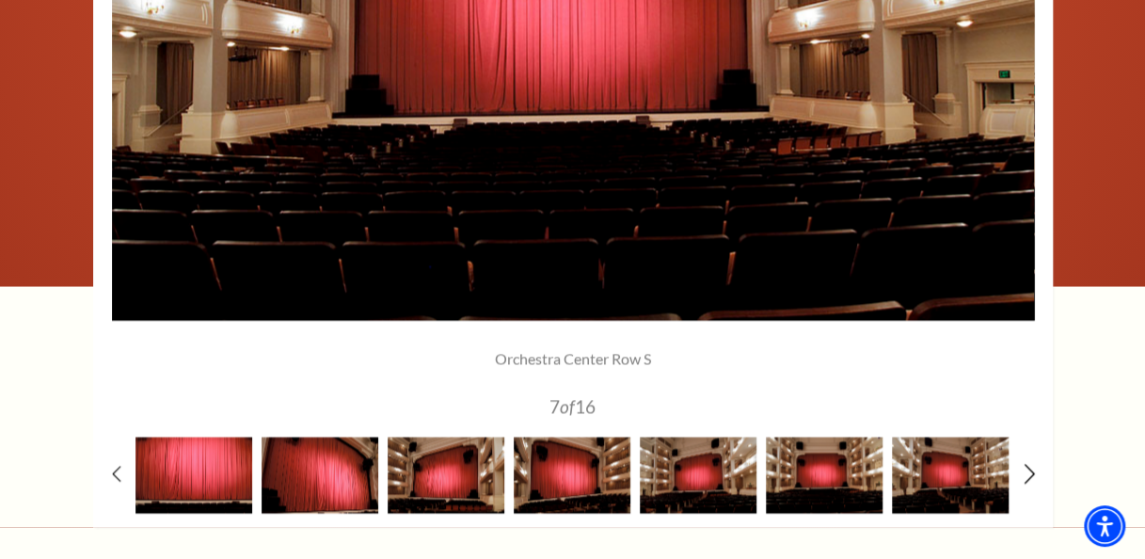
click at [1033, 472] on use at bounding box center [1029, 474] width 10 height 20
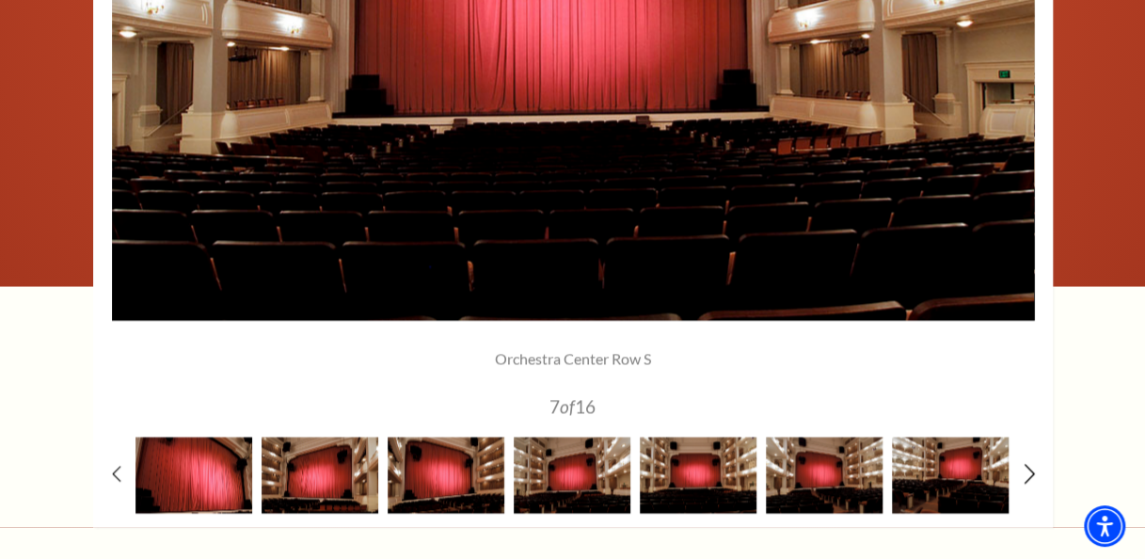
click at [1033, 472] on use at bounding box center [1029, 474] width 10 height 20
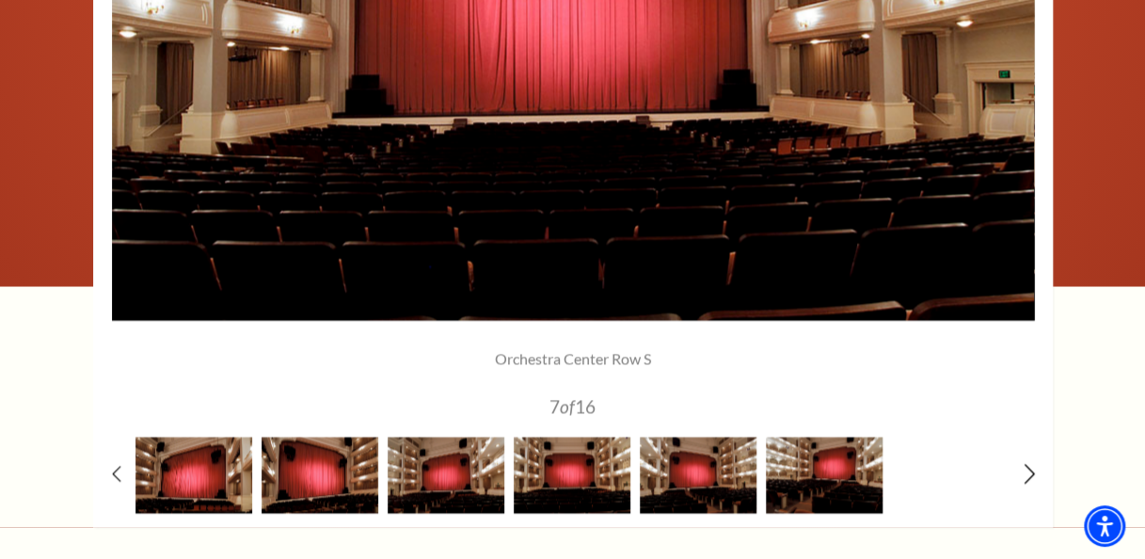
click at [1033, 472] on use at bounding box center [1029, 474] width 10 height 20
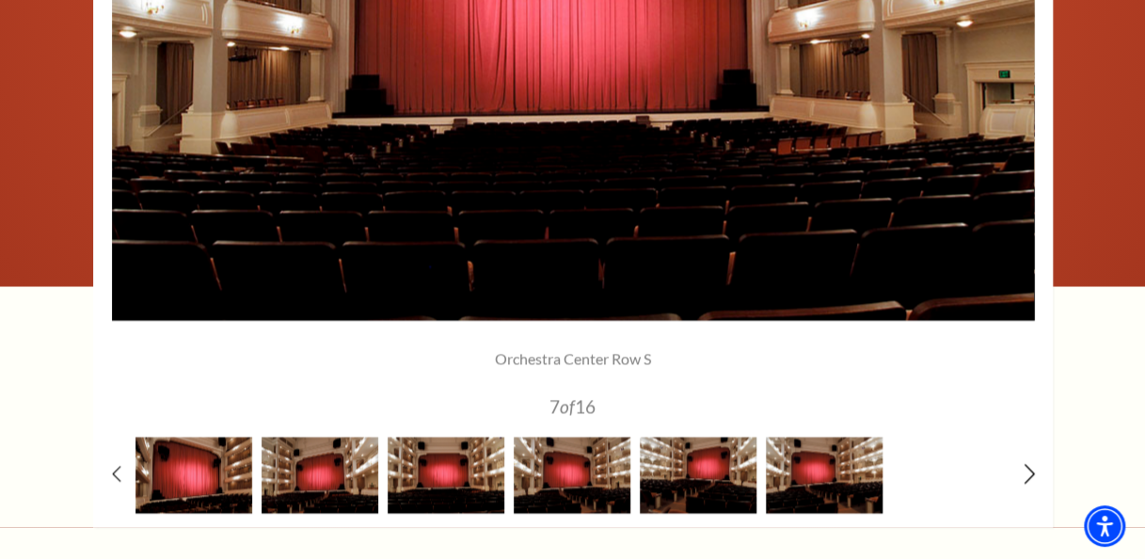
click at [1033, 472] on use at bounding box center [1029, 474] width 10 height 20
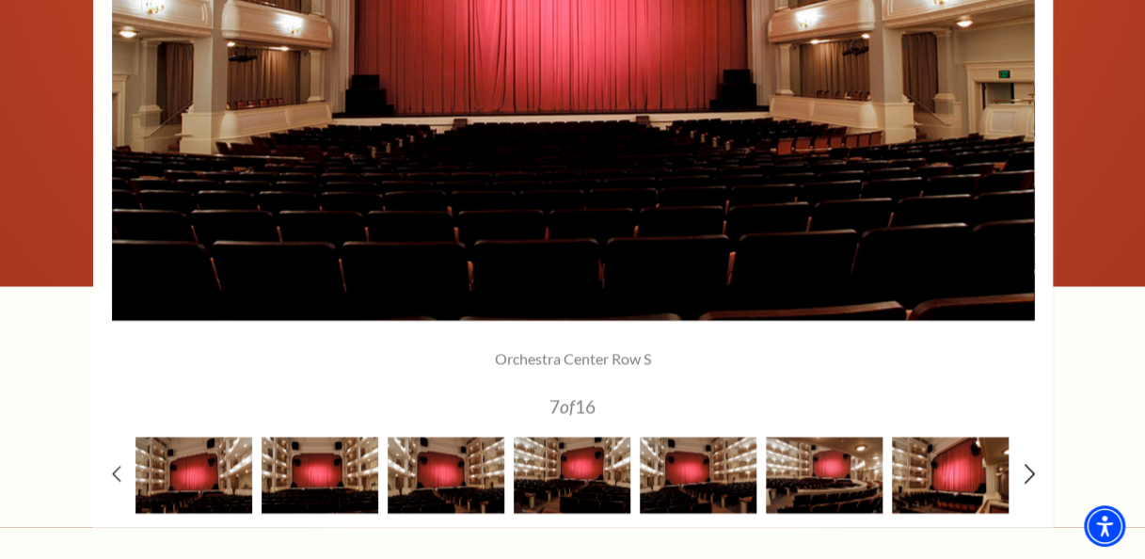
click at [1033, 472] on use at bounding box center [1029, 474] width 10 height 20
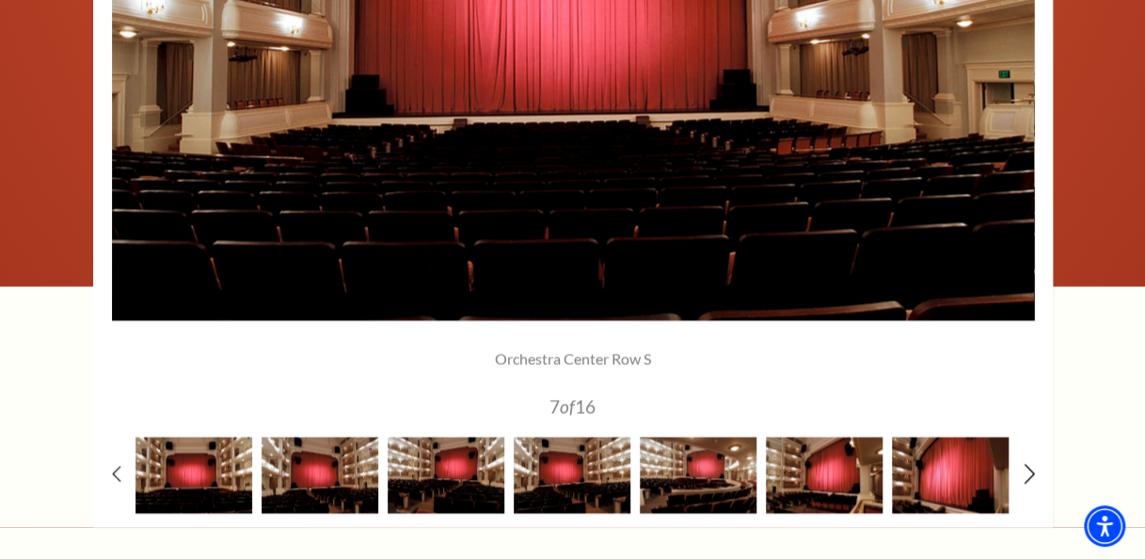
click at [1033, 472] on use at bounding box center [1029, 474] width 10 height 20
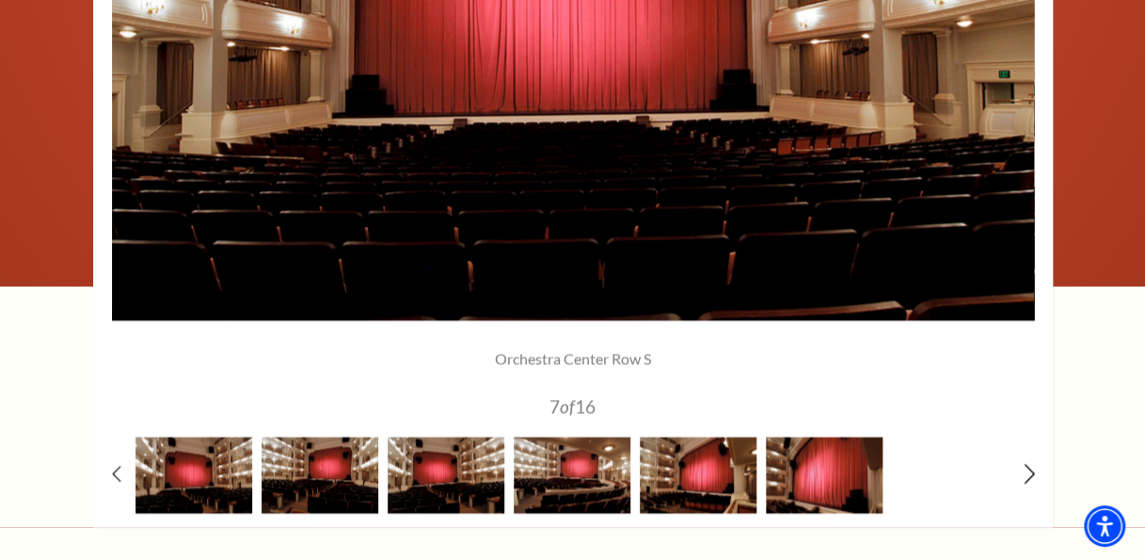
click at [1033, 472] on use at bounding box center [1029, 474] width 10 height 20
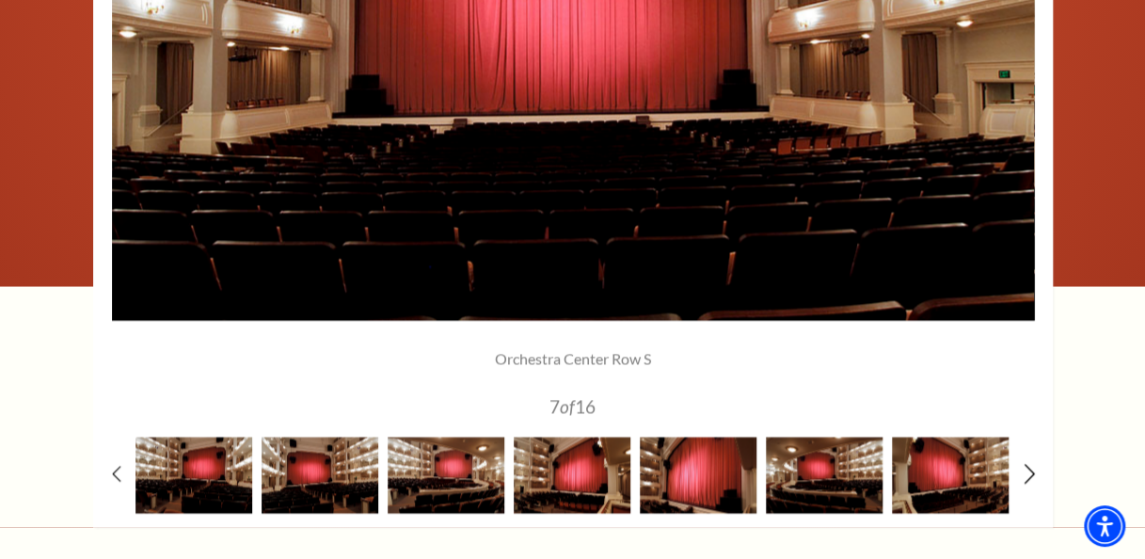
click at [1033, 472] on use at bounding box center [1029, 474] width 10 height 20
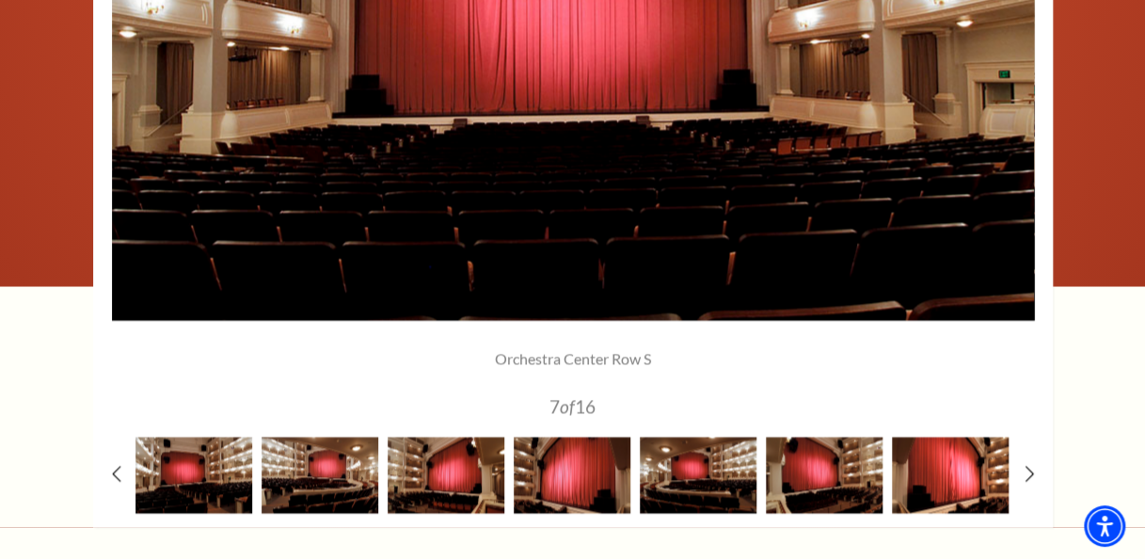
click at [952, 472] on img at bounding box center [950, 475] width 117 height 76
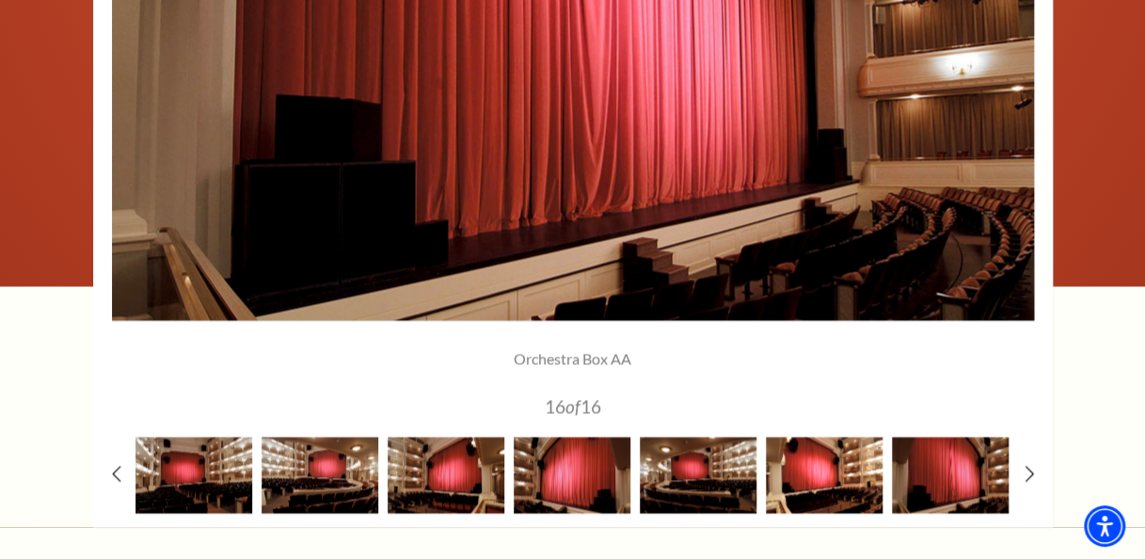
click at [832, 478] on img at bounding box center [824, 475] width 117 height 76
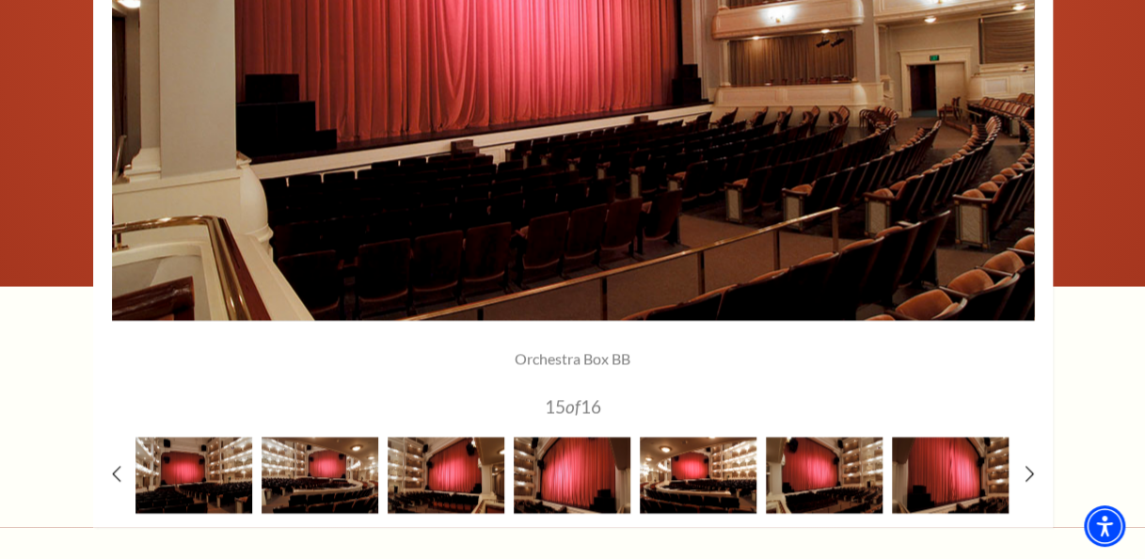
click at [721, 484] on img at bounding box center [698, 475] width 117 height 76
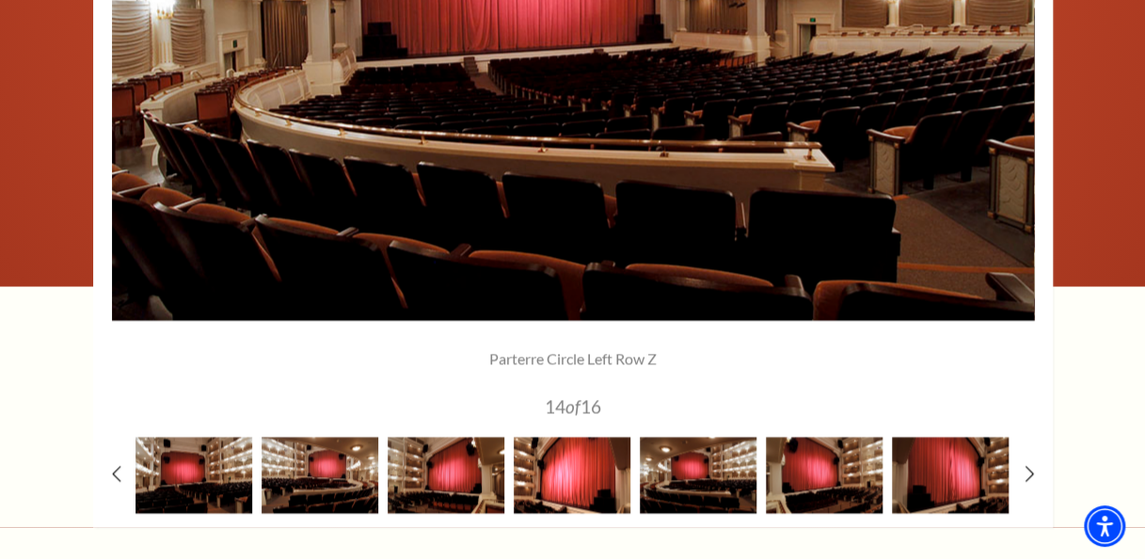
click at [583, 470] on img at bounding box center [572, 475] width 117 height 76
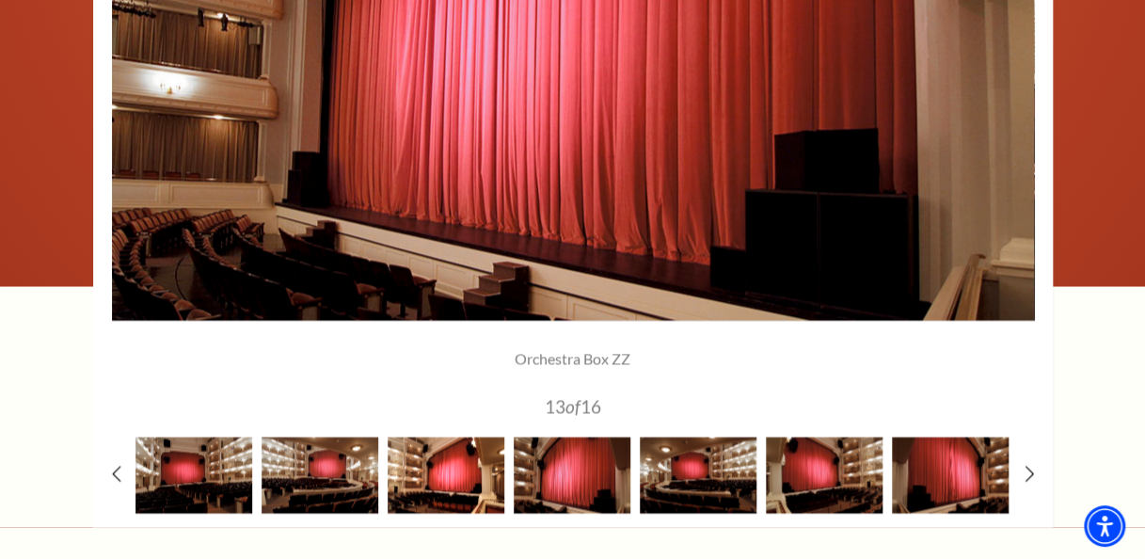
click at [489, 476] on img at bounding box center [446, 475] width 117 height 76
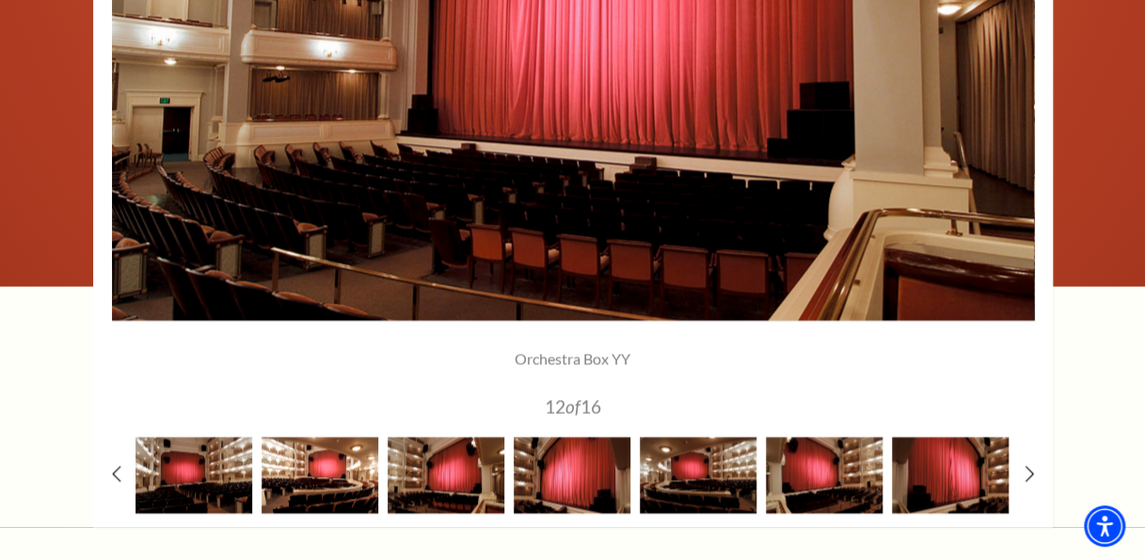
click at [354, 478] on img at bounding box center [320, 475] width 117 height 76
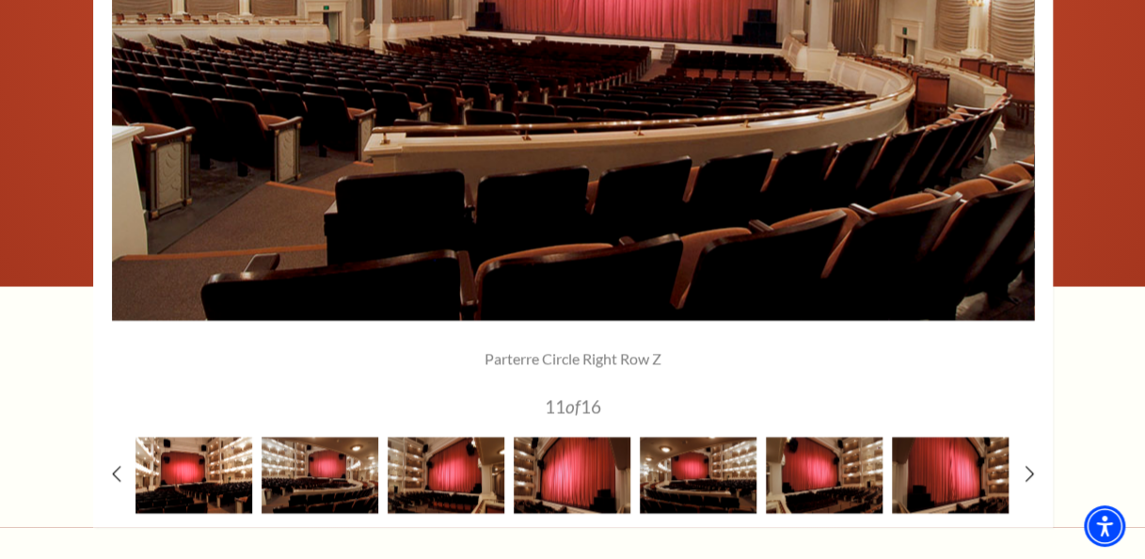
click at [215, 470] on img at bounding box center [193, 475] width 117 height 76
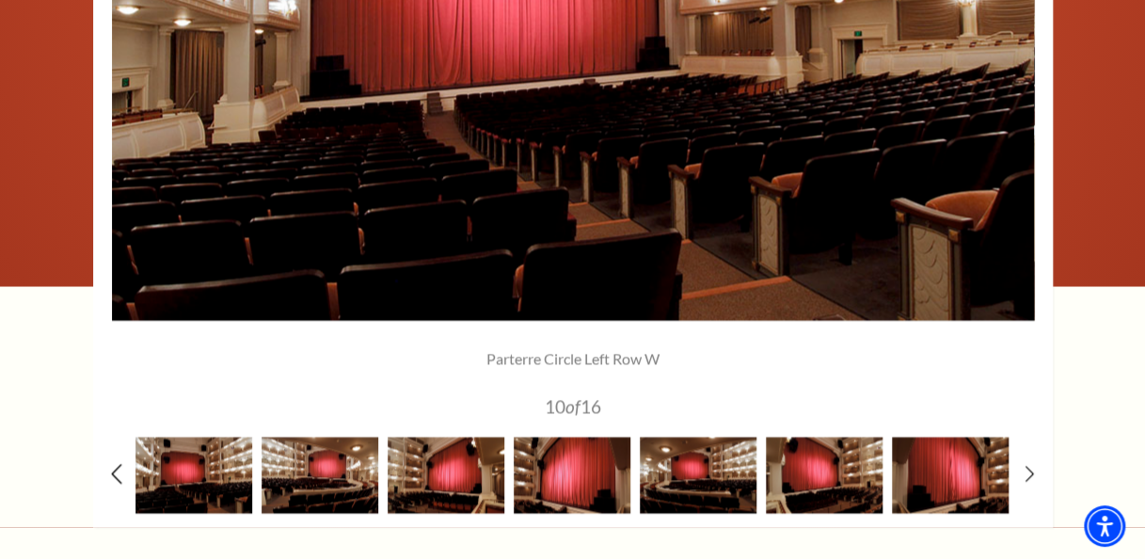
click at [114, 474] on use at bounding box center [116, 474] width 10 height 20
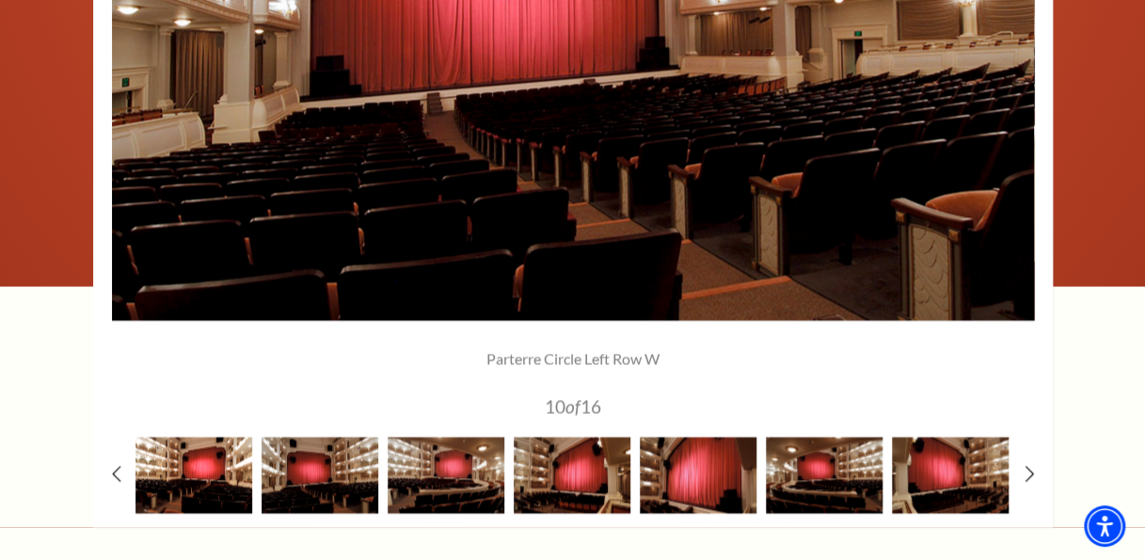
click at [205, 470] on img at bounding box center [193, 475] width 117 height 76
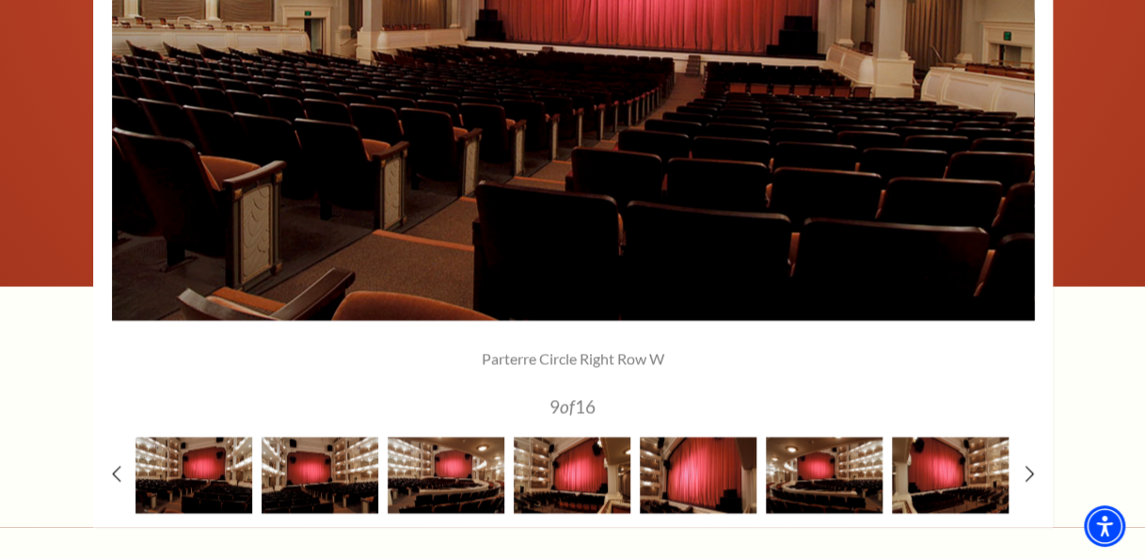
click at [108, 471] on div at bounding box center [573, 112] width 960 height 830
click at [183, 470] on img at bounding box center [193, 475] width 117 height 76
click at [115, 472] on icon at bounding box center [116, 474] width 12 height 20
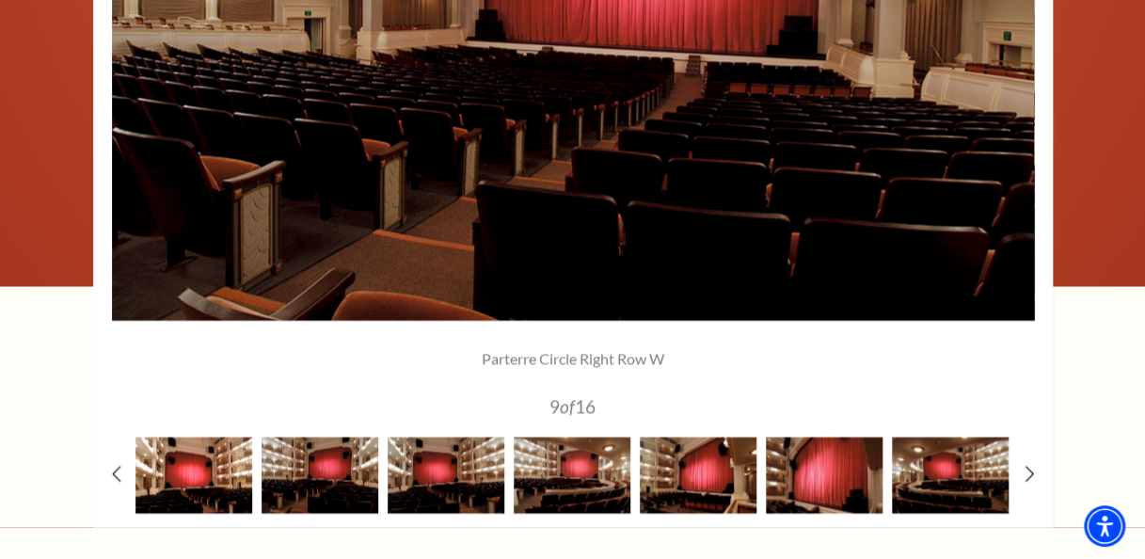
click at [194, 472] on img at bounding box center [193, 475] width 117 height 76
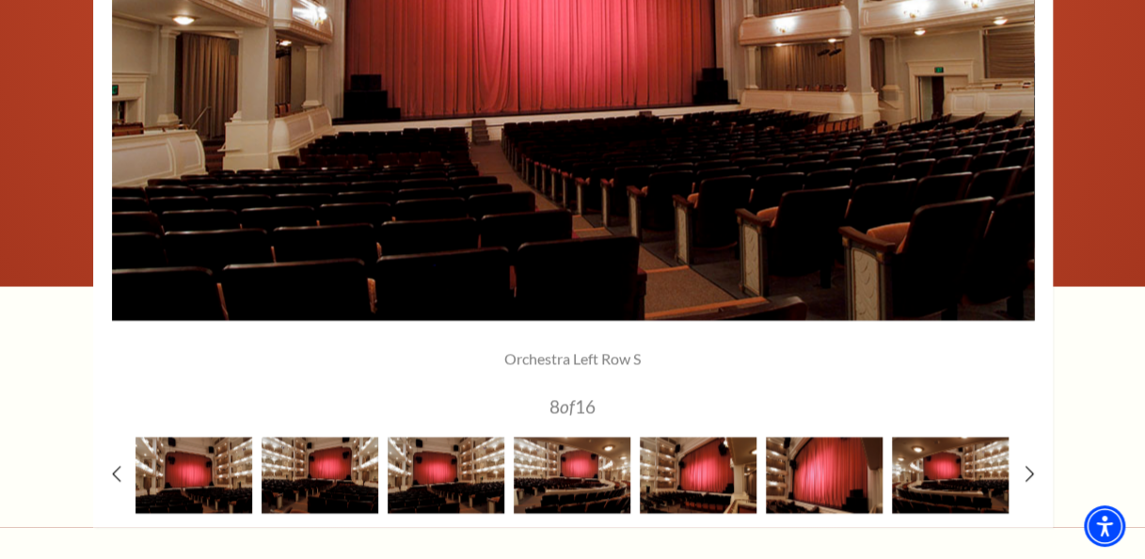
click at [110, 470] on div at bounding box center [573, 112] width 960 height 830
click at [115, 472] on icon at bounding box center [116, 474] width 12 height 20
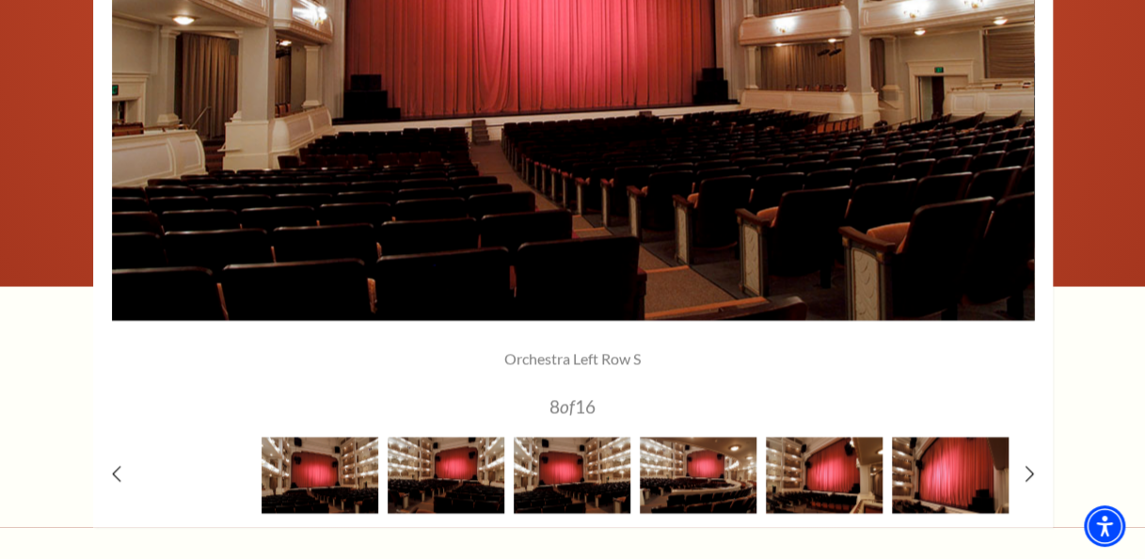
click at [208, 468] on img at bounding box center [193, 475] width 117 height 76
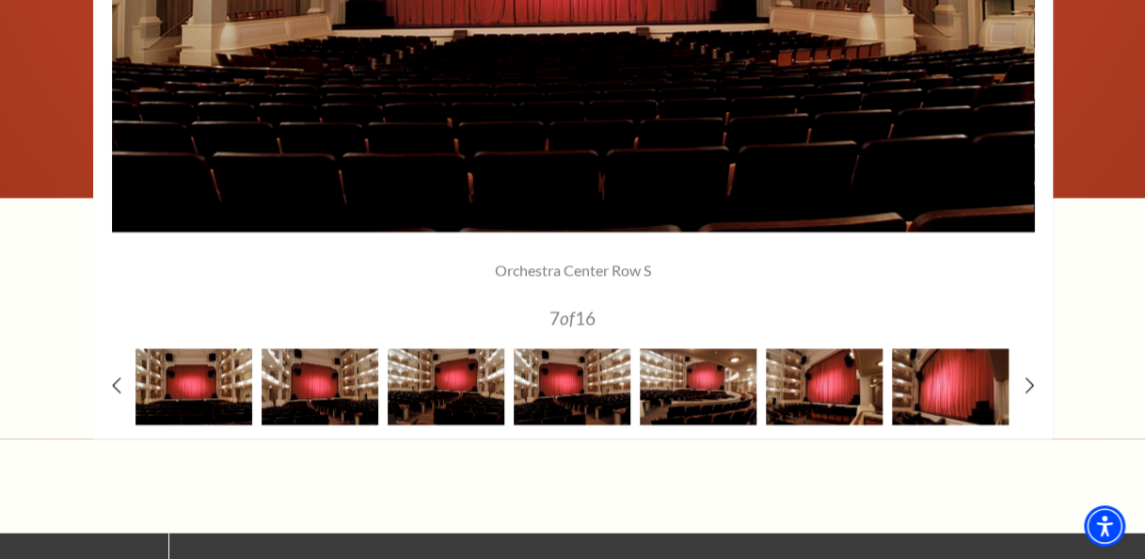
scroll to position [1694, 0]
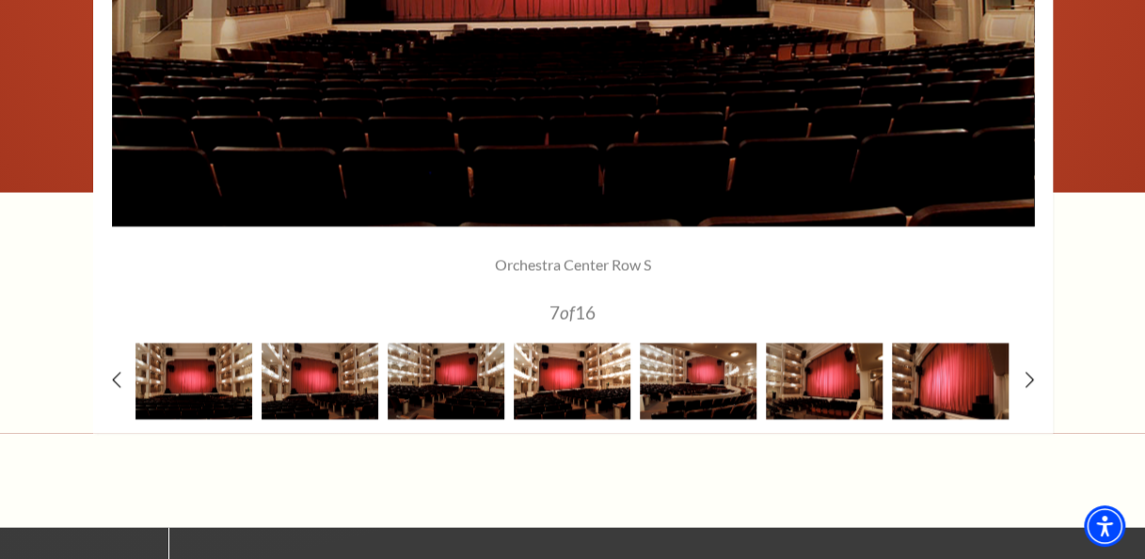
click at [568, 376] on img at bounding box center [572, 380] width 117 height 76
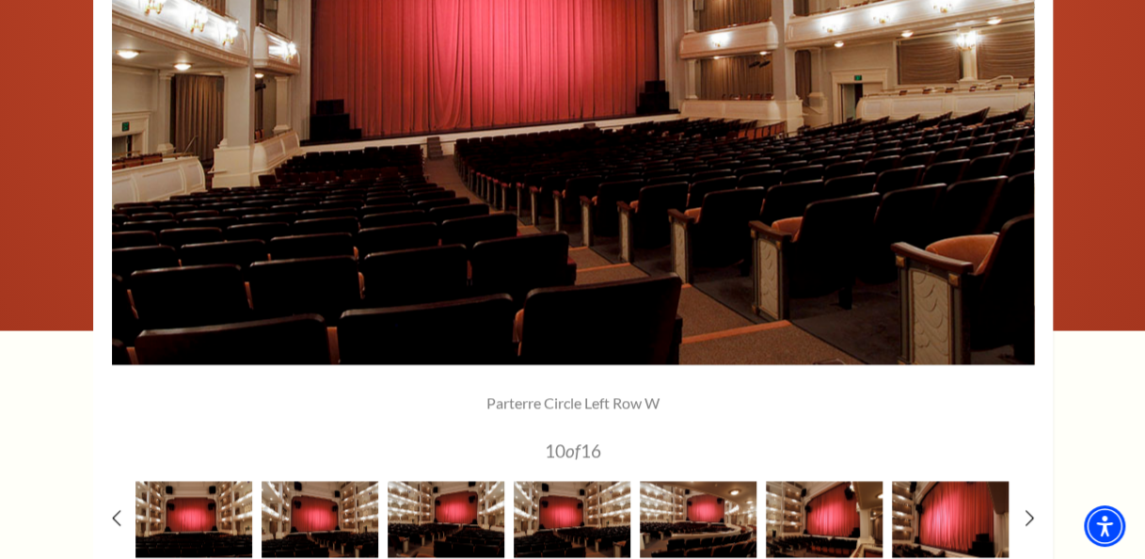
scroll to position [1600, 0]
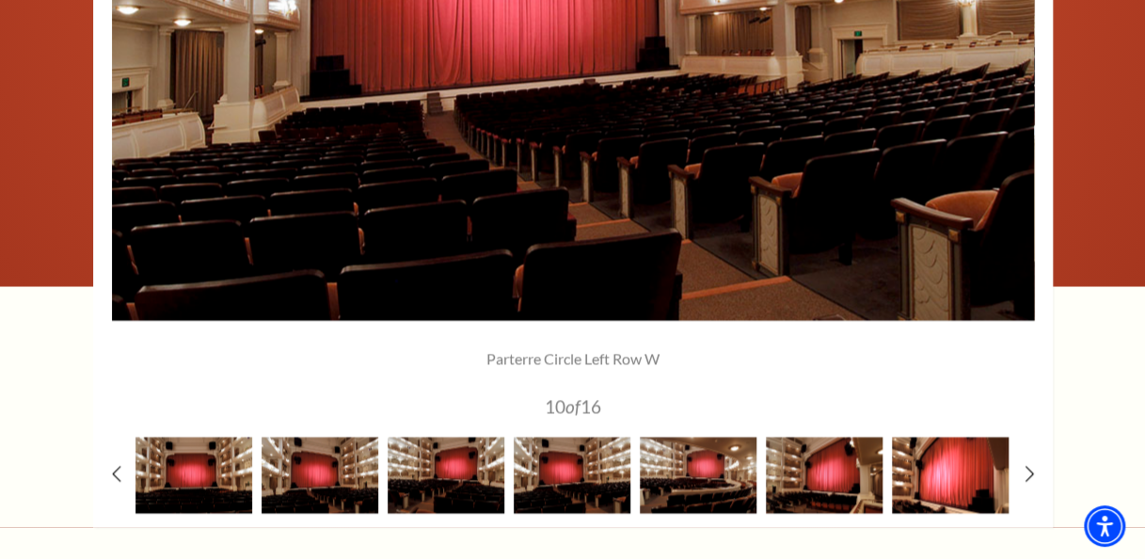
click at [967, 472] on img at bounding box center [950, 475] width 117 height 76
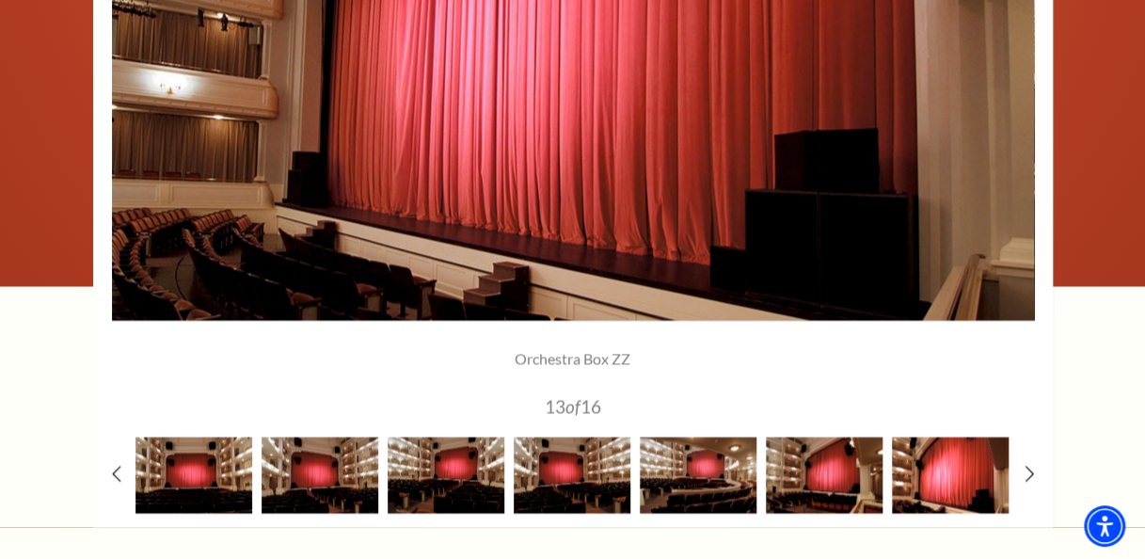
click at [967, 472] on img at bounding box center [950, 475] width 117 height 76
click at [1026, 475] on icon at bounding box center [1029, 474] width 12 height 20
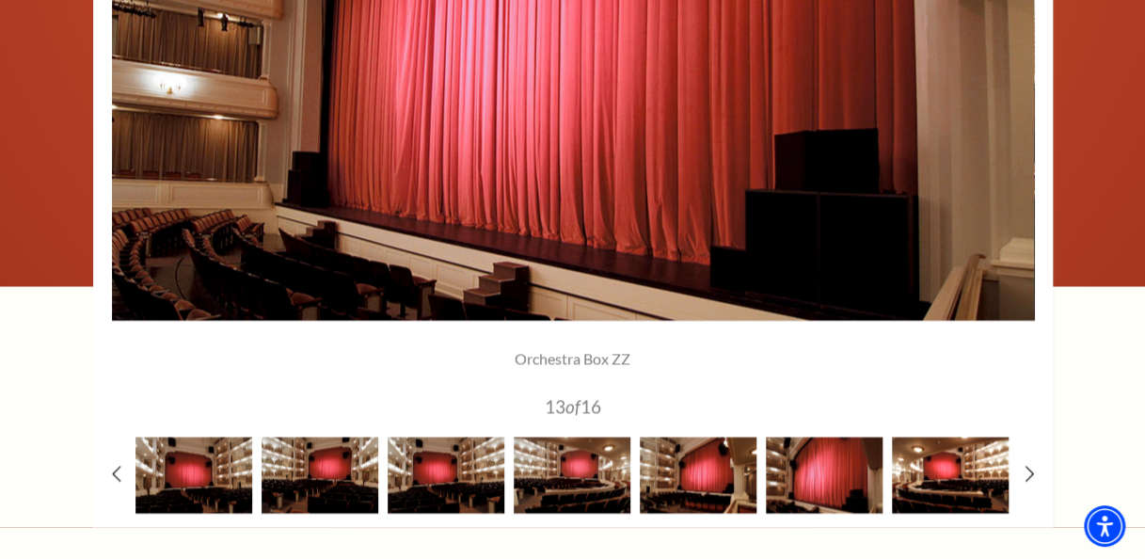
click at [935, 478] on img at bounding box center [950, 475] width 117 height 76
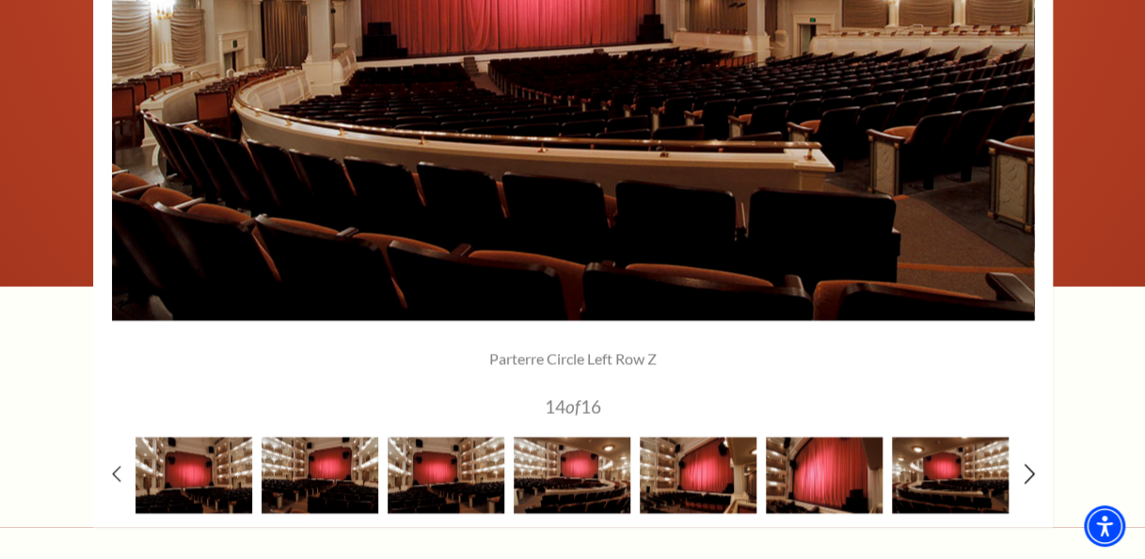
click at [1026, 472] on icon at bounding box center [1029, 474] width 12 height 20
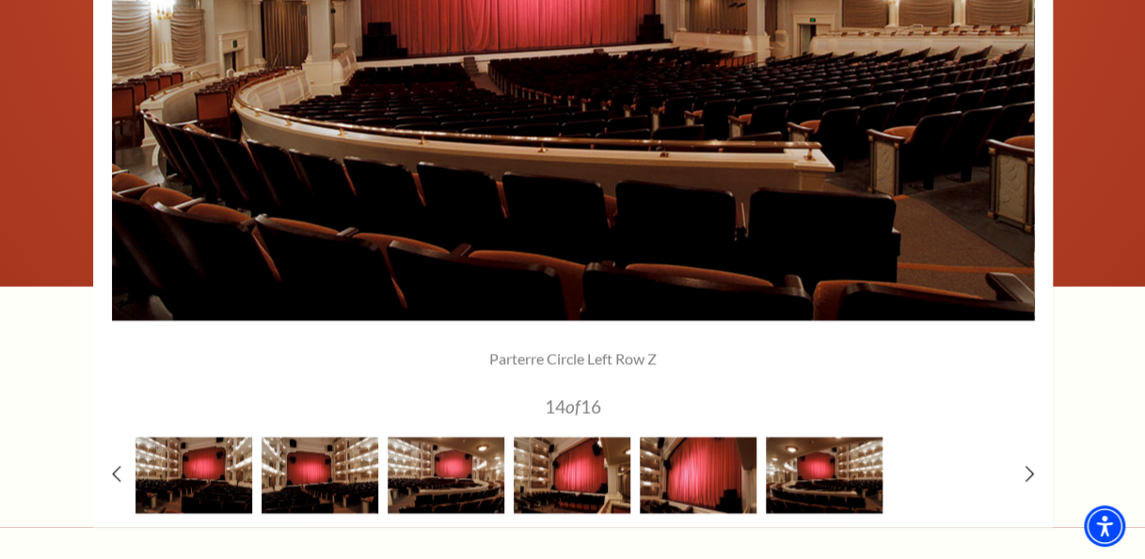
click at [943, 476] on img at bounding box center [950, 475] width 117 height 76
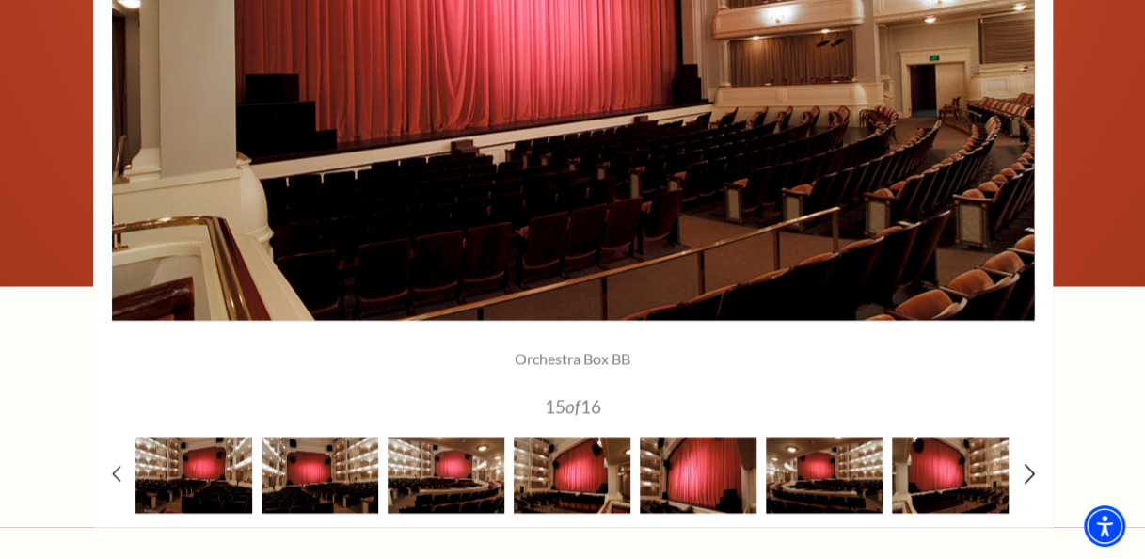
click at [1027, 474] on icon at bounding box center [1029, 474] width 12 height 20
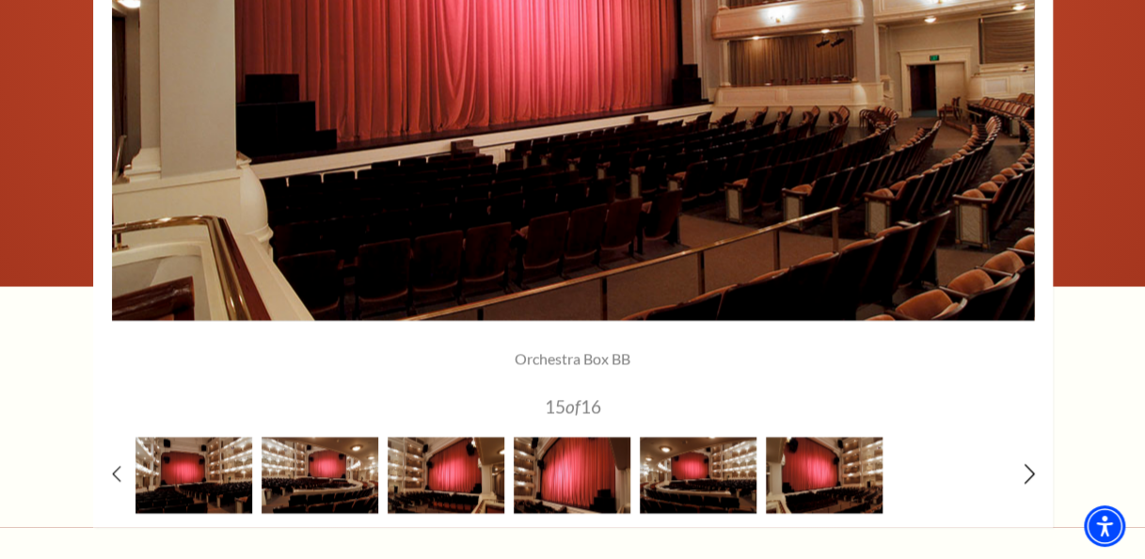
click at [1027, 474] on icon at bounding box center [1029, 474] width 12 height 20
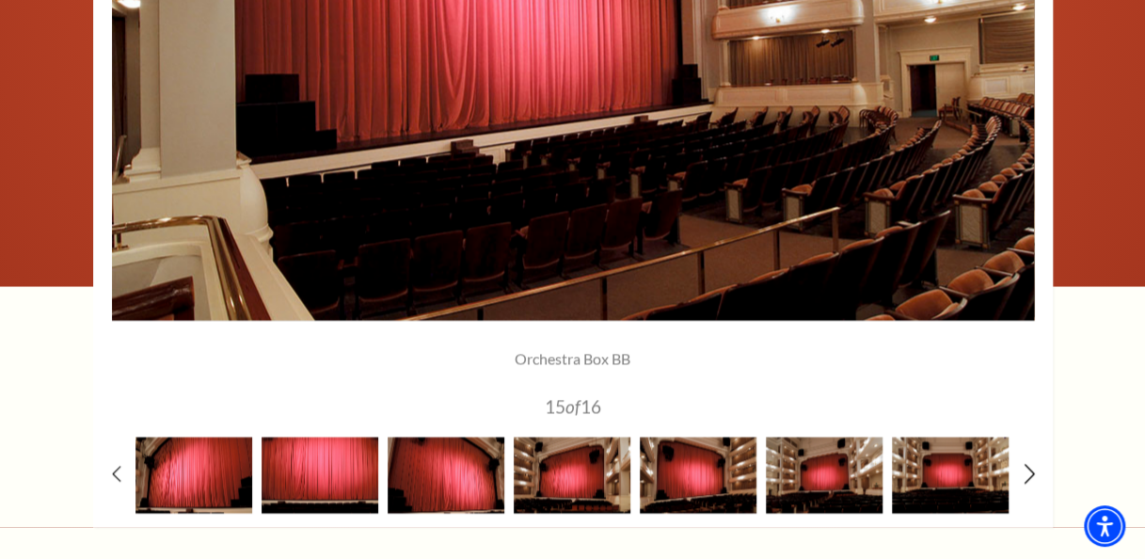
click at [1026, 474] on icon at bounding box center [1029, 474] width 12 height 20
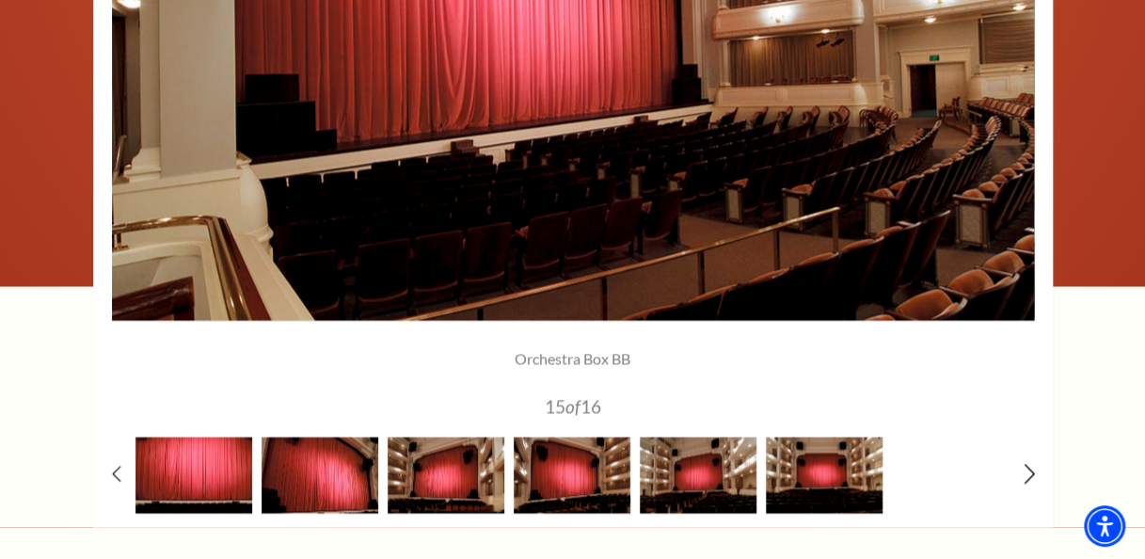
click at [1026, 474] on icon at bounding box center [1029, 474] width 12 height 20
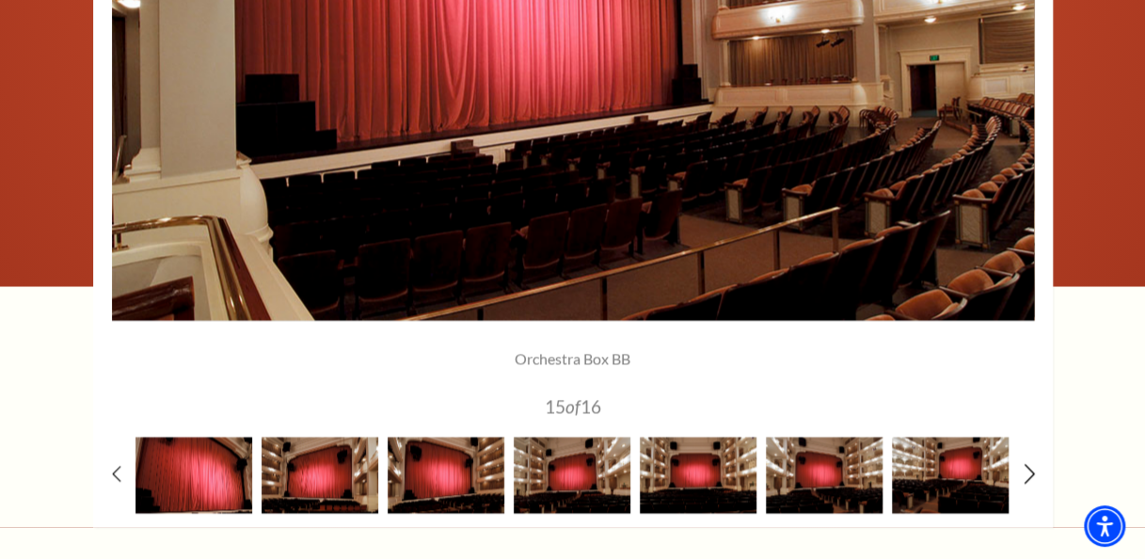
click at [1026, 474] on icon at bounding box center [1029, 474] width 12 height 20
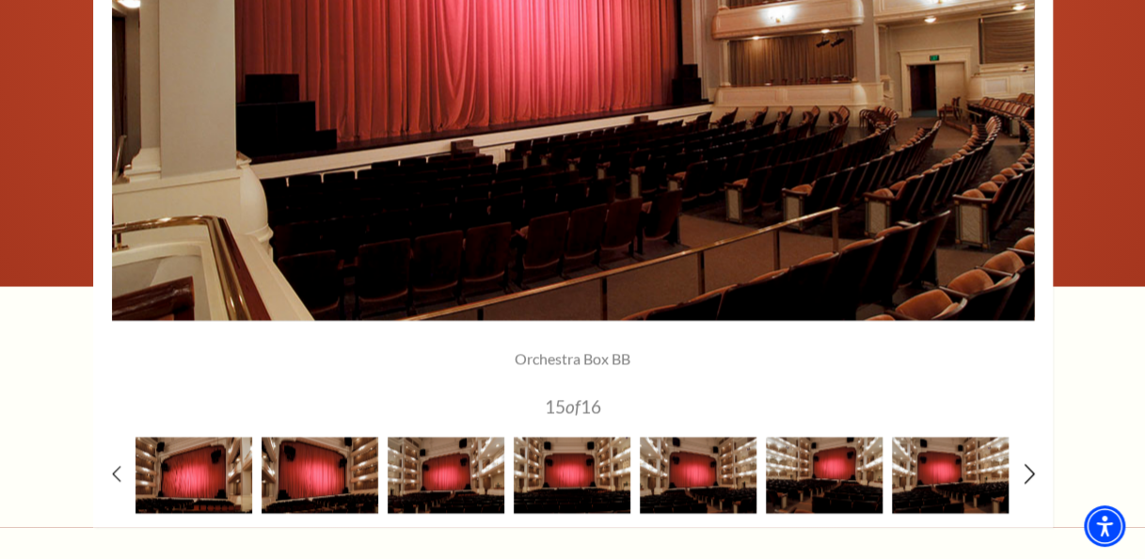
click at [1026, 474] on icon at bounding box center [1029, 474] width 12 height 20
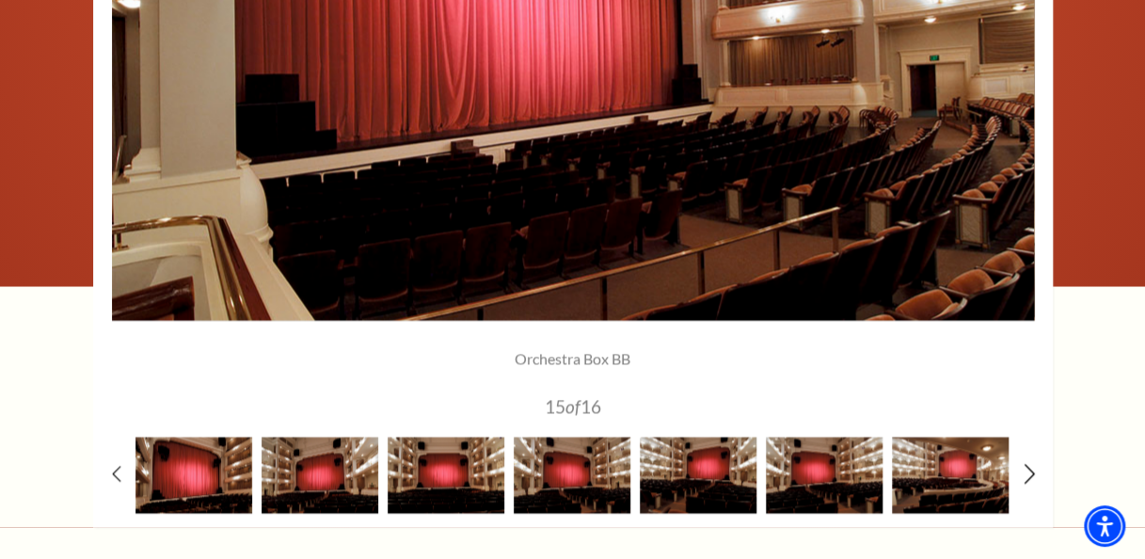
click at [1026, 474] on icon at bounding box center [1029, 474] width 12 height 20
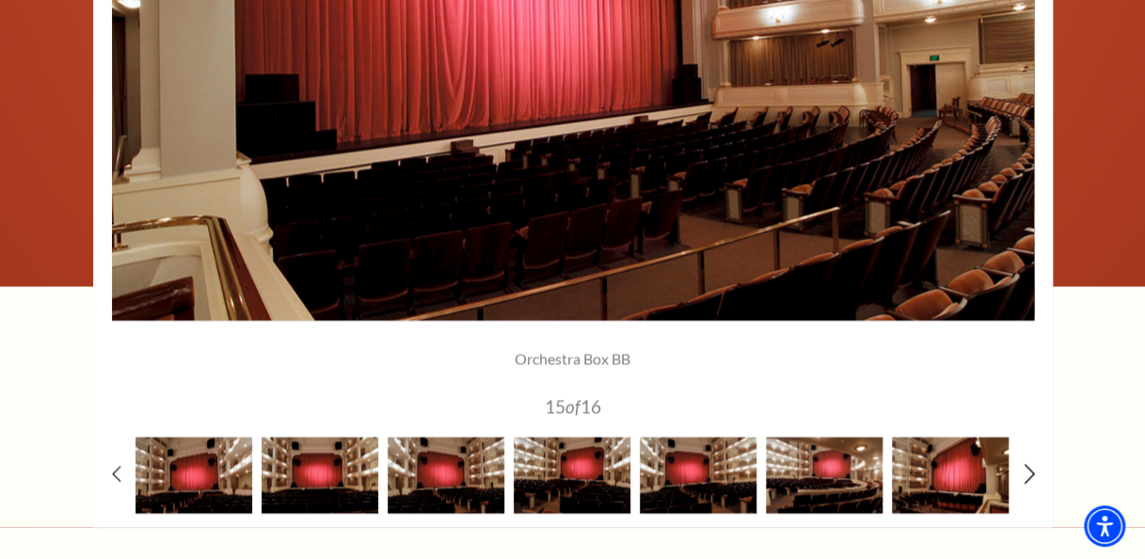
click at [1026, 474] on icon at bounding box center [1029, 474] width 12 height 20
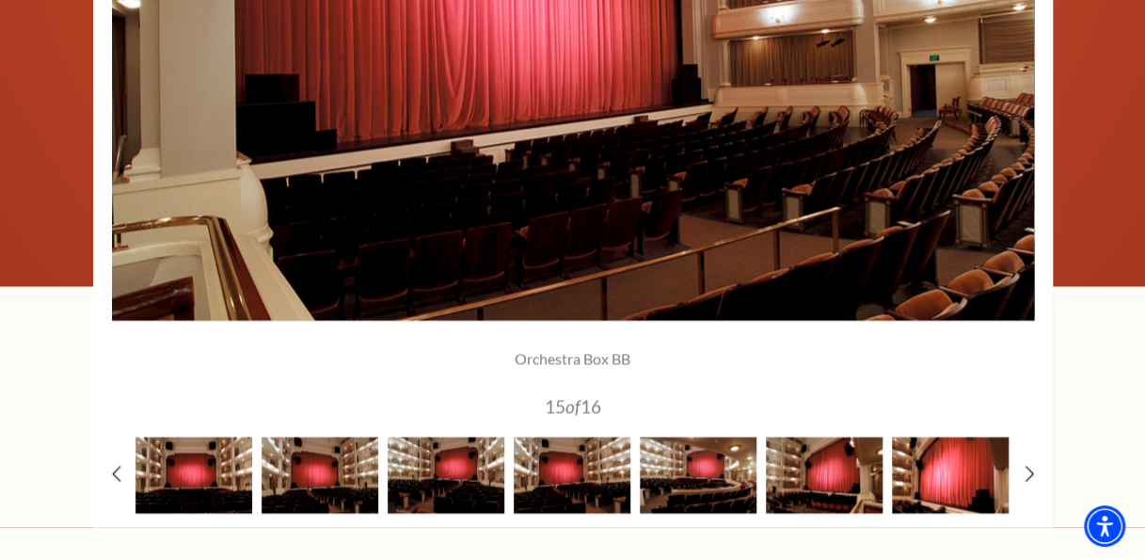
click at [958, 470] on img at bounding box center [950, 475] width 117 height 76
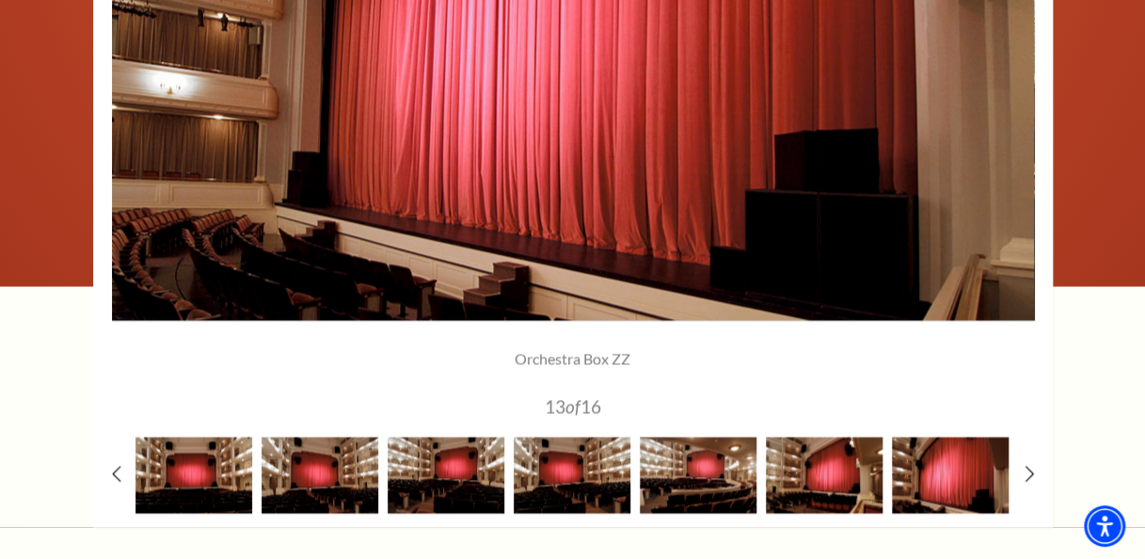
click at [1023, 471] on div at bounding box center [573, 112] width 960 height 830
click at [1029, 471] on icon at bounding box center [1029, 474] width 12 height 20
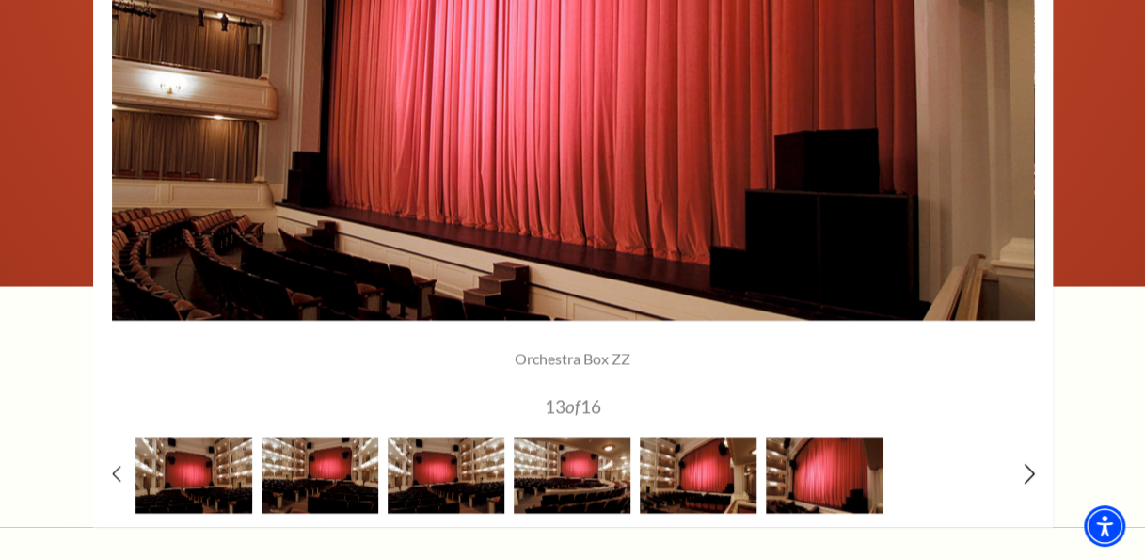
click at [1029, 471] on icon at bounding box center [1029, 474] width 12 height 20
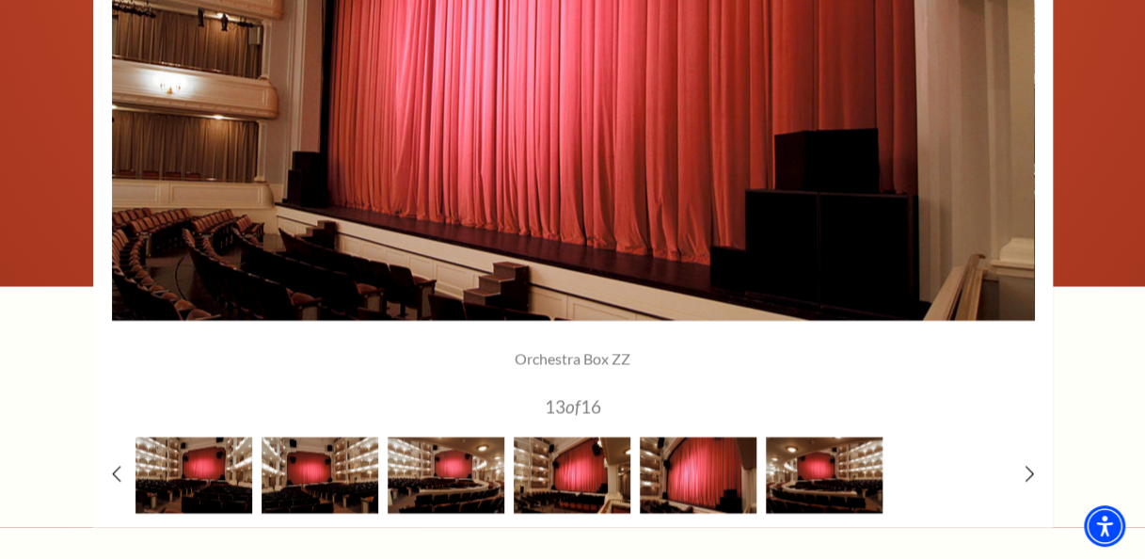
click at [990, 474] on img at bounding box center [950, 475] width 117 height 76
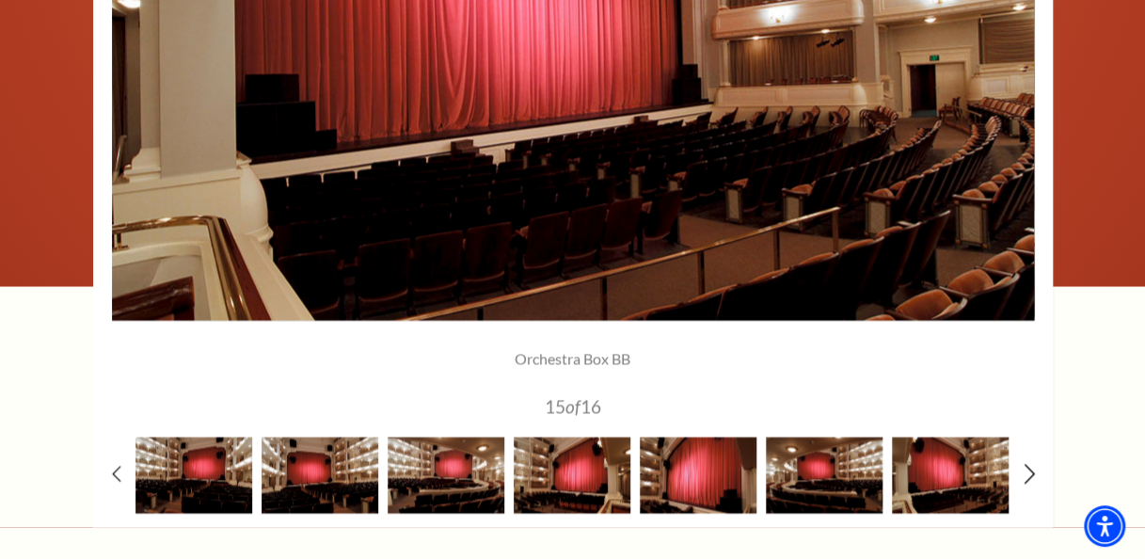
click at [1024, 472] on icon at bounding box center [1029, 474] width 12 height 20
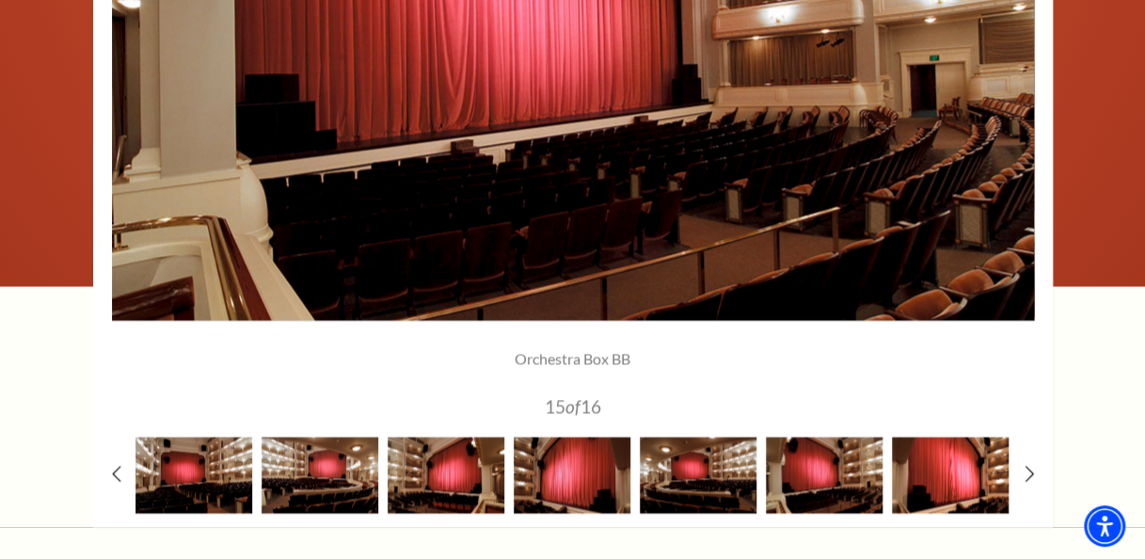
click at [965, 478] on img at bounding box center [950, 475] width 117 height 76
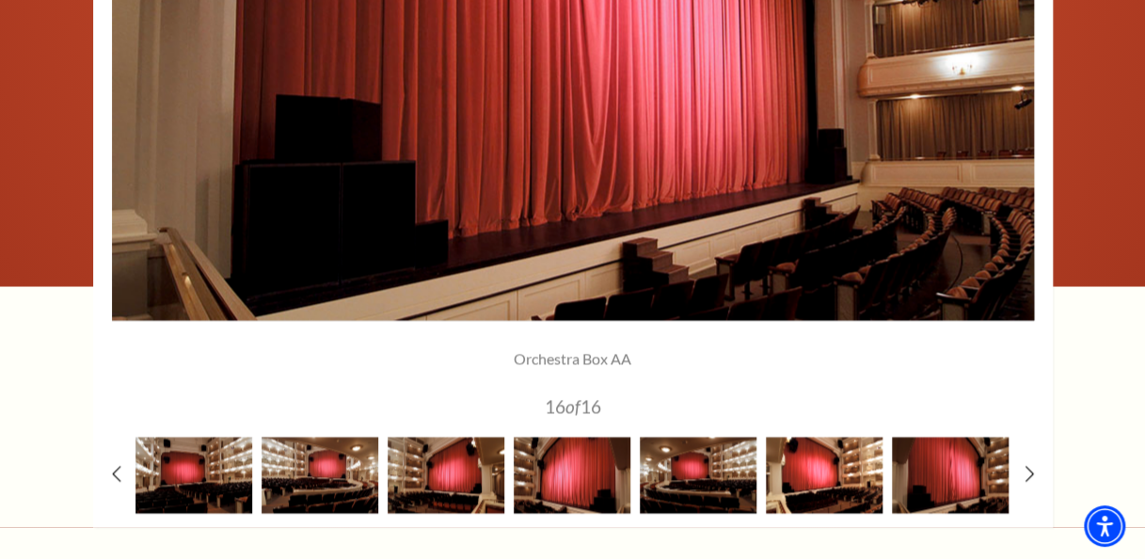
click at [856, 483] on img at bounding box center [824, 475] width 117 height 76
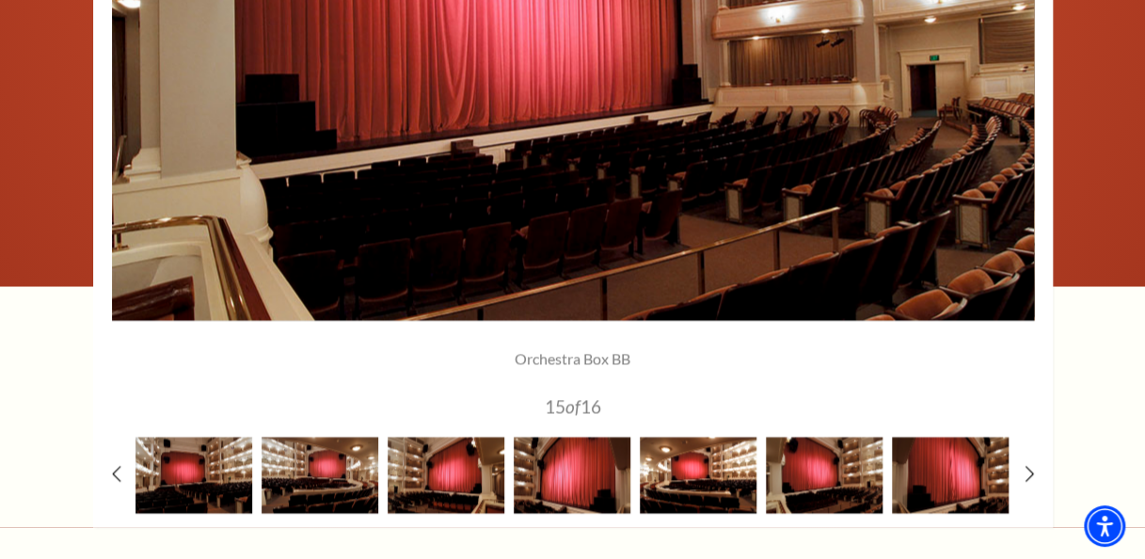
click at [717, 486] on img at bounding box center [698, 475] width 117 height 76
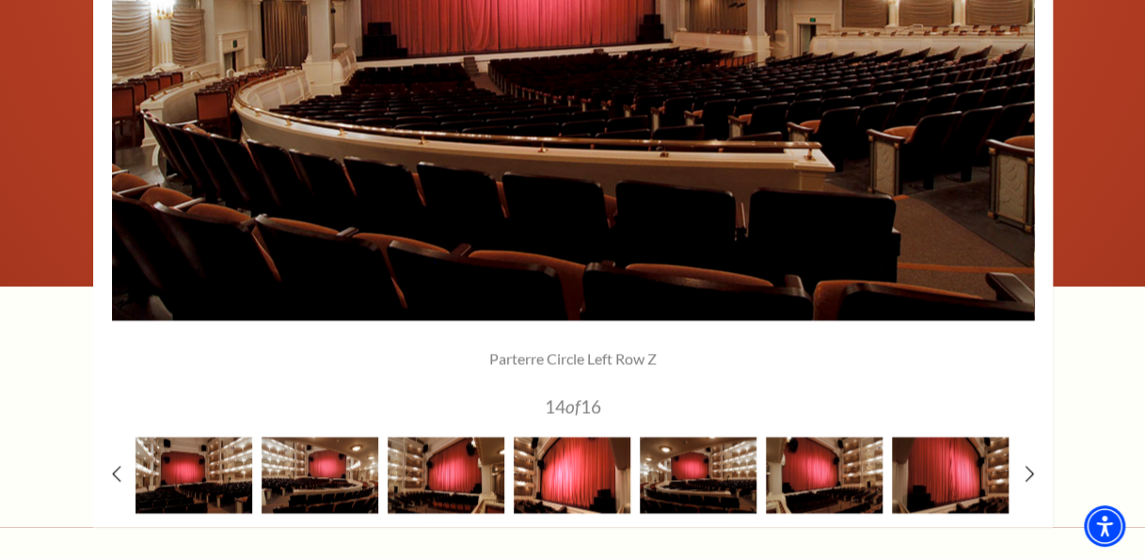
click at [581, 484] on img at bounding box center [572, 475] width 117 height 76
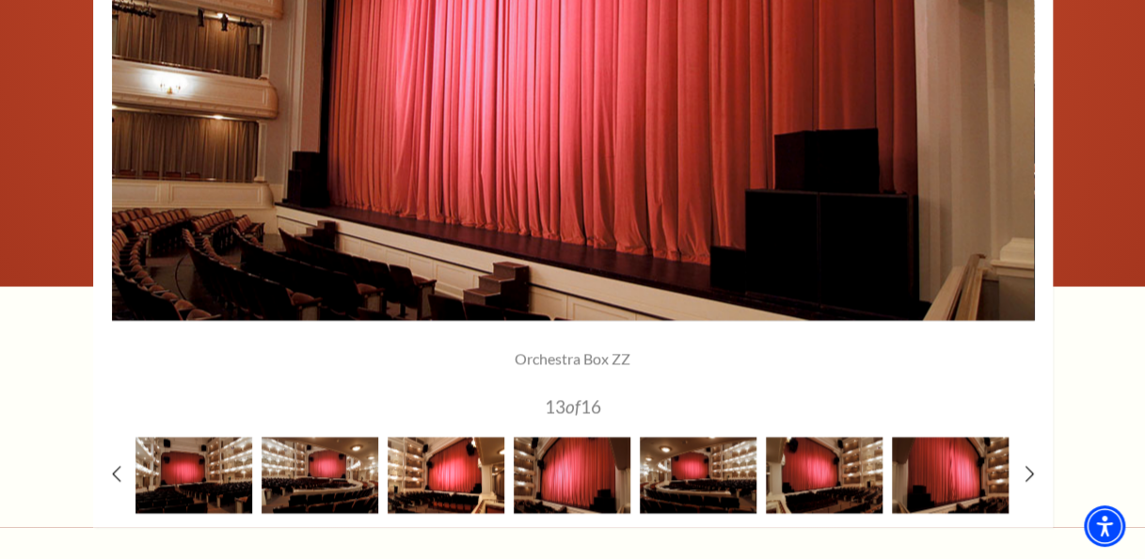
click at [470, 469] on img at bounding box center [446, 475] width 117 height 76
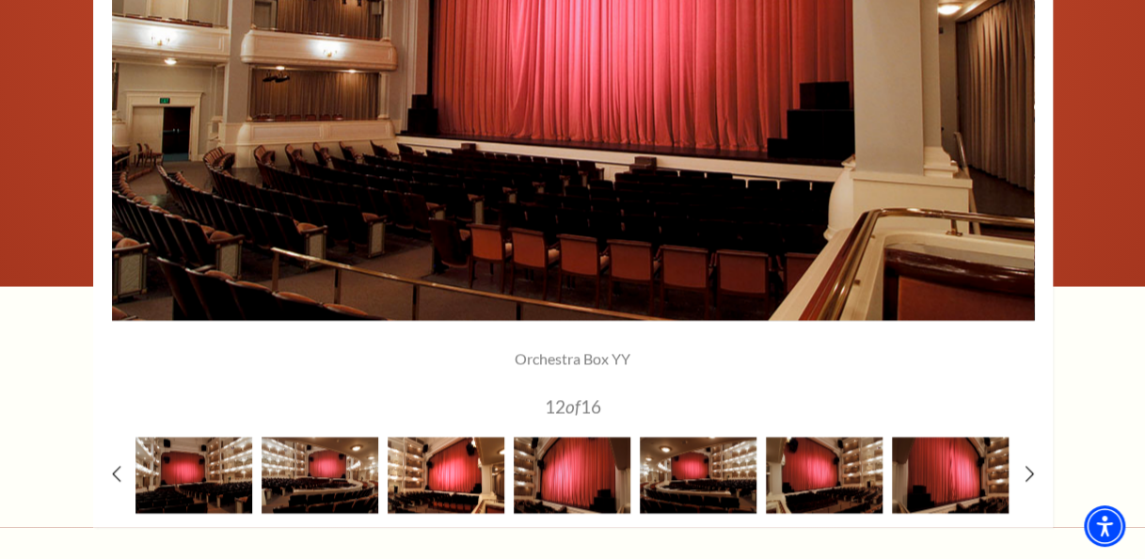
click at [448, 467] on img at bounding box center [446, 475] width 117 height 76
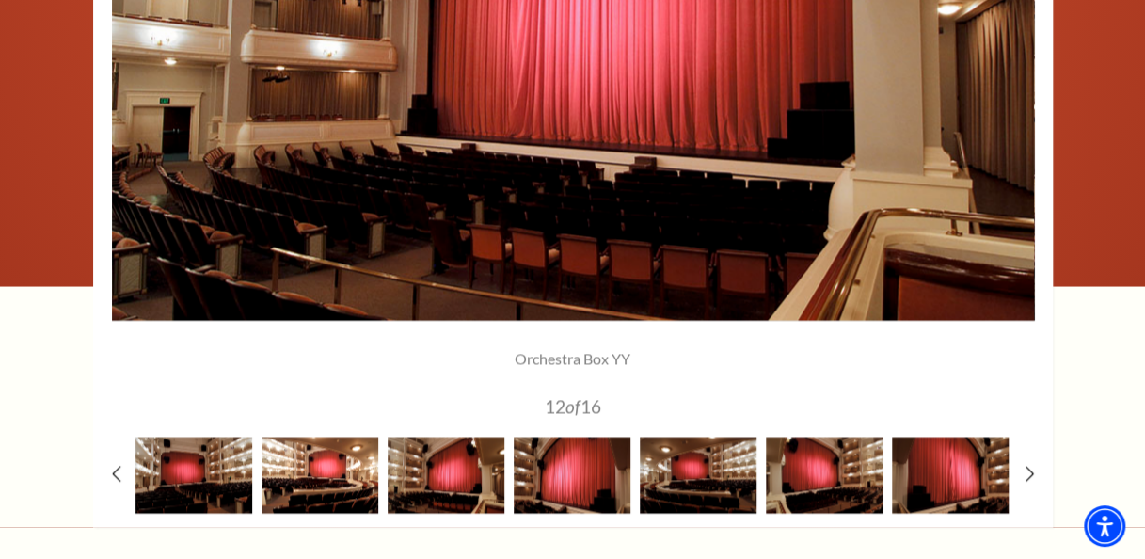
click at [346, 470] on img at bounding box center [320, 475] width 117 height 76
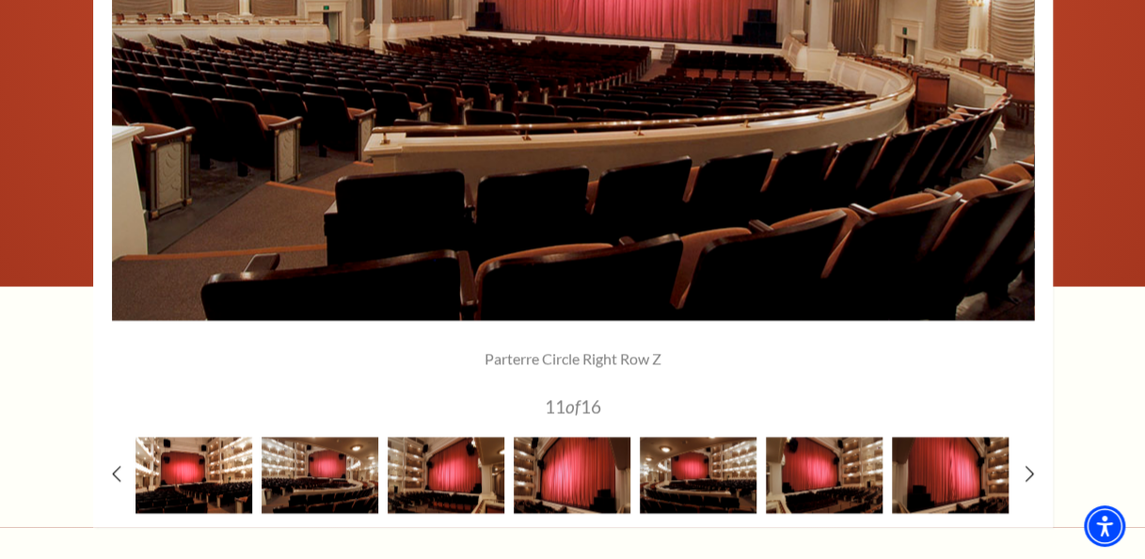
click at [230, 469] on img at bounding box center [193, 475] width 117 height 76
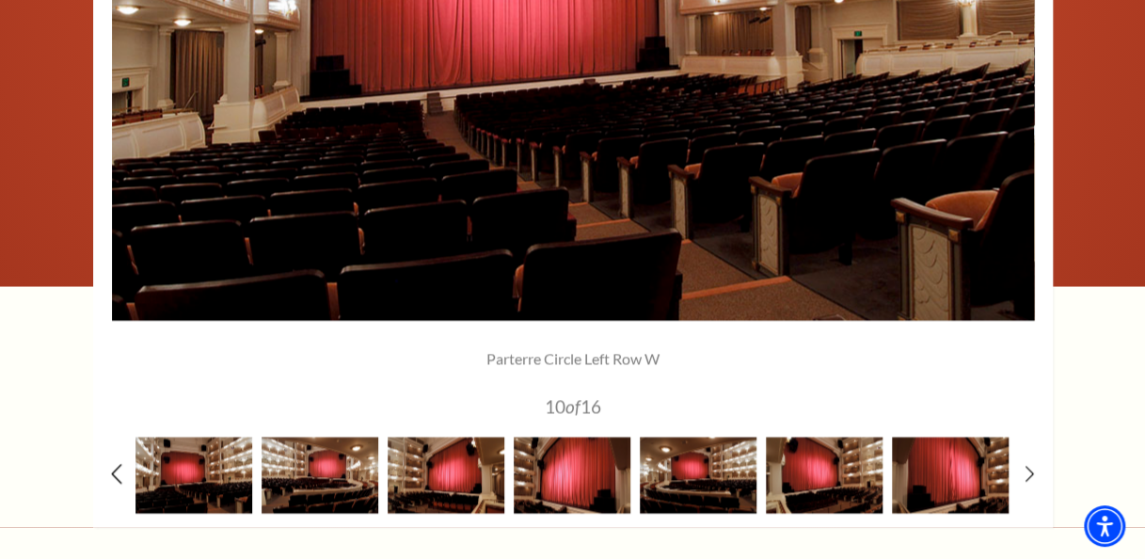
click at [117, 469] on icon at bounding box center [116, 474] width 12 height 20
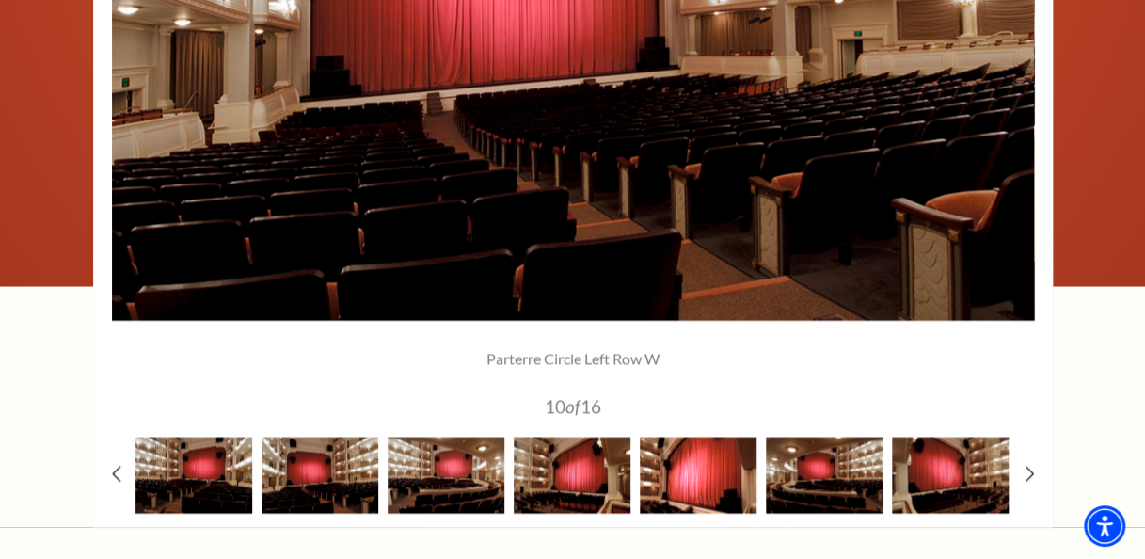
click at [714, 470] on img at bounding box center [698, 475] width 117 height 76
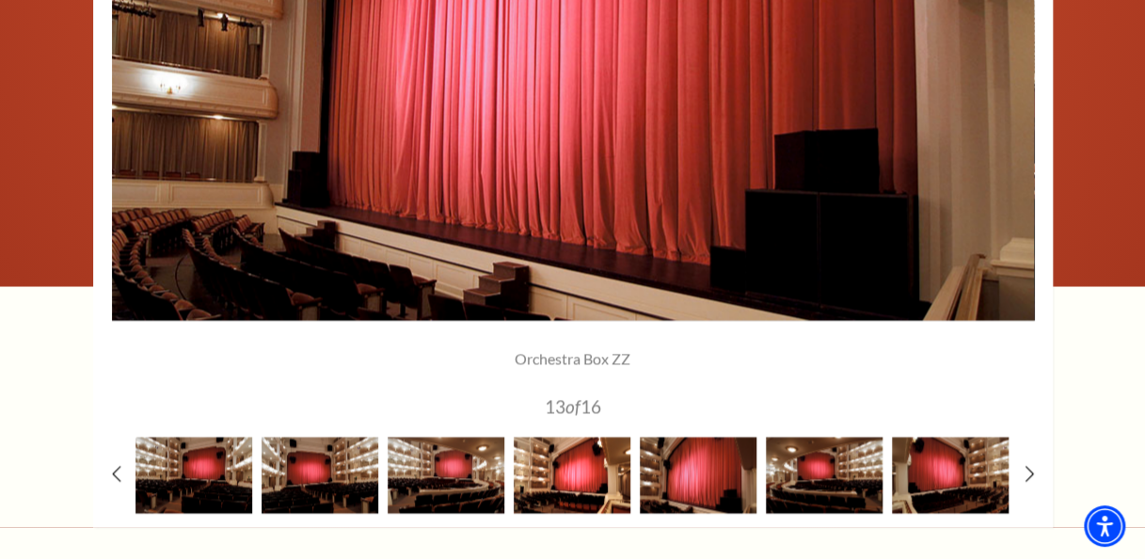
click at [589, 477] on img at bounding box center [572, 475] width 117 height 76
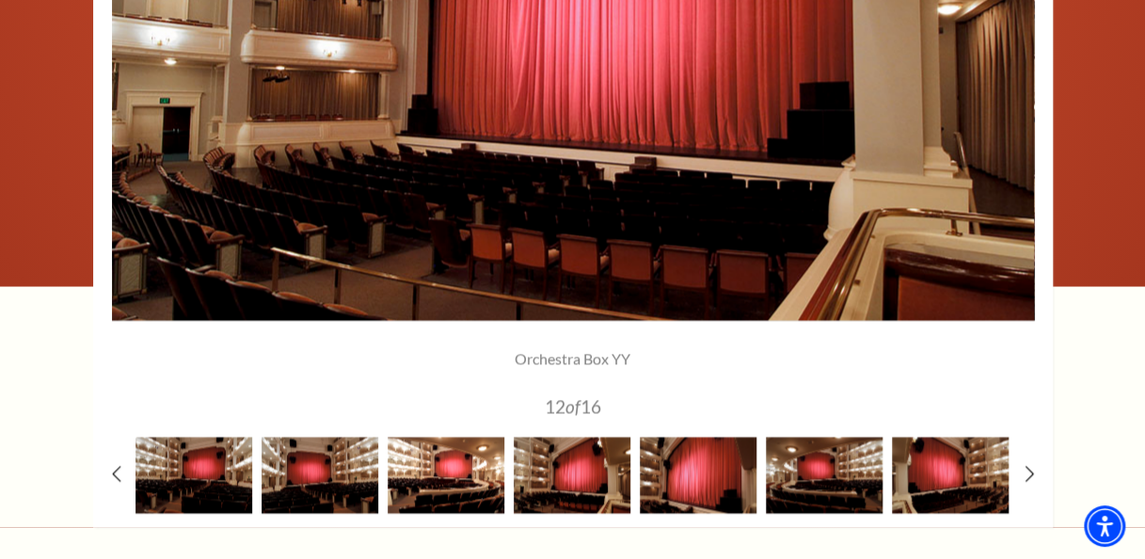
click at [482, 482] on img at bounding box center [446, 475] width 117 height 76
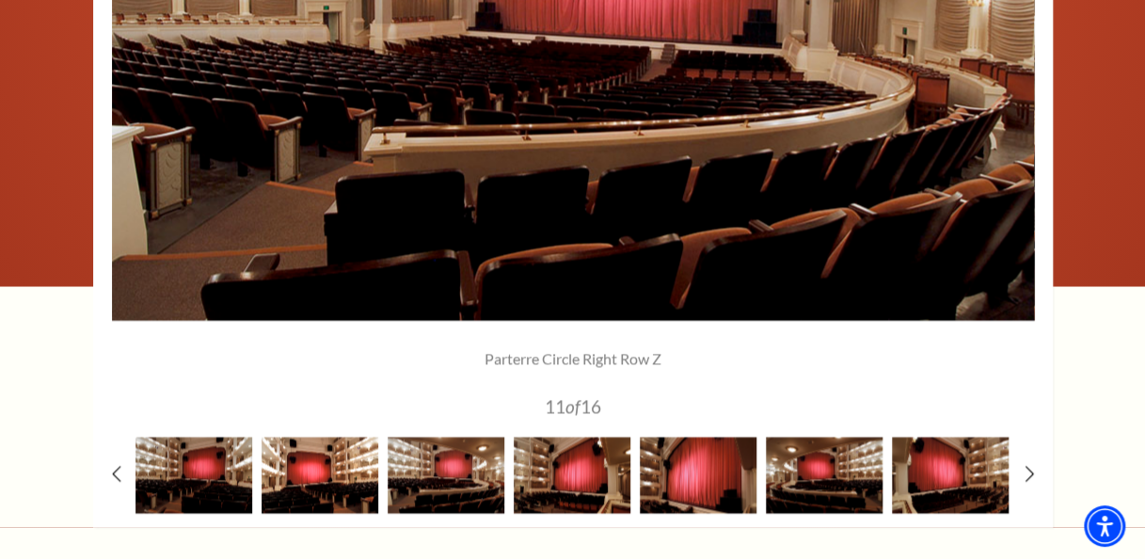
click at [337, 470] on img at bounding box center [320, 475] width 117 height 76
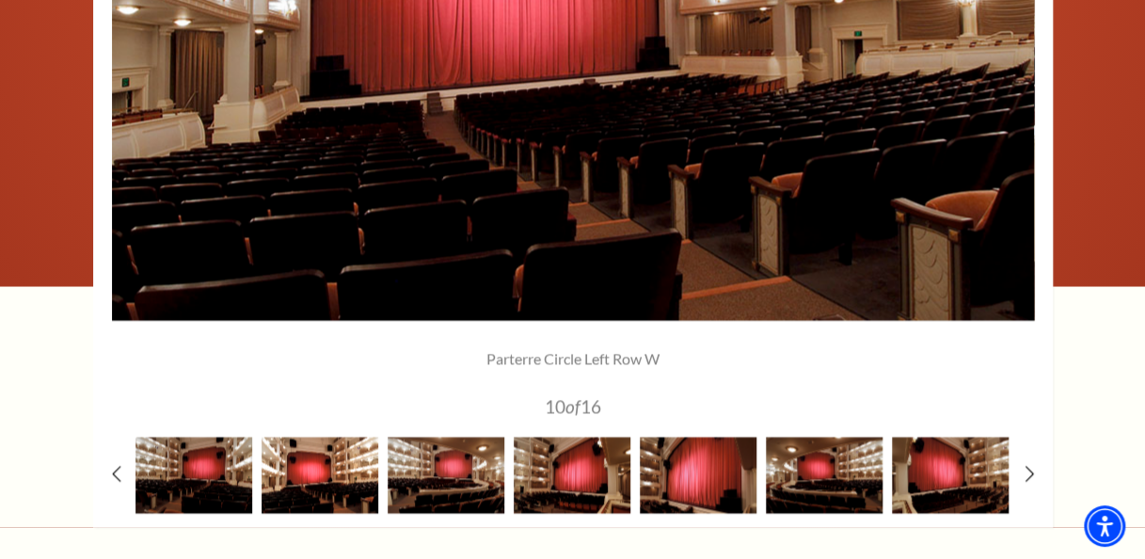
click at [331, 466] on img at bounding box center [320, 475] width 117 height 76
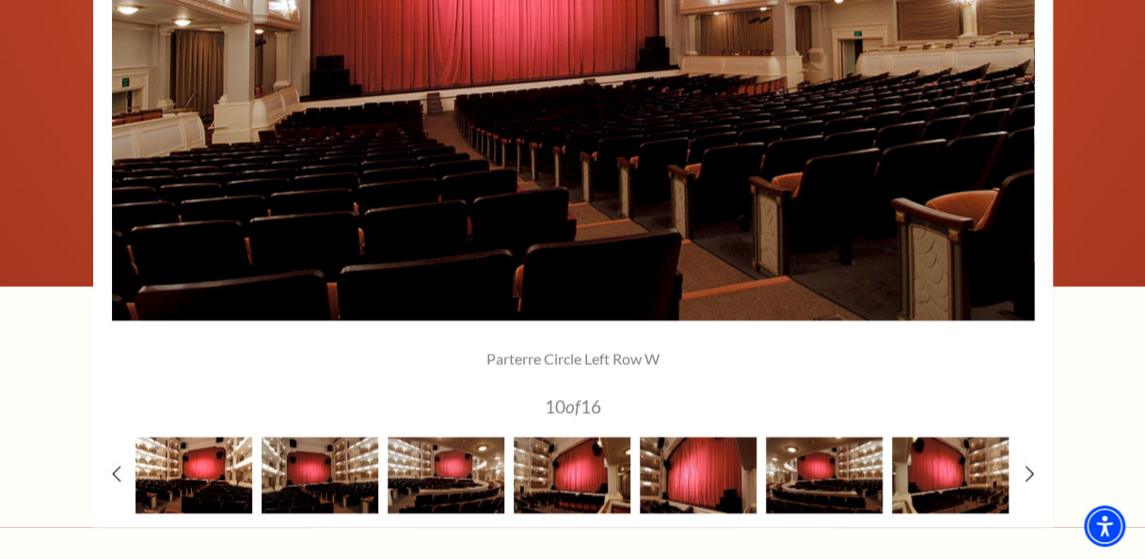
click at [246, 466] on img at bounding box center [193, 475] width 117 height 76
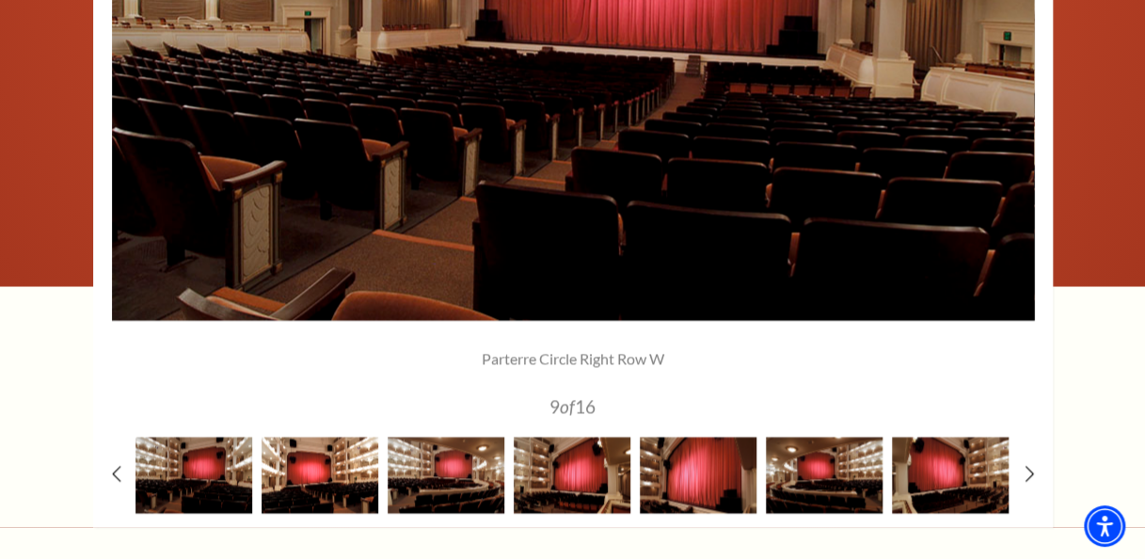
click at [374, 470] on img at bounding box center [320, 475] width 117 height 76
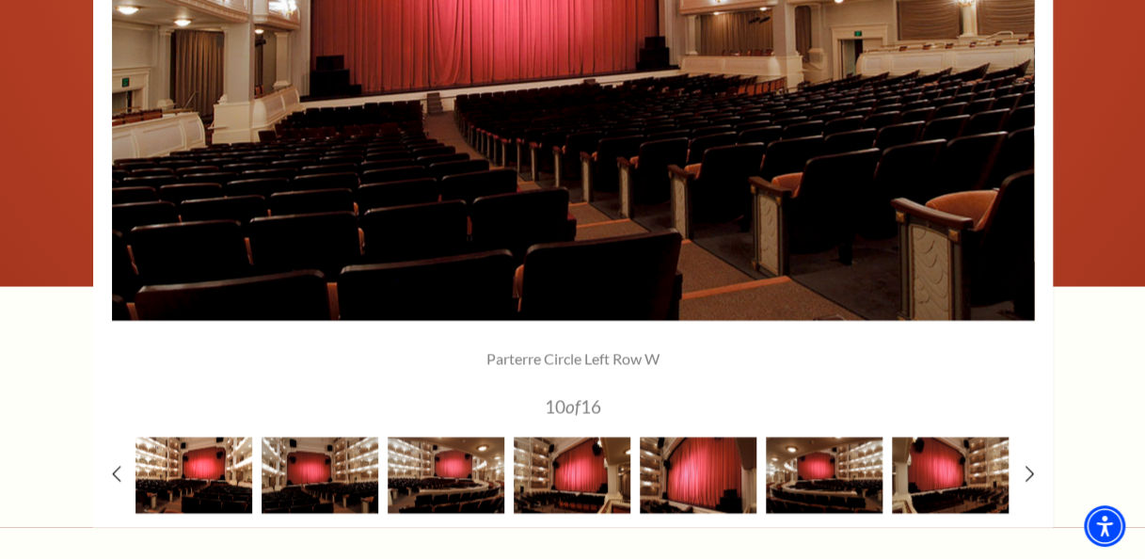
click at [223, 486] on img at bounding box center [193, 475] width 117 height 76
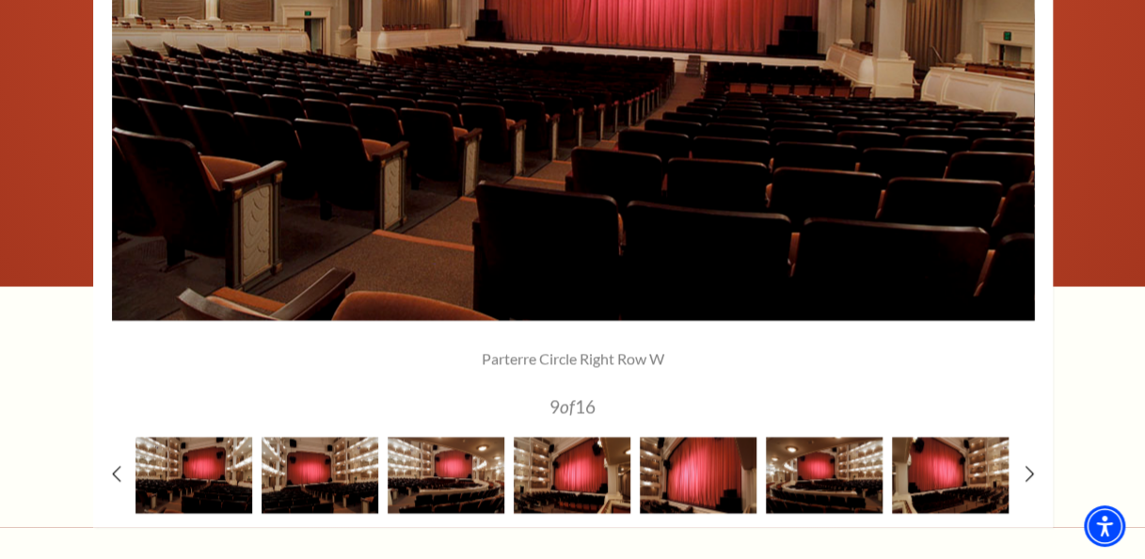
click at [124, 469] on div at bounding box center [573, 112] width 960 height 830
click at [115, 471] on icon at bounding box center [116, 474] width 12 height 20
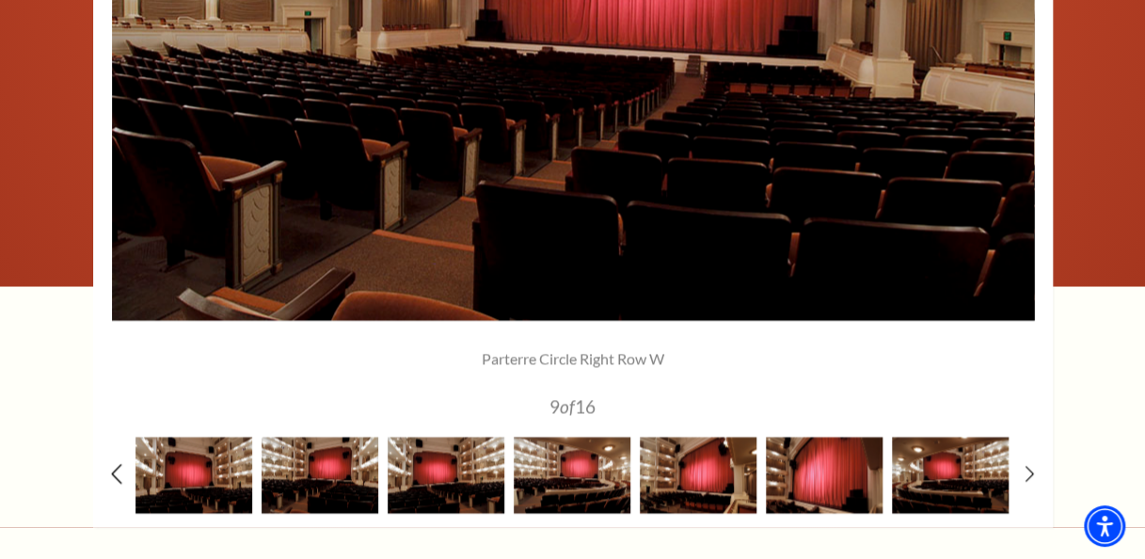
click at [115, 471] on icon at bounding box center [116, 474] width 12 height 20
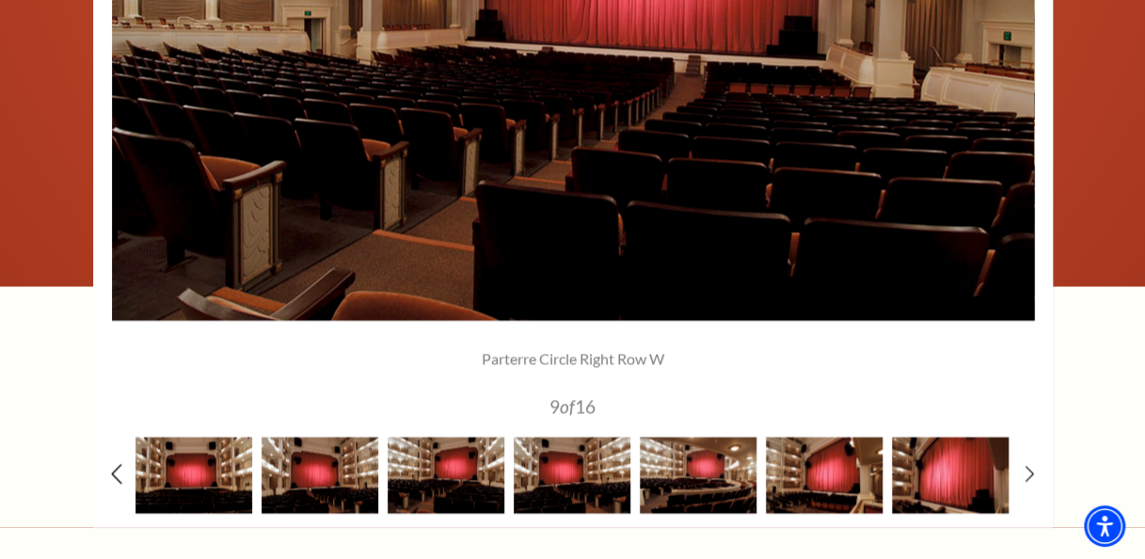
click at [115, 471] on icon at bounding box center [116, 474] width 12 height 20
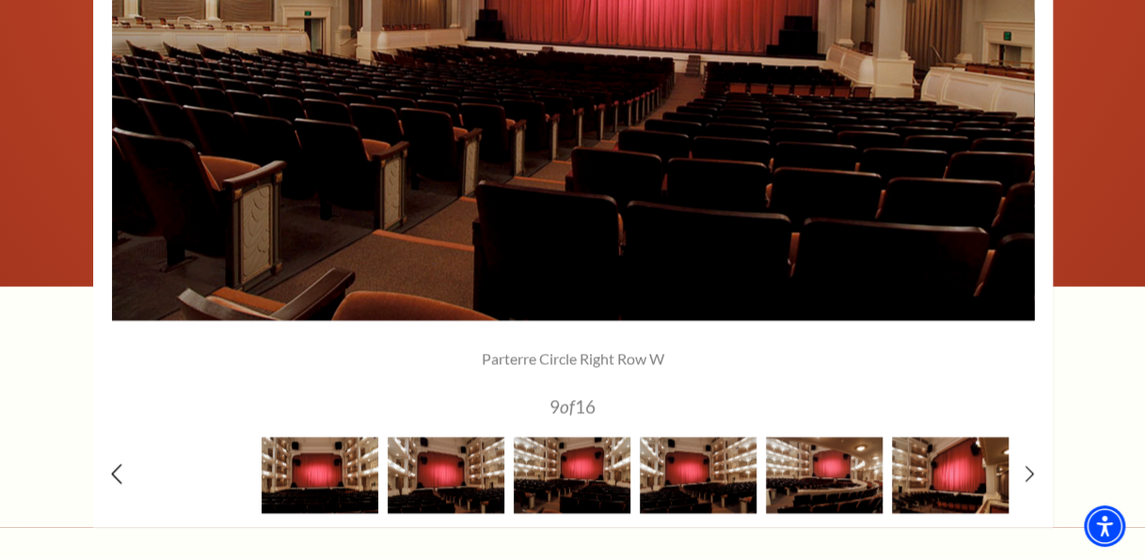
click at [115, 471] on icon at bounding box center [116, 474] width 12 height 20
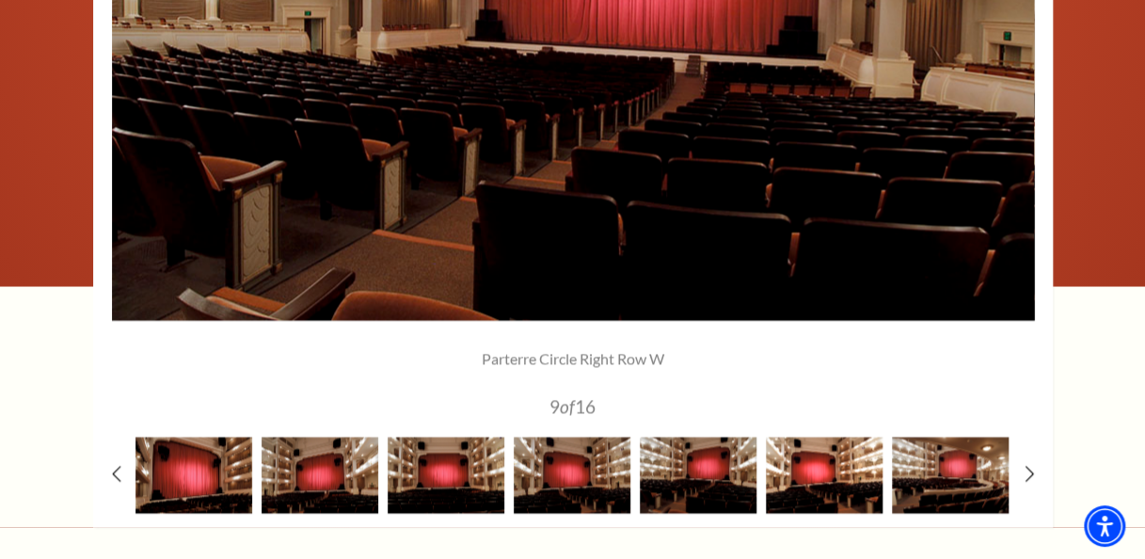
click at [803, 463] on img at bounding box center [824, 475] width 117 height 76
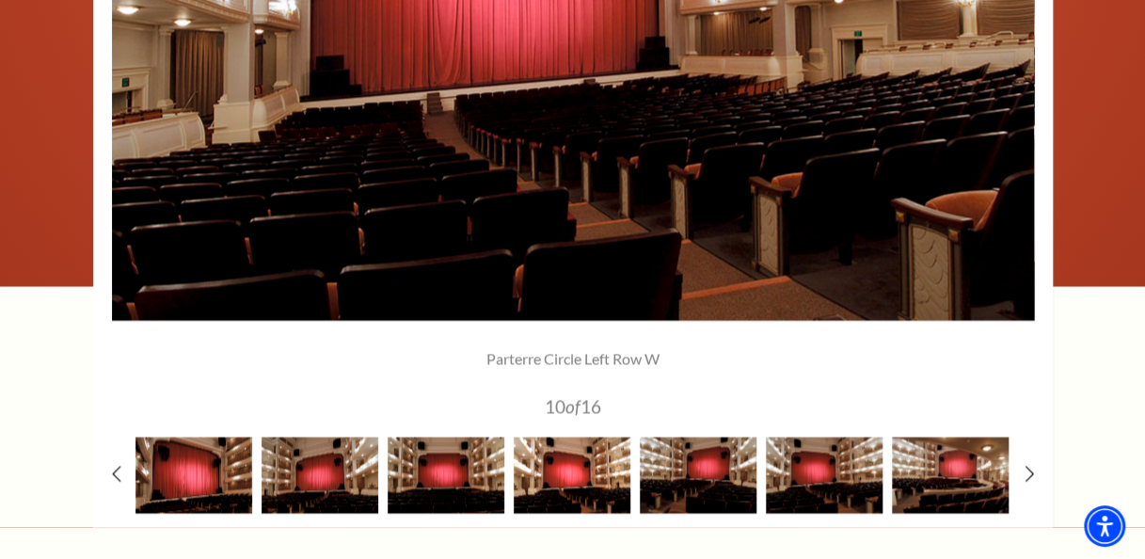
click at [593, 472] on img at bounding box center [572, 475] width 117 height 76
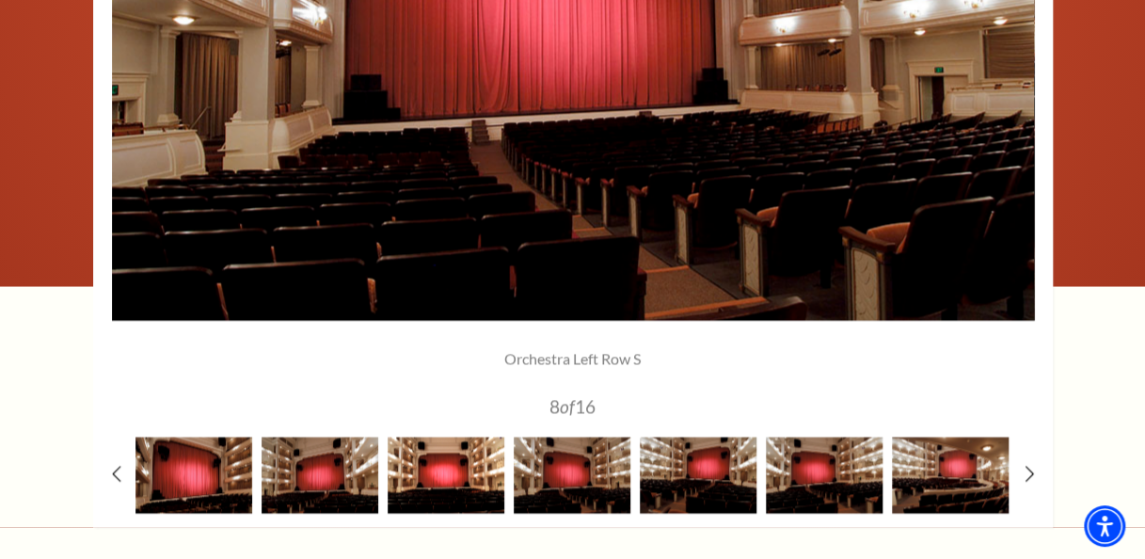
click at [477, 481] on img at bounding box center [446, 475] width 117 height 76
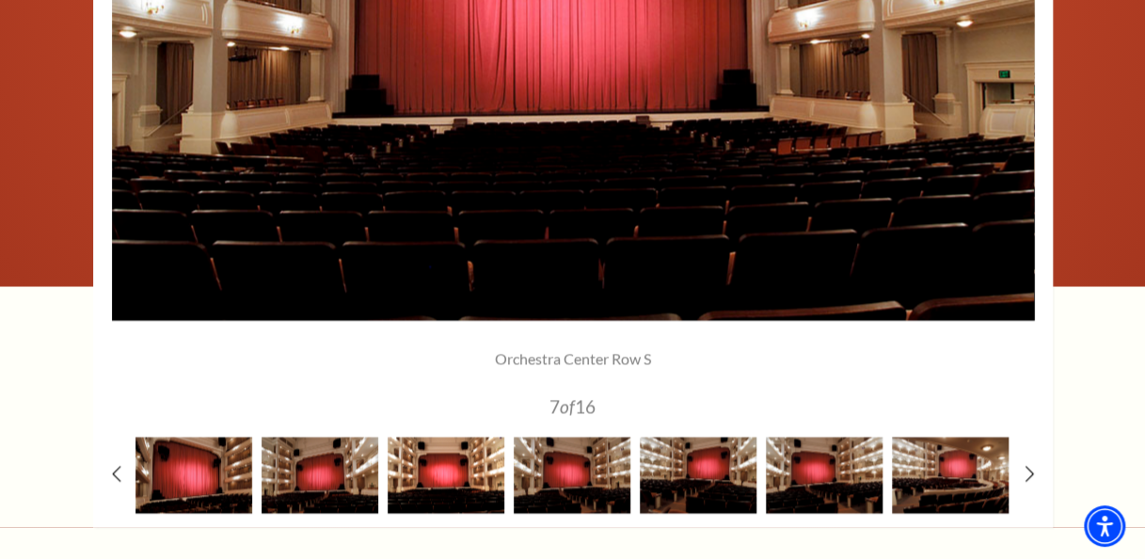
click at [446, 472] on img at bounding box center [446, 475] width 117 height 76
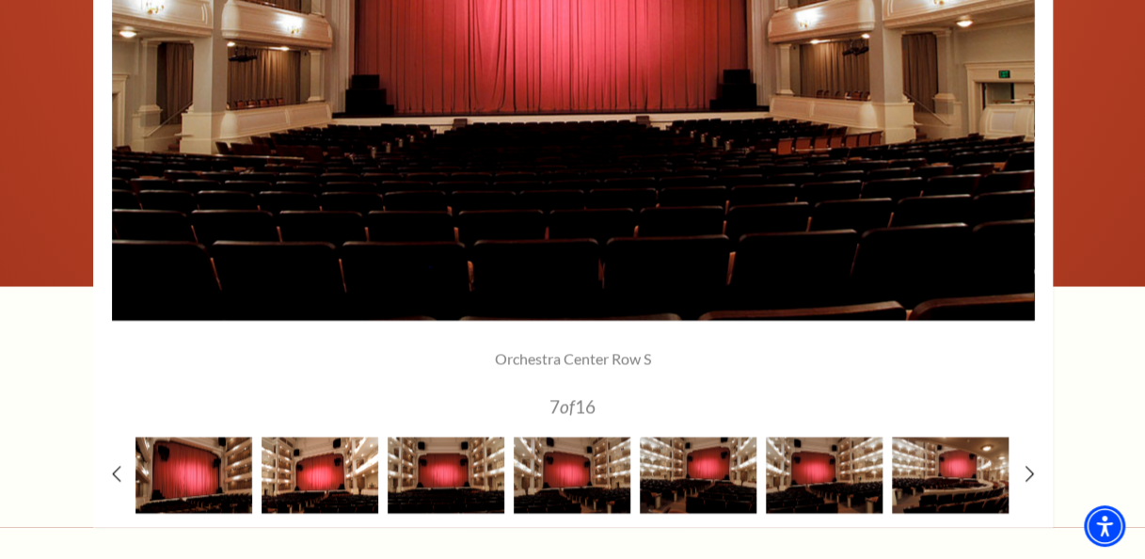
click at [314, 461] on img at bounding box center [320, 475] width 117 height 76
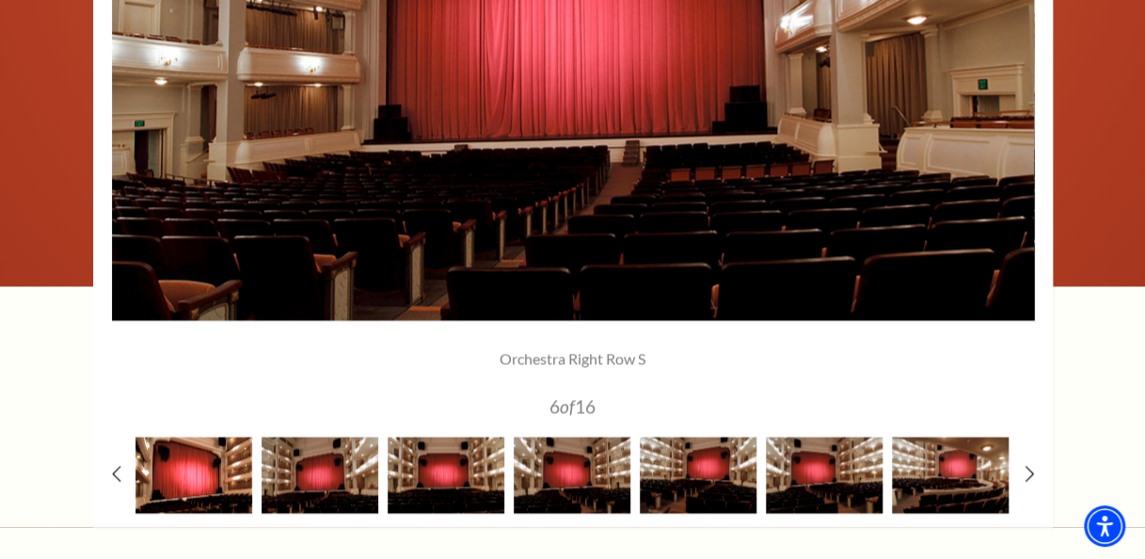
click at [215, 477] on img at bounding box center [193, 475] width 117 height 76
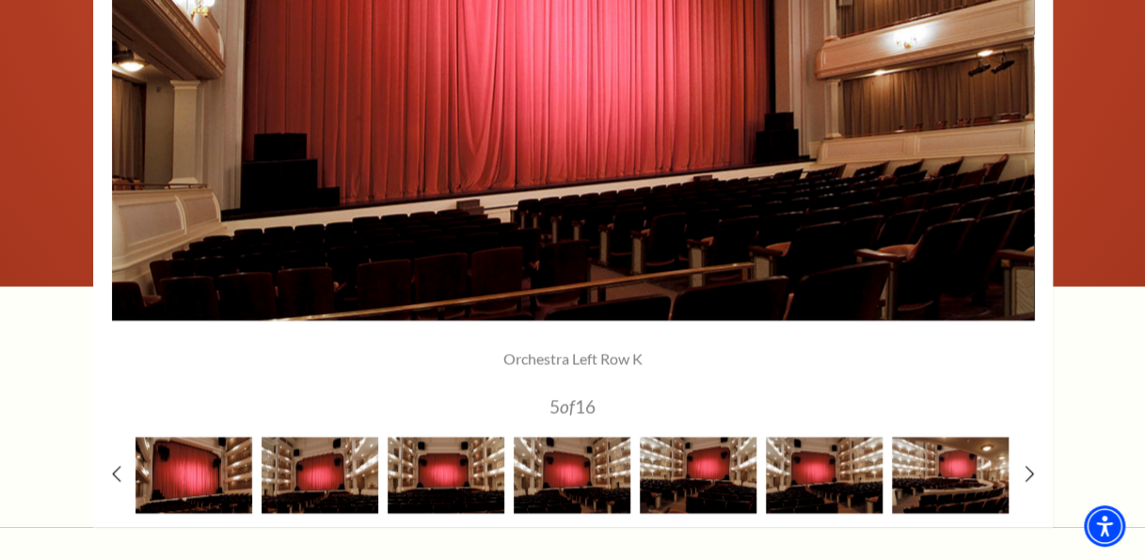
click at [121, 470] on div at bounding box center [573, 112] width 960 height 830
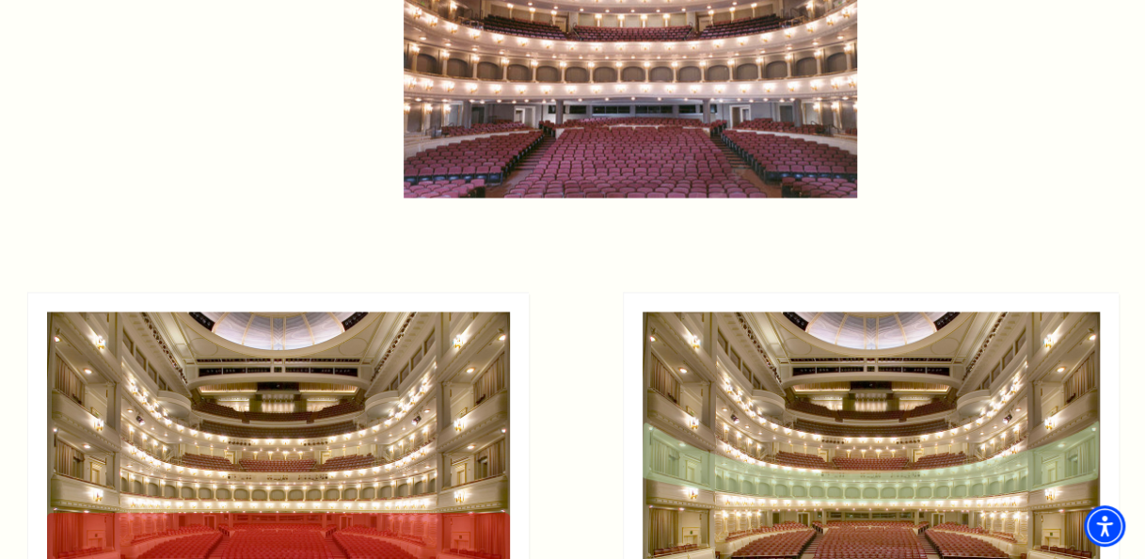
scroll to position [1129, 0]
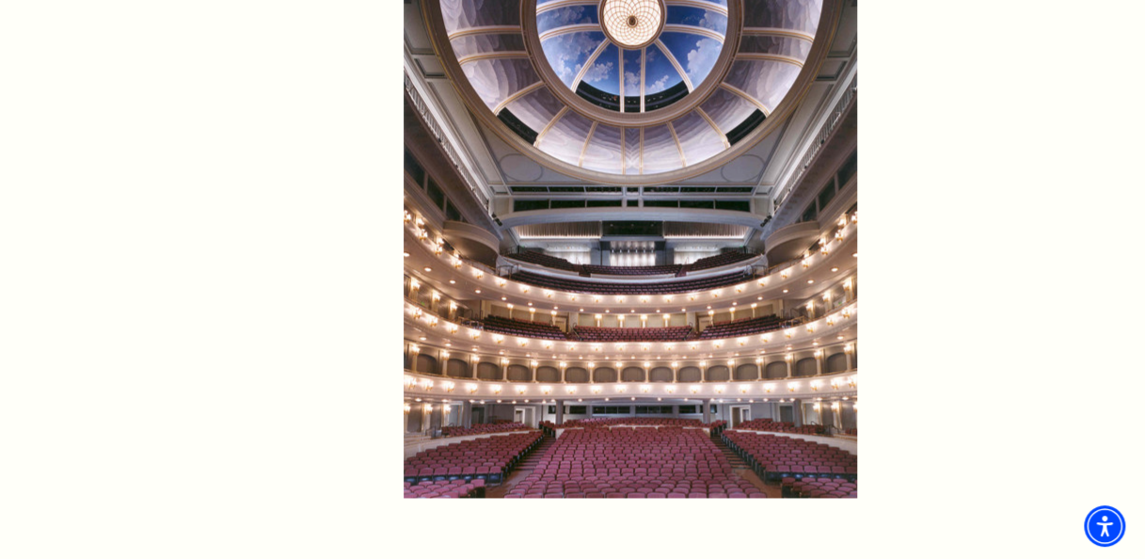
click at [600, 276] on img at bounding box center [631, 219] width 454 height 558
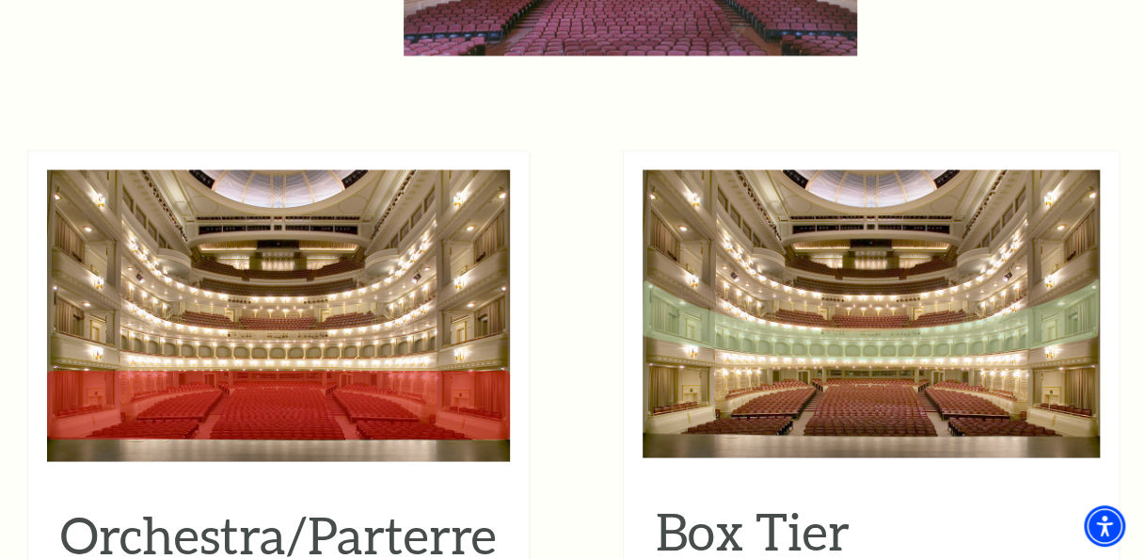
scroll to position [1272, 0]
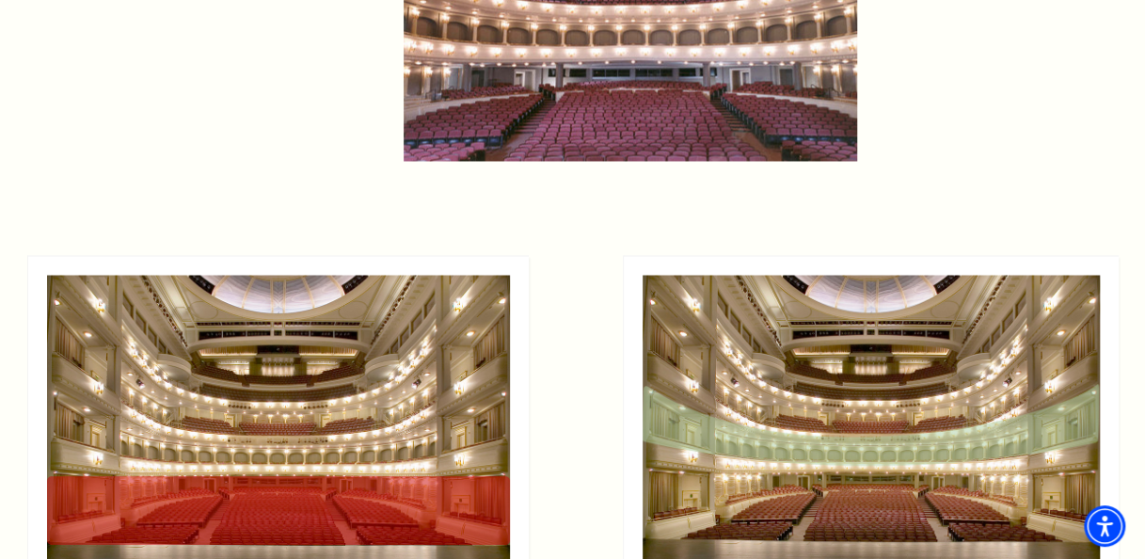
scroll to position [1648, 0]
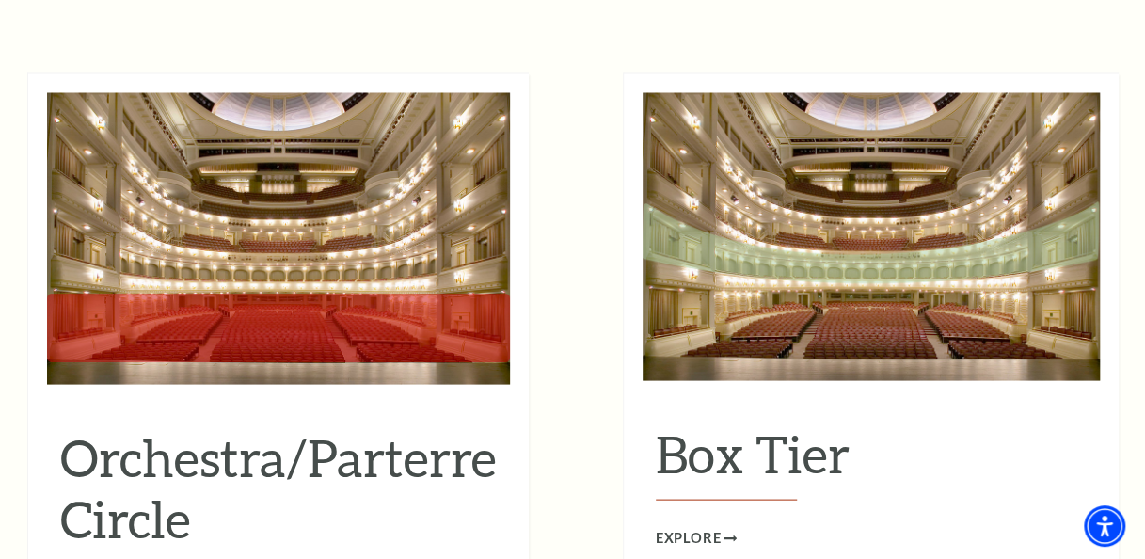
click at [226, 426] on h2 "Orchestra/Parterre Circle" at bounding box center [278, 495] width 437 height 138
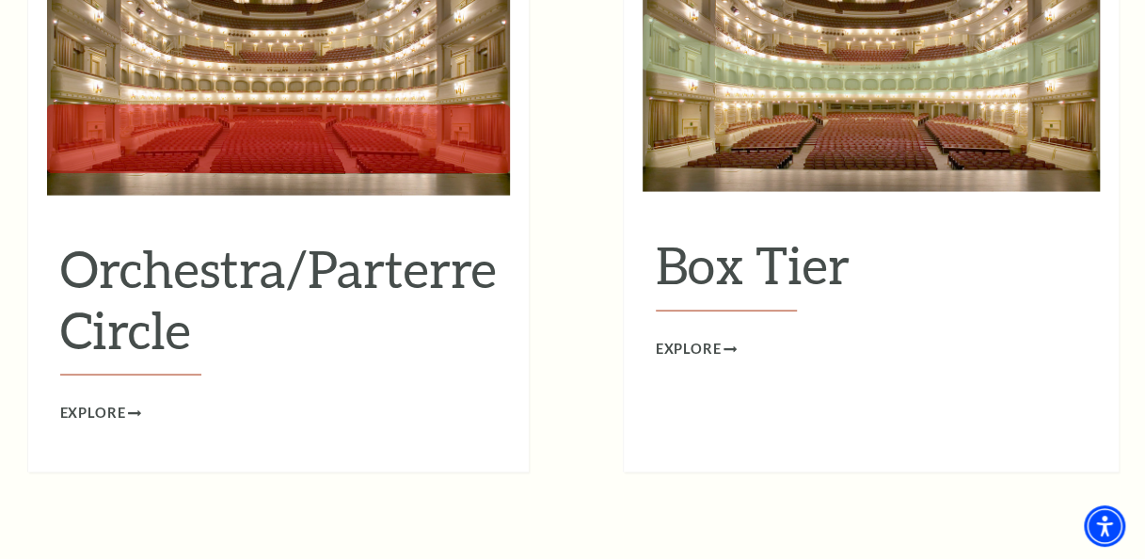
click at [103, 251] on h2 "Orchestra/Parterre Circle" at bounding box center [278, 307] width 437 height 138
click at [92, 402] on span "Explore" at bounding box center [93, 414] width 66 height 24
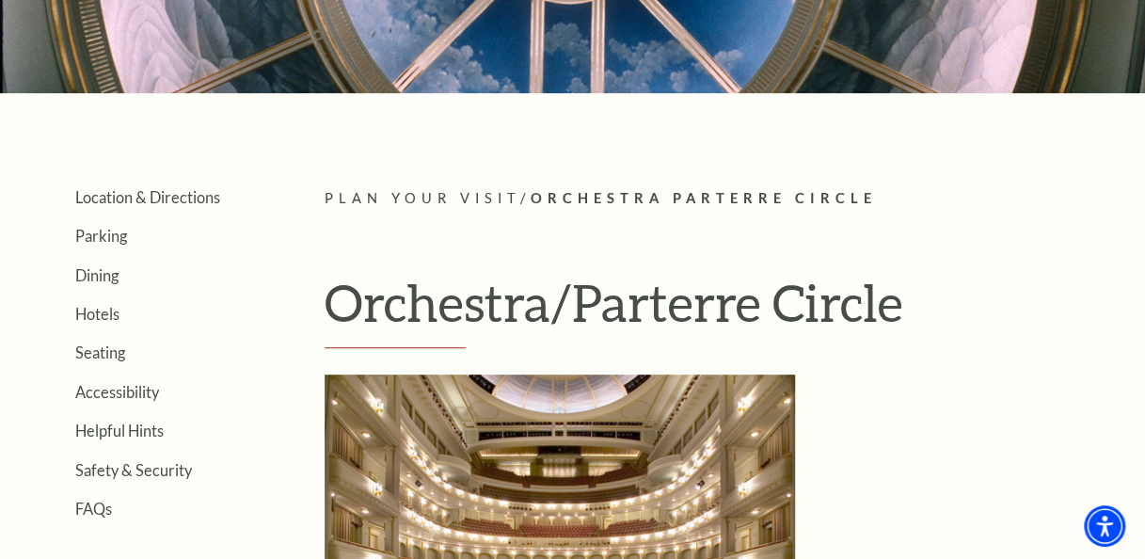
scroll to position [282, 0]
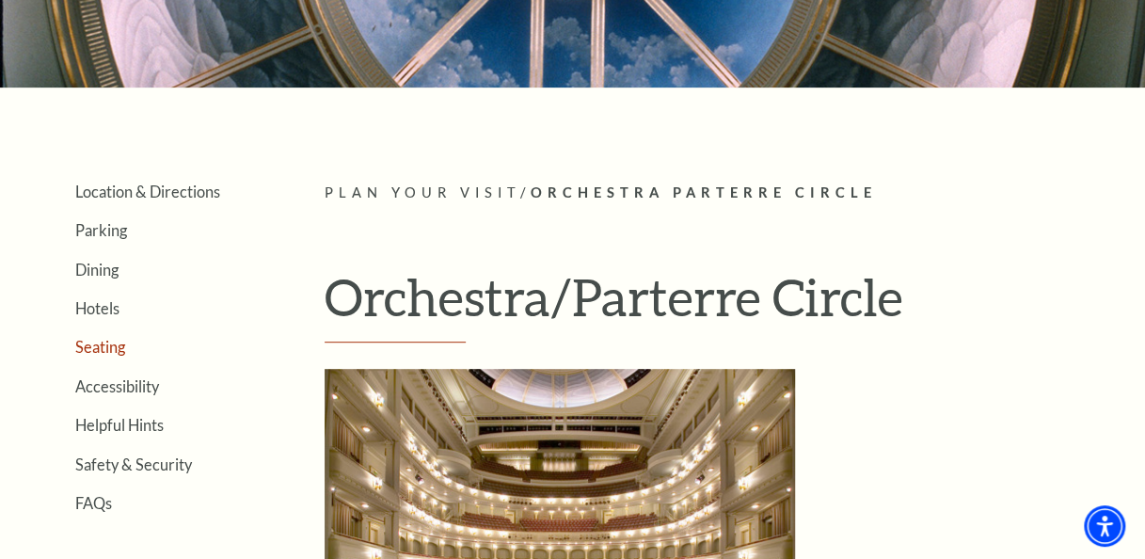
click at [102, 342] on link "Seating" at bounding box center [100, 347] width 50 height 18
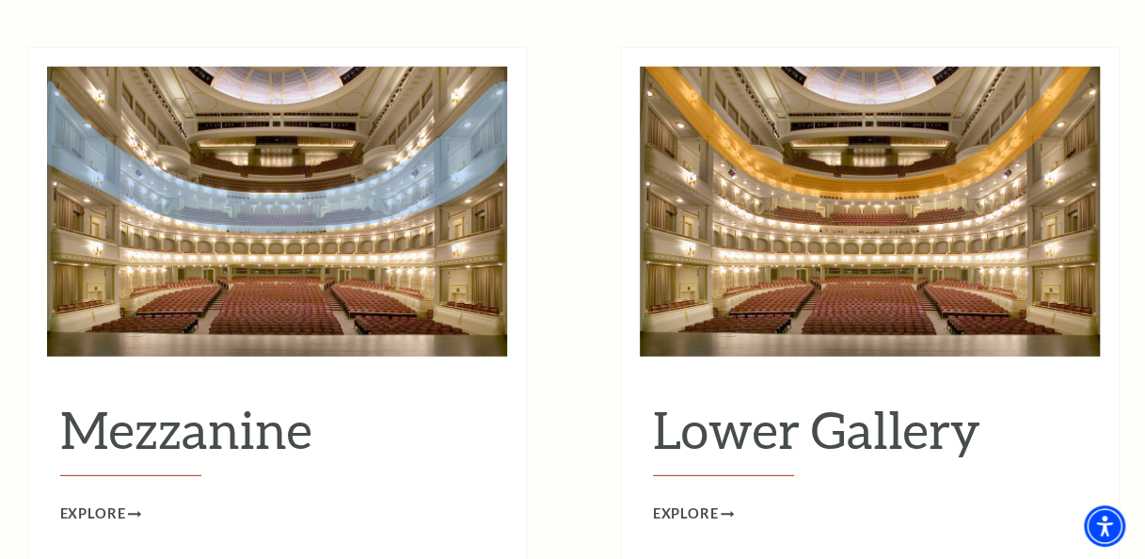
scroll to position [2540, 0]
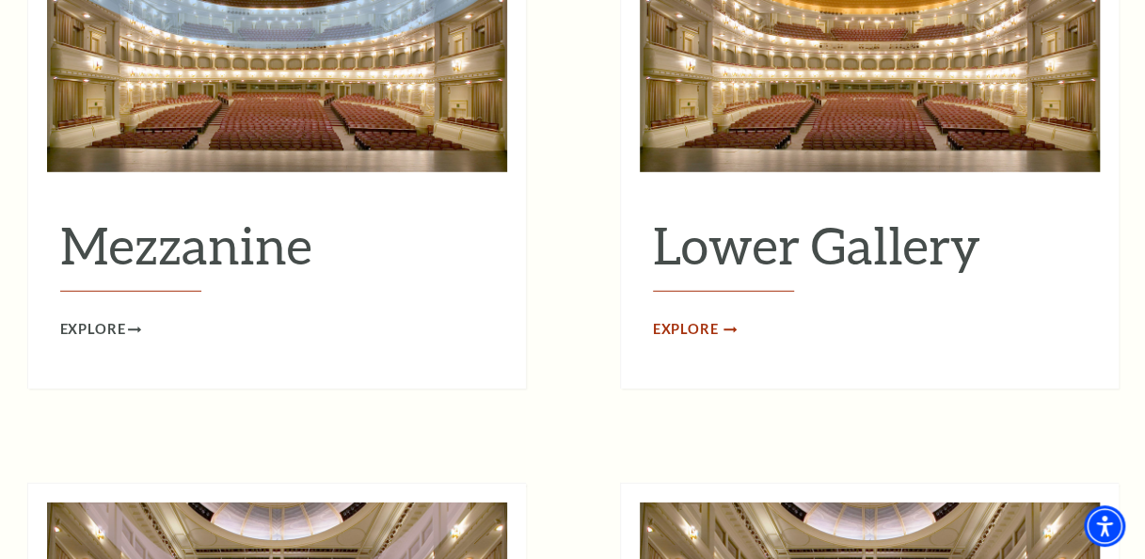
click at [691, 318] on span "Explore" at bounding box center [686, 330] width 66 height 24
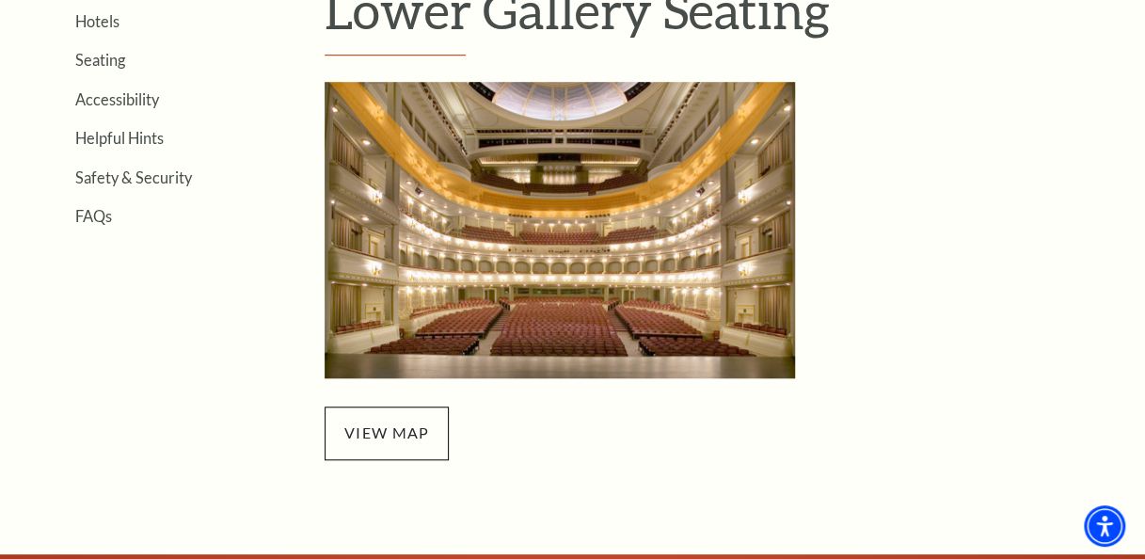
scroll to position [282, 0]
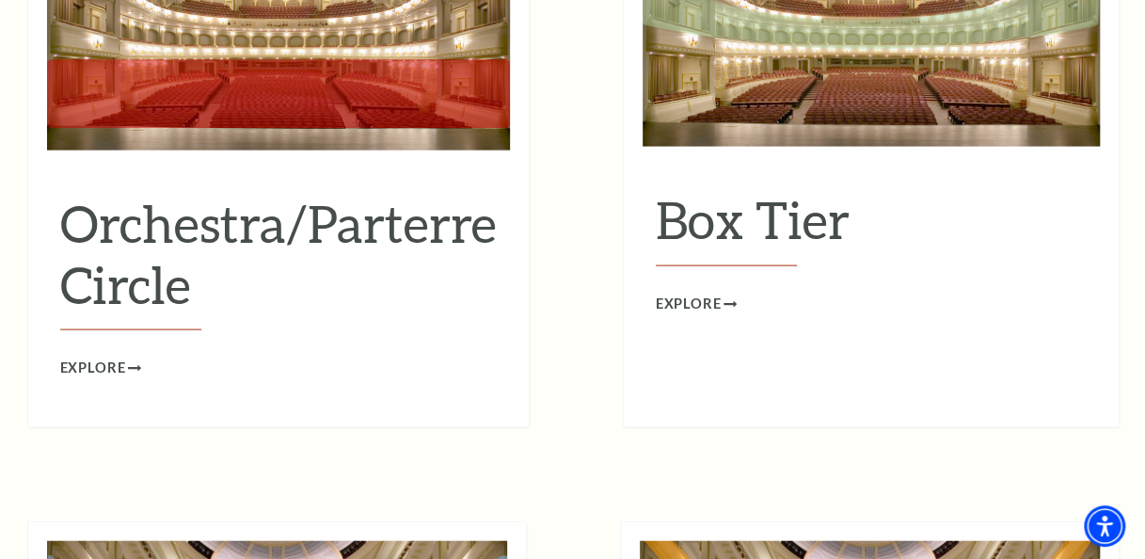
scroll to position [1788, 0]
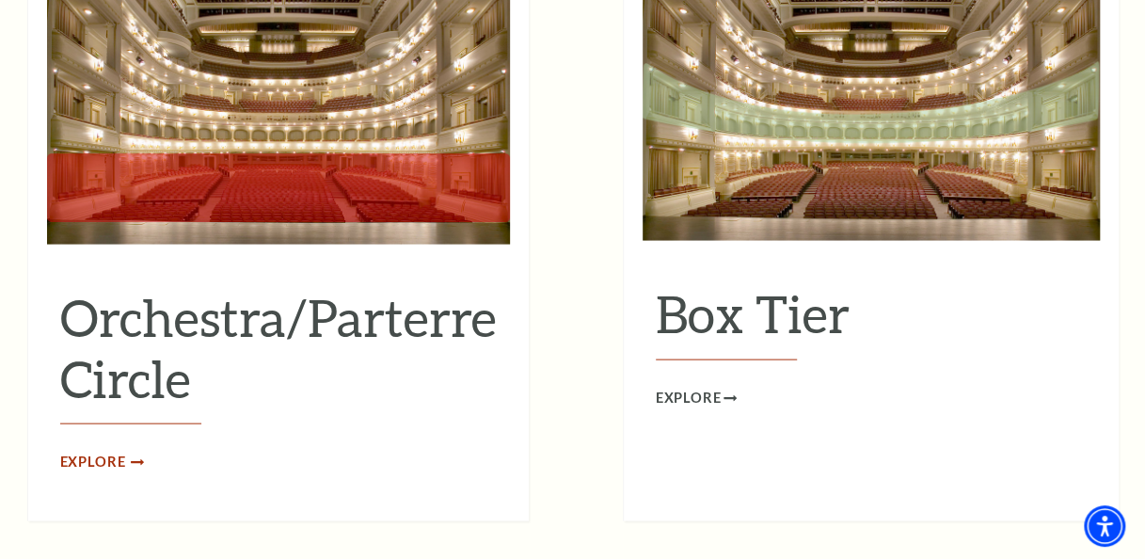
click at [81, 451] on span "Explore" at bounding box center [93, 463] width 66 height 24
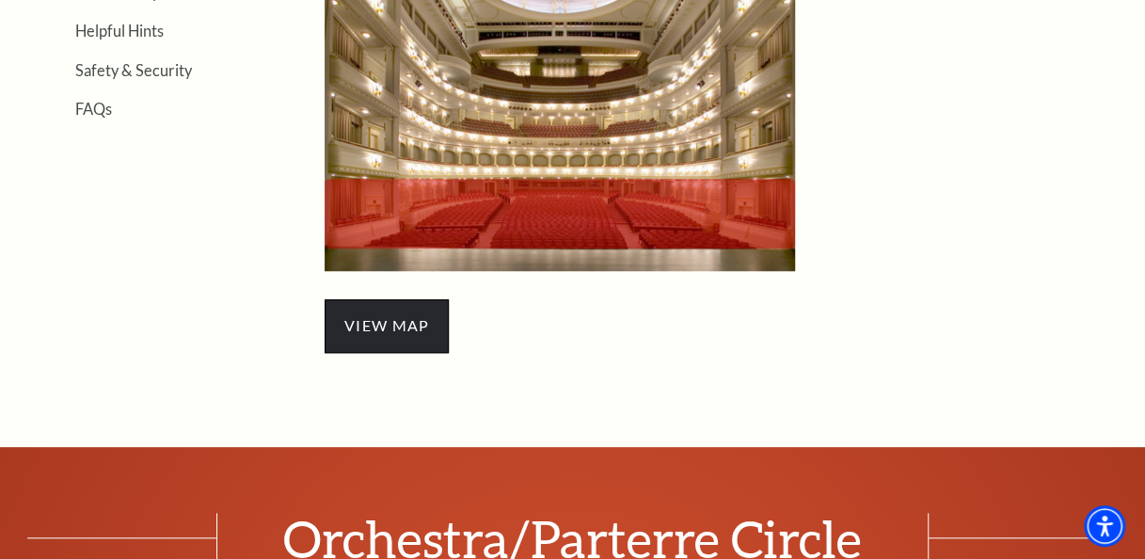
scroll to position [659, 0]
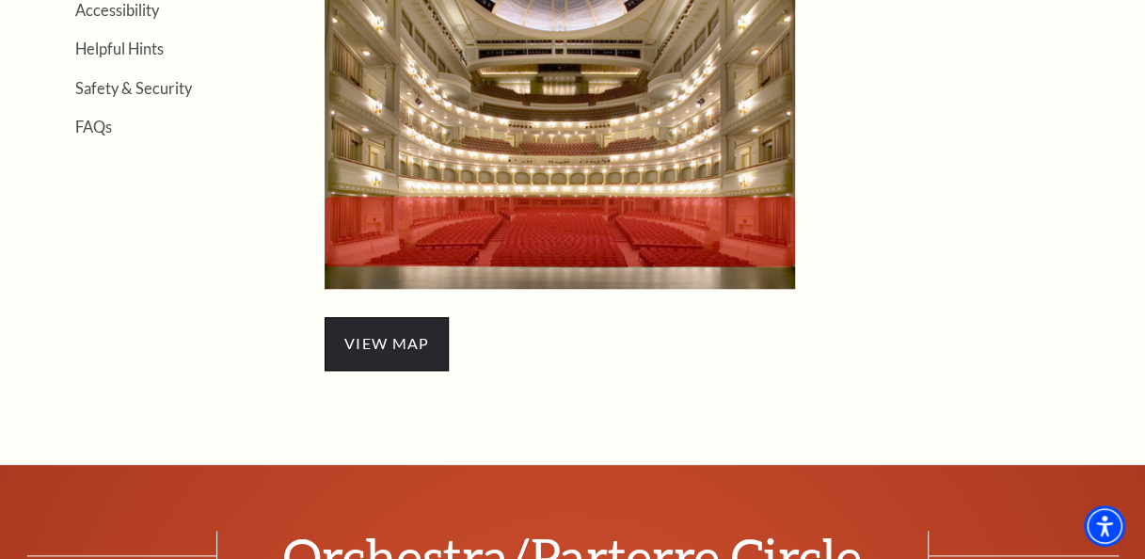
click at [398, 345] on span "view map" at bounding box center [387, 343] width 124 height 53
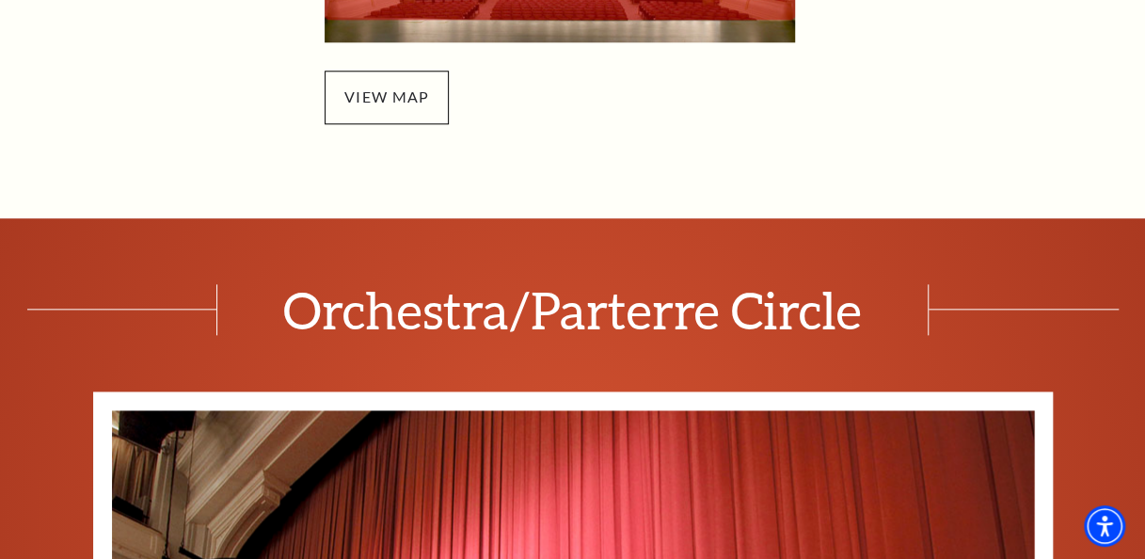
scroll to position [1035, 0]
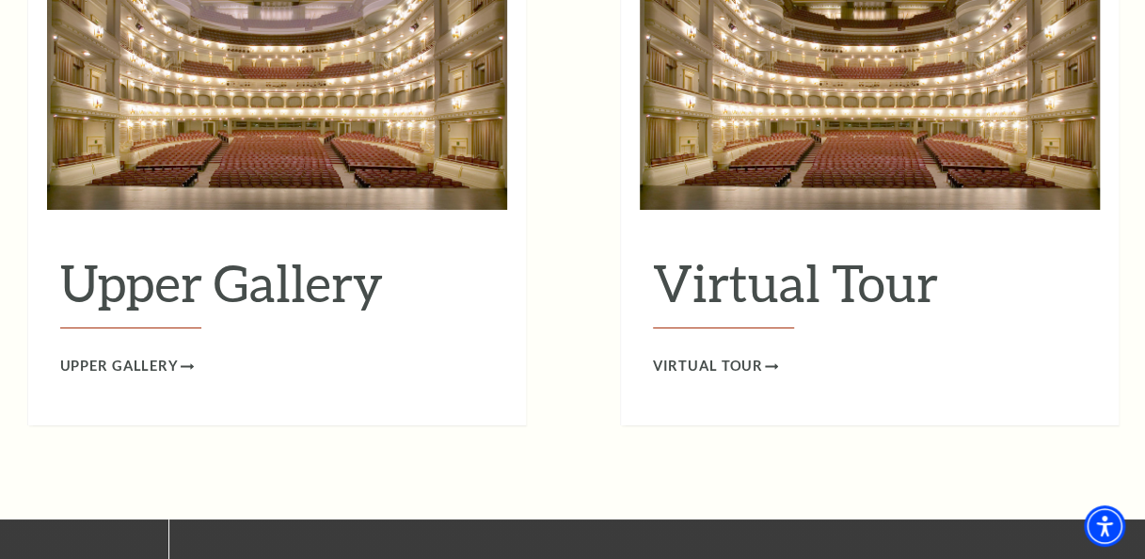
scroll to position [3293, 0]
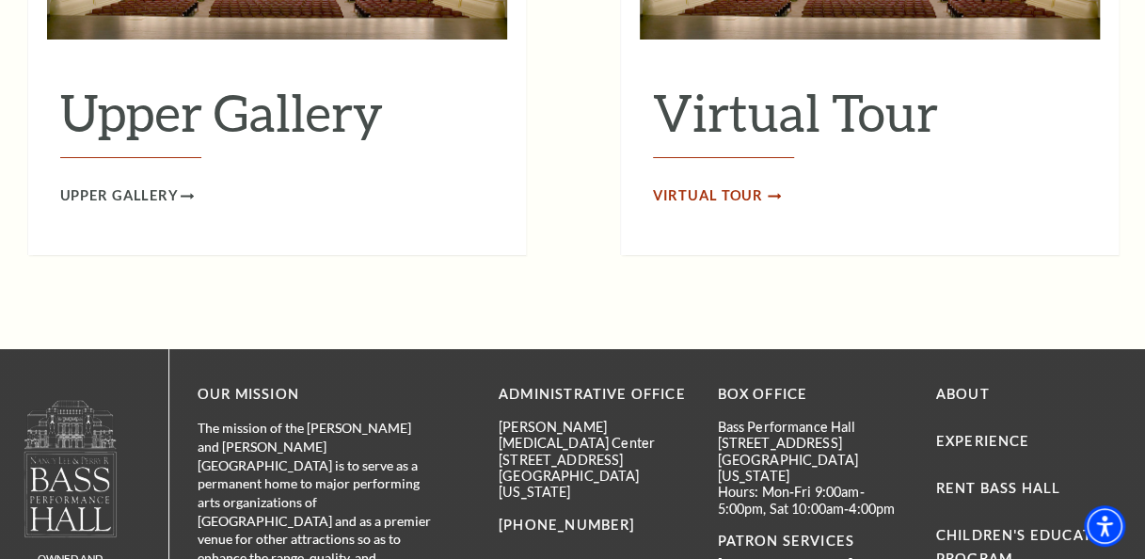
click at [734, 184] on span "Virtual Tour" at bounding box center [708, 196] width 111 height 24
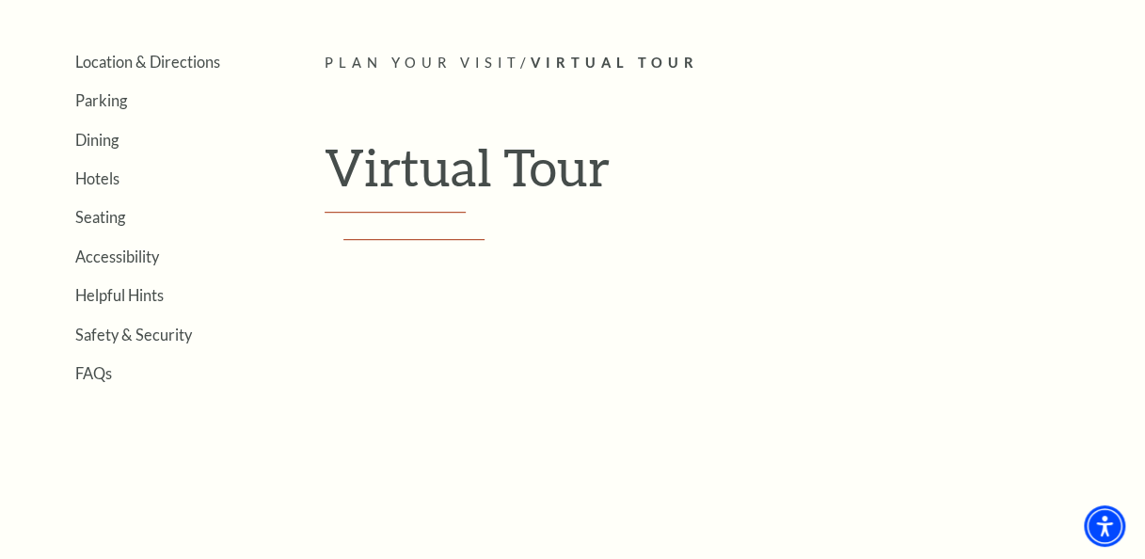
scroll to position [594, 0]
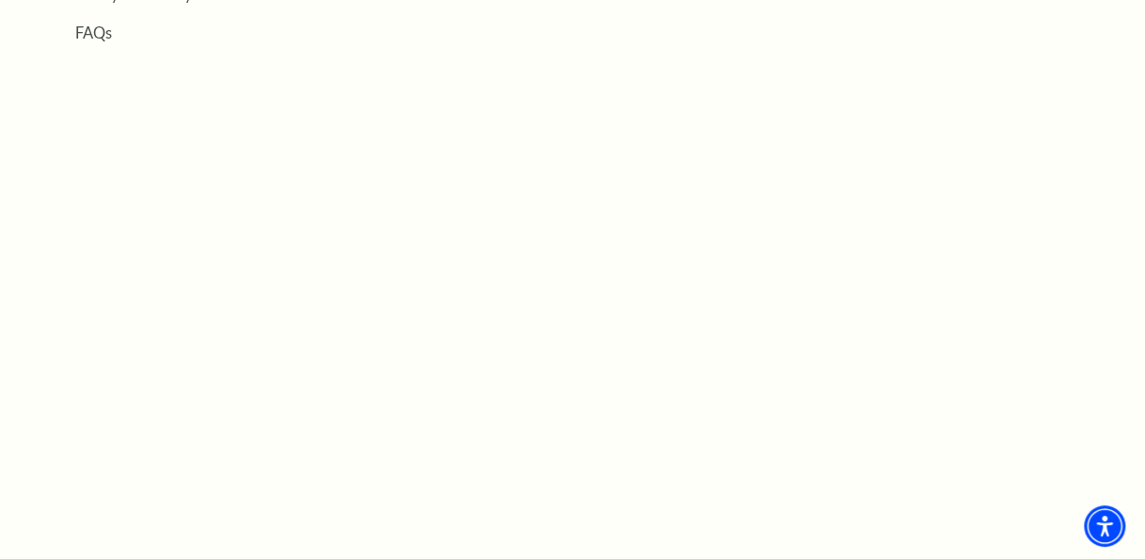
scroll to position [684, 0]
click at [1120, 517] on img "Accessibility Menu" at bounding box center [1104, 525] width 45 height 45
click at [149, 23] on link "Helpful Hints" at bounding box center [119, 23] width 88 height 18
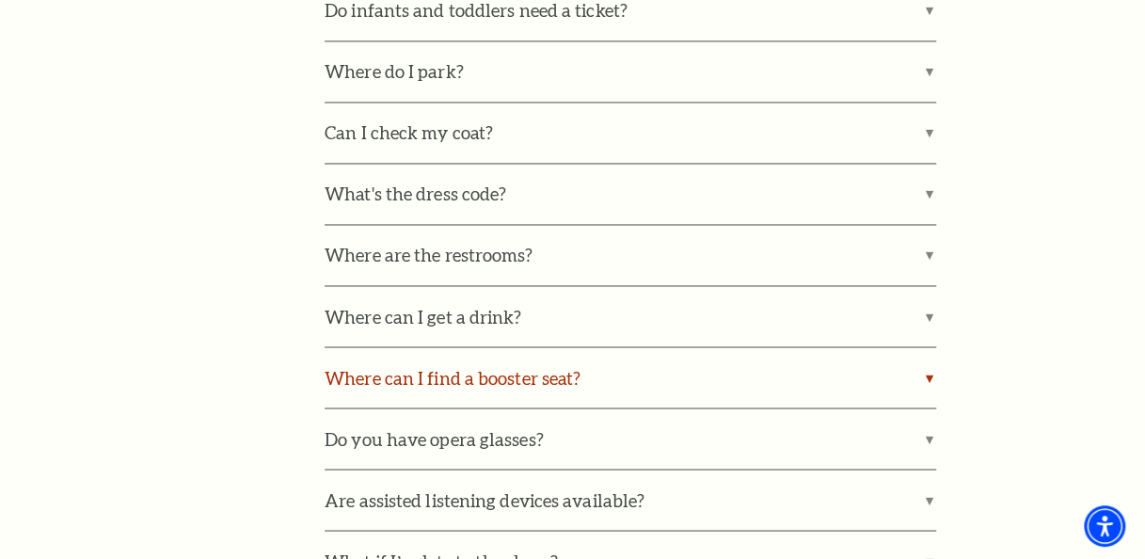
scroll to position [1411, 0]
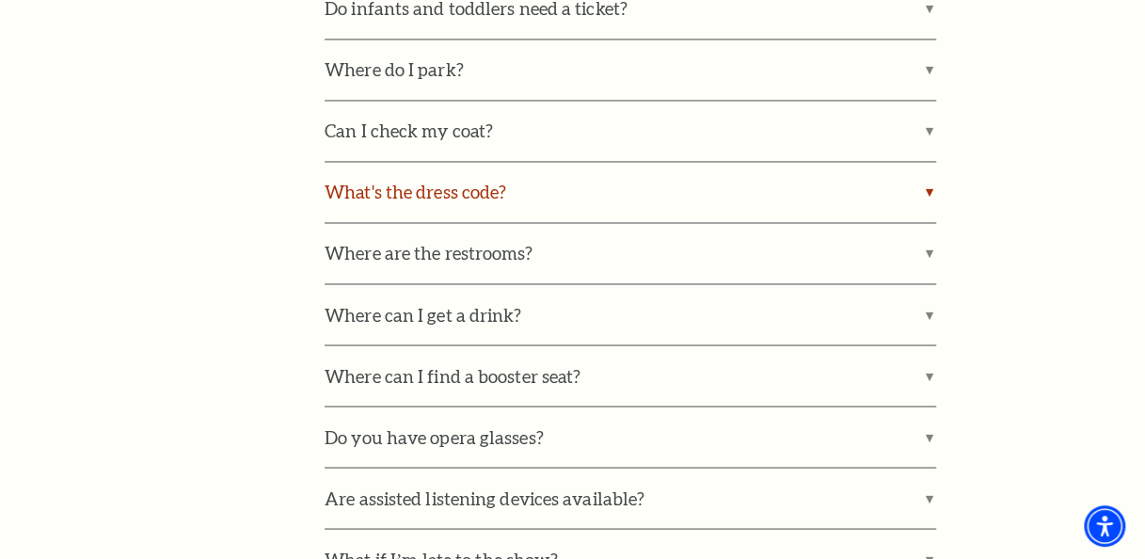
click at [924, 187] on label "What's the dress code?" at bounding box center [631, 192] width 612 height 60
click at [0, 0] on input "What's the dress code?" at bounding box center [0, 0] width 0 height 0
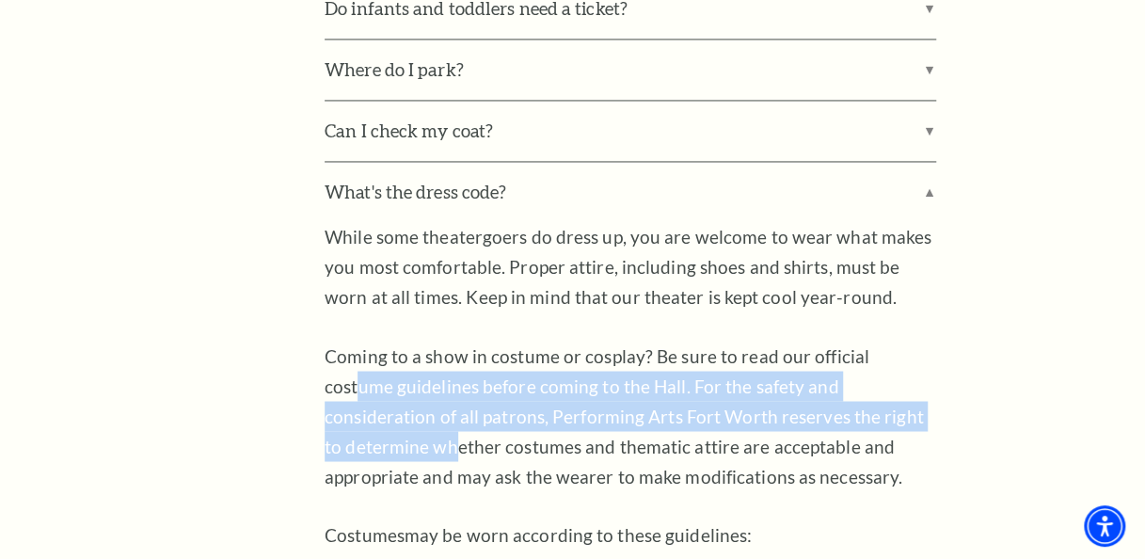
drag, startPoint x: 885, startPoint y: 406, endPoint x: 892, endPoint y: 361, distance: 45.6
click at [892, 361] on p "Coming to a show in costume or cosplay? Be sure to read our official costume gu…" at bounding box center [631, 416] width 612 height 151
drag, startPoint x: 892, startPoint y: 361, endPoint x: 1005, endPoint y: 389, distance: 116.2
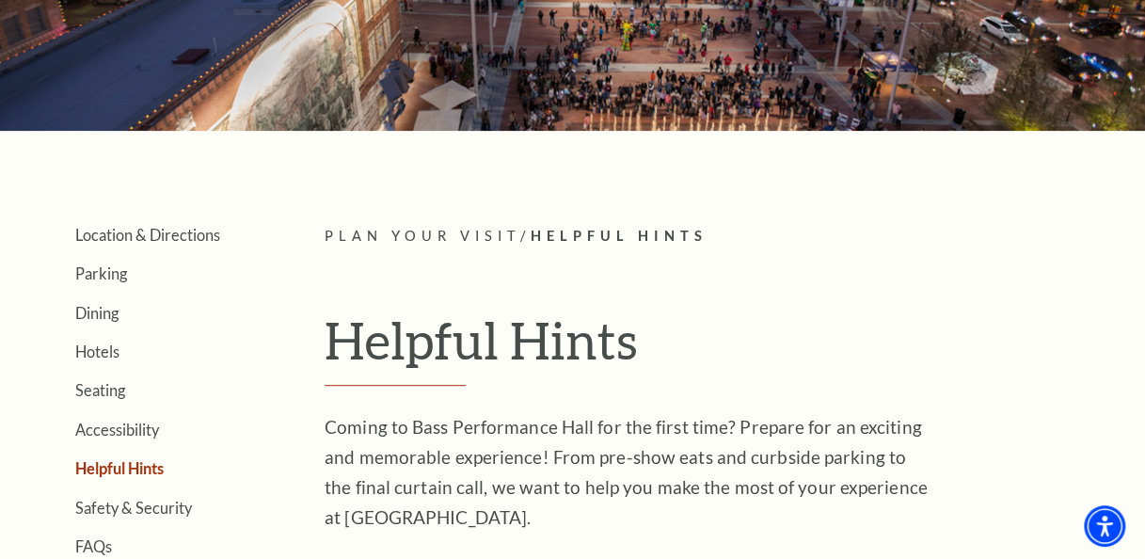
scroll to position [0, 0]
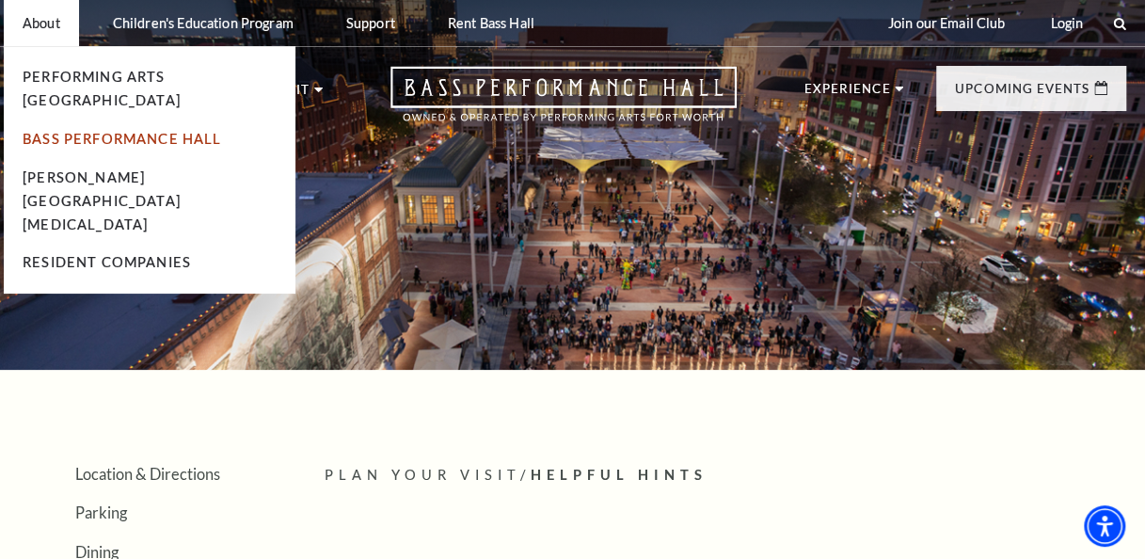
click at [151, 131] on link "Bass Performance Hall" at bounding box center [122, 139] width 199 height 16
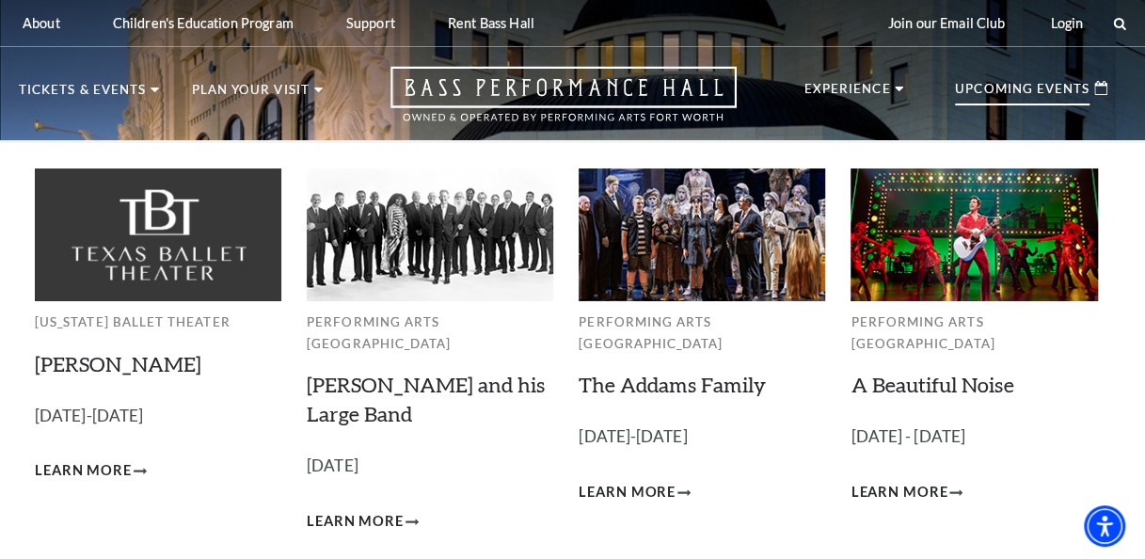
click at [995, 95] on p "Upcoming Events" at bounding box center [1022, 94] width 135 height 23
click at [102, 469] on span "Learn More" at bounding box center [83, 471] width 97 height 24
